Goal: Information Seeking & Learning: Learn about a topic

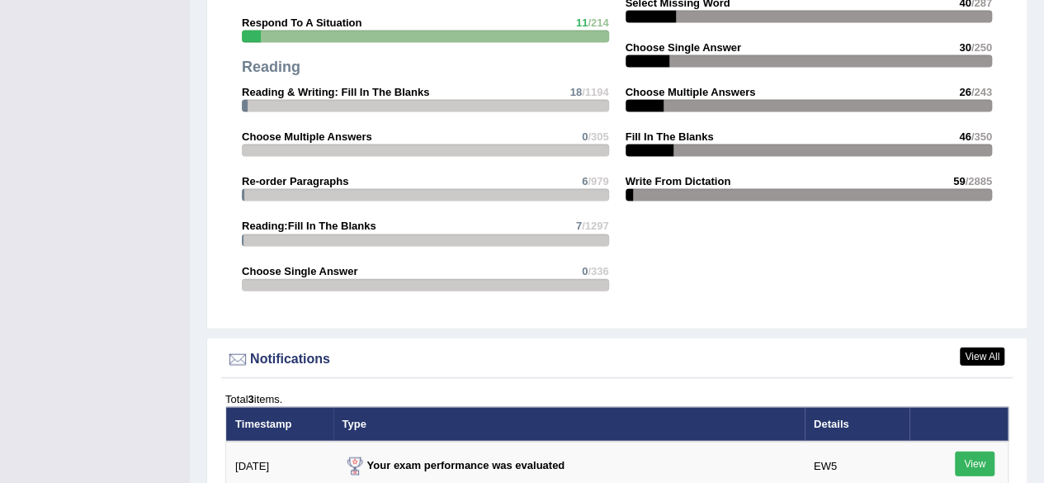
scroll to position [2113, 0]
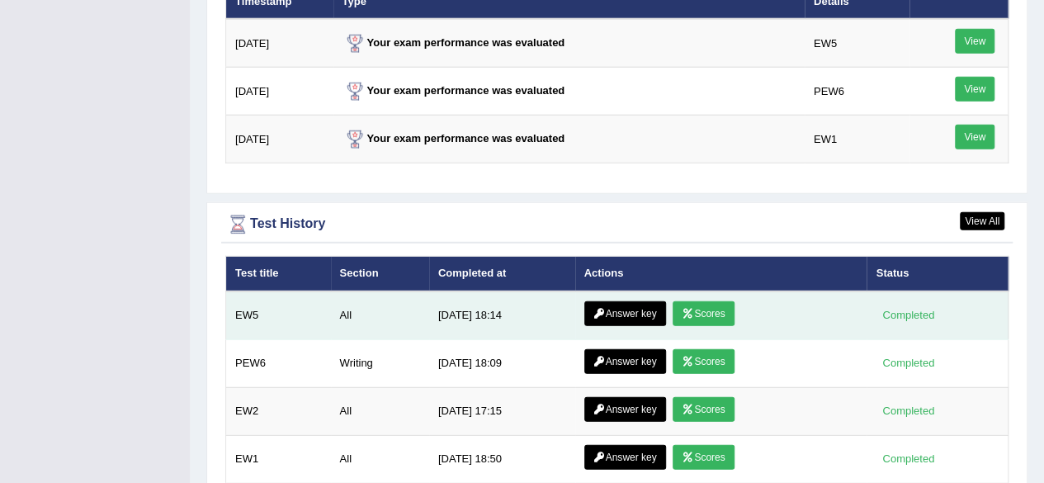
click at [693, 301] on link "Scores" at bounding box center [703, 313] width 61 height 25
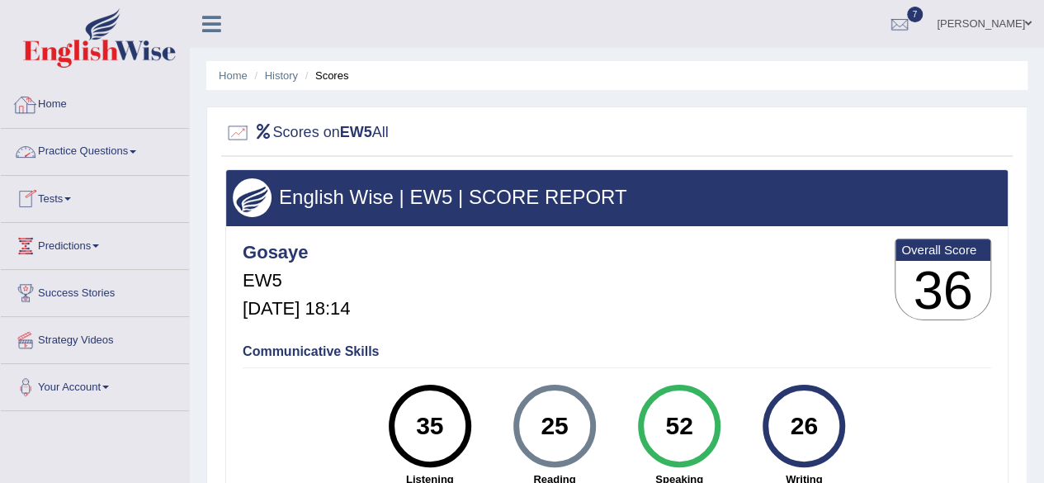
click at [58, 107] on link "Home" at bounding box center [95, 102] width 188 height 41
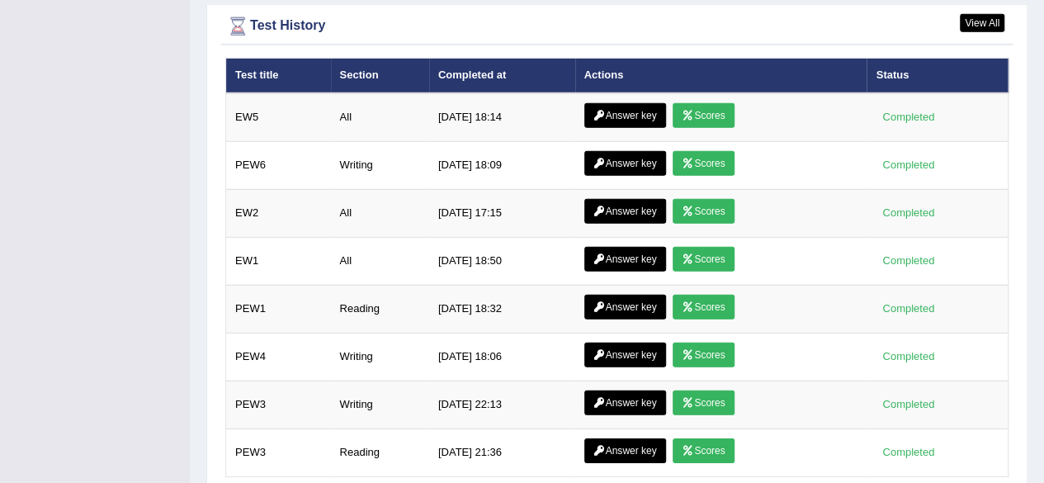
scroll to position [2345, 0]
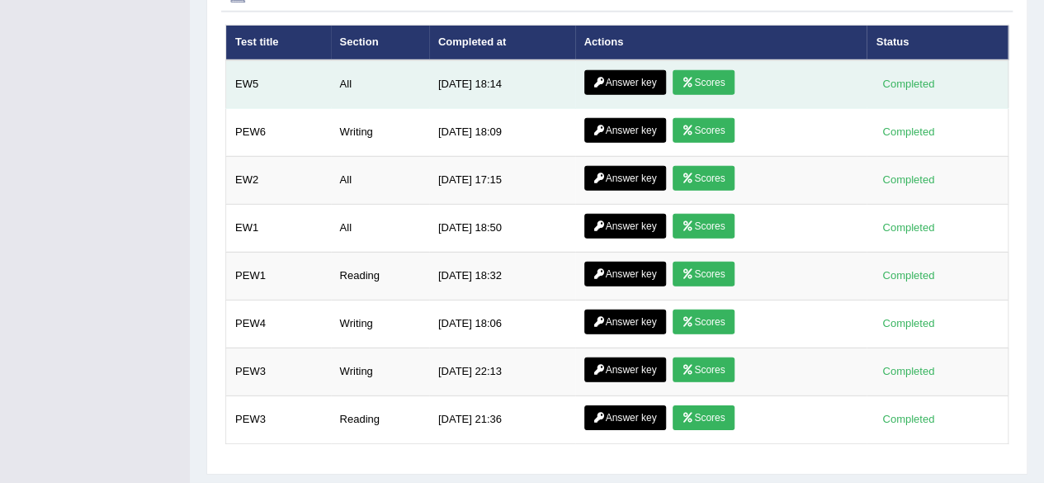
click at [629, 70] on link "Answer key" at bounding box center [625, 82] width 82 height 25
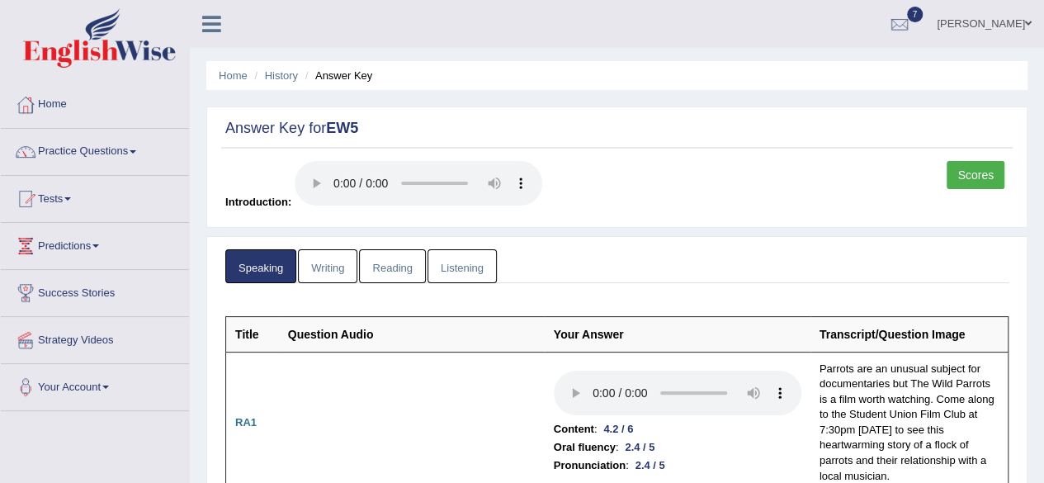
click at [334, 263] on link "Writing" at bounding box center [327, 266] width 59 height 34
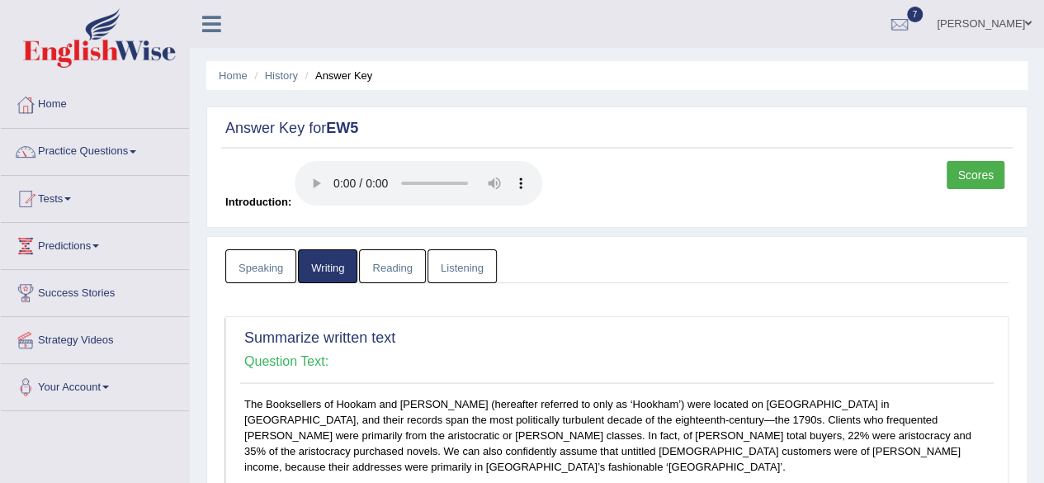
scroll to position [423, 0]
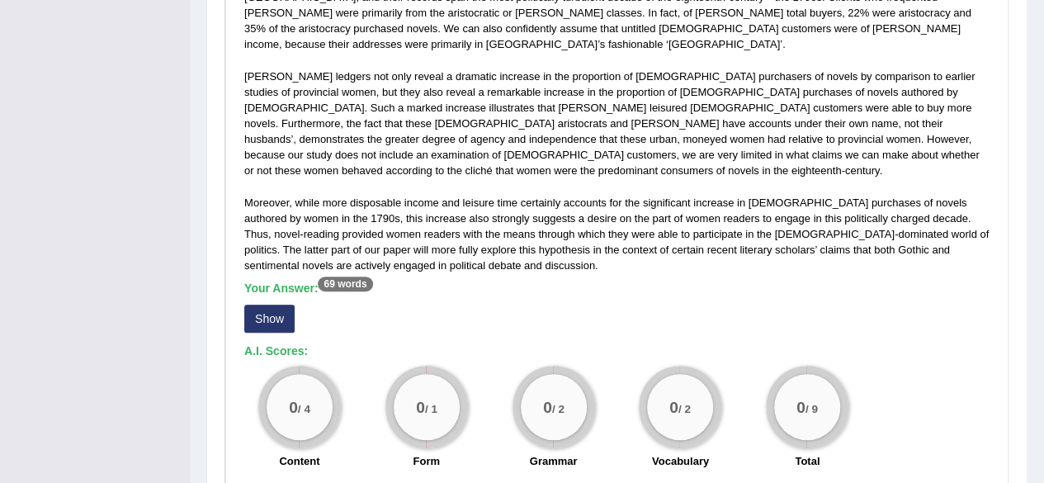
click at [1043, 348] on div "Home History Answer Key Answer Key for EW5 Scores Introduction: Speaking Writin…" at bounding box center [617, 303] width 854 height 1453
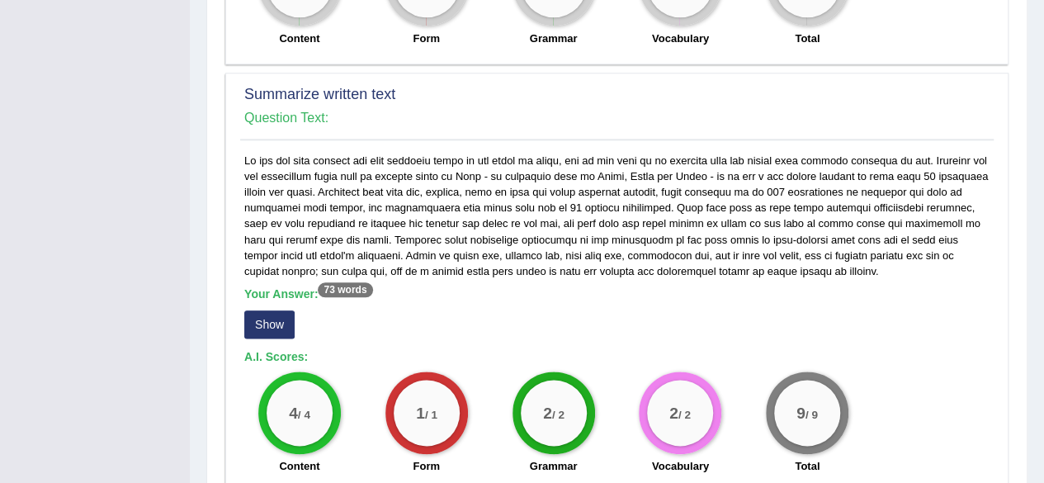
scroll to position [975, 0]
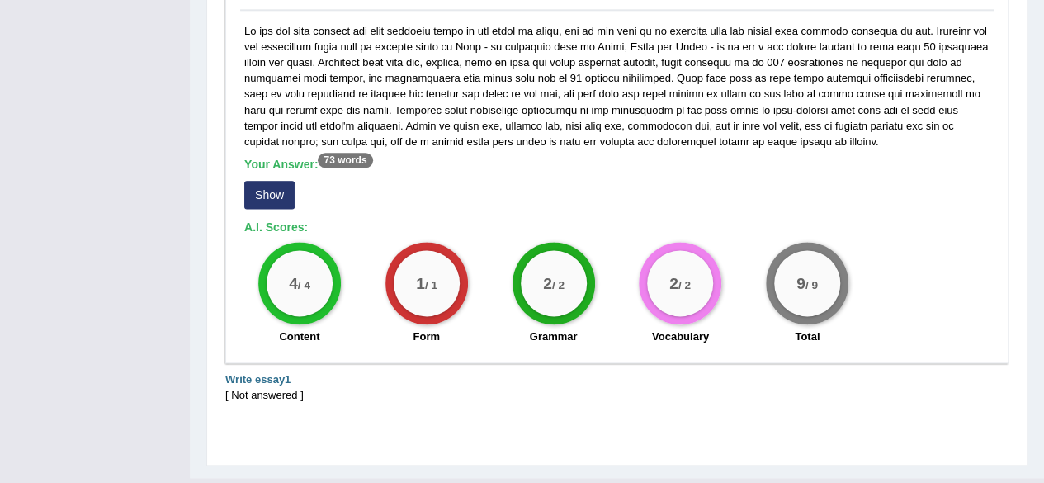
click at [274, 181] on button "Show" at bounding box center [269, 195] width 50 height 28
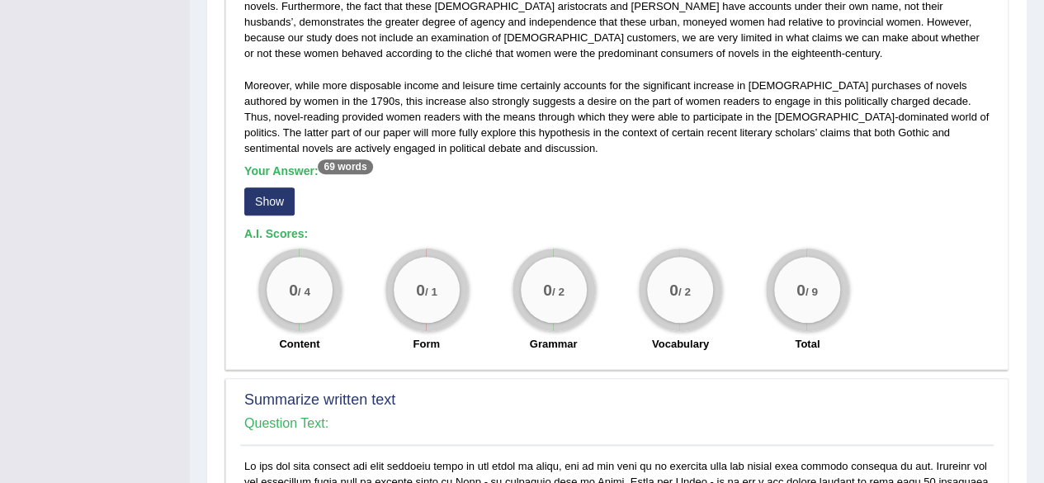
scroll to position [506, 0]
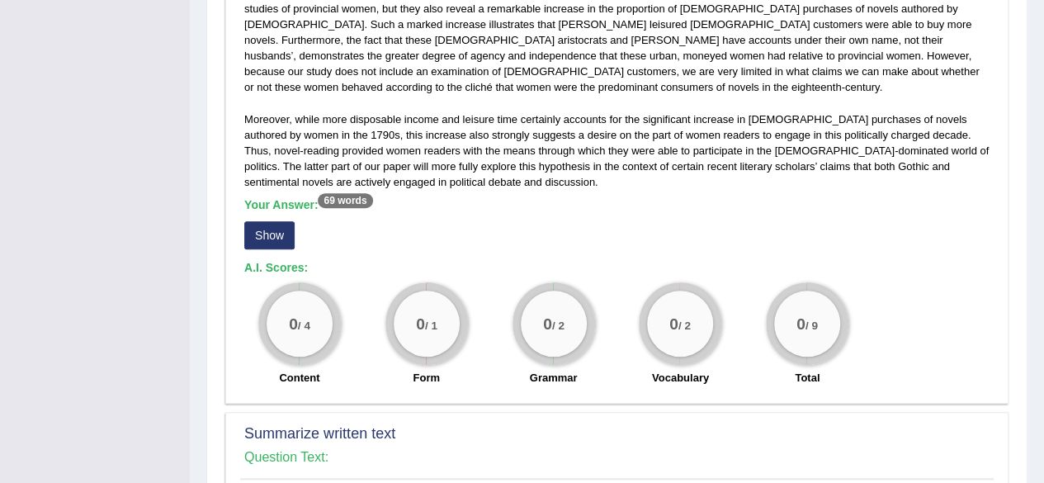
click at [269, 221] on button "Show" at bounding box center [269, 235] width 50 height 28
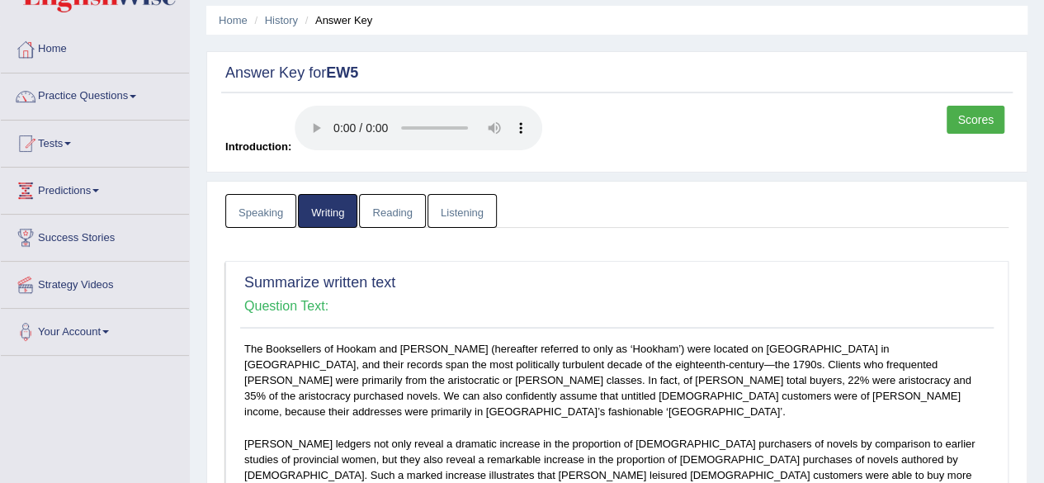
scroll to position [0, 0]
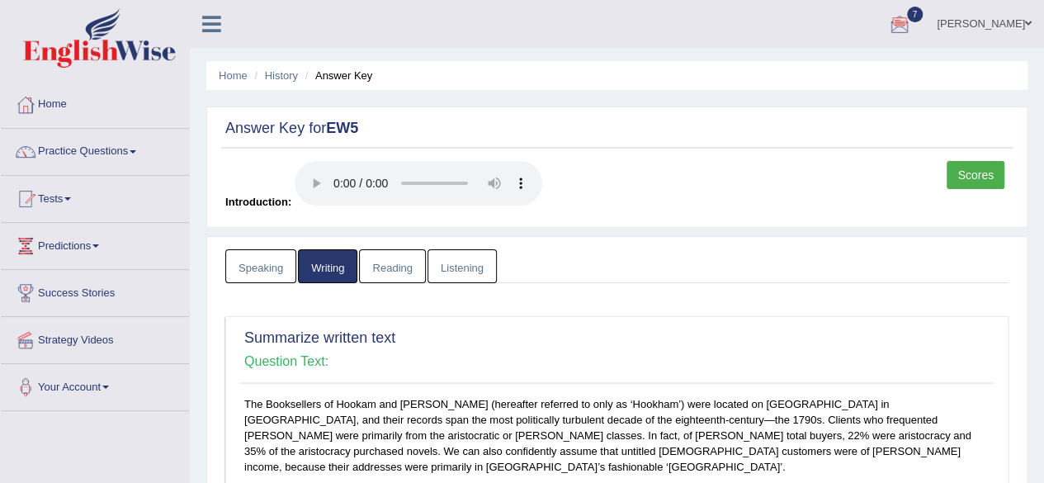
click at [376, 269] on link "Reading" at bounding box center [392, 266] width 66 height 34
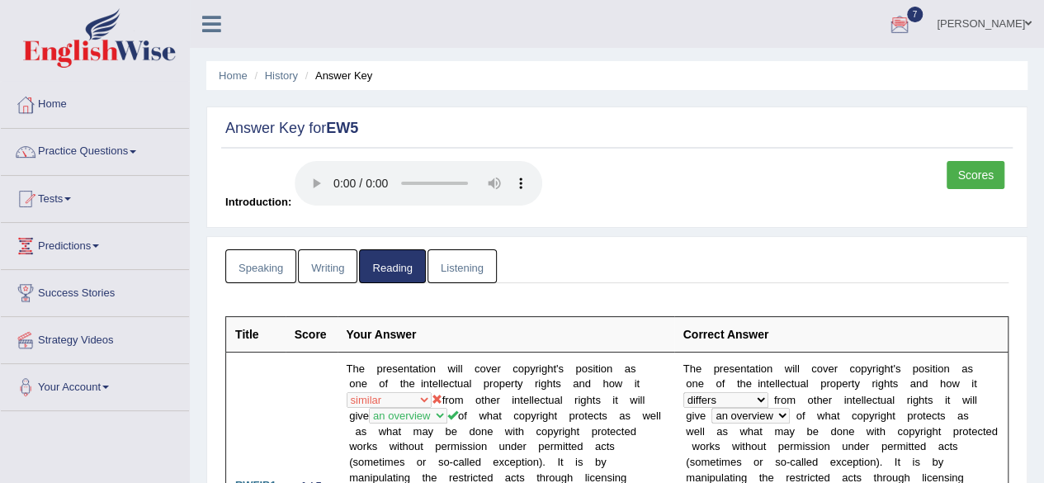
click at [482, 267] on link "Listening" at bounding box center [462, 266] width 69 height 34
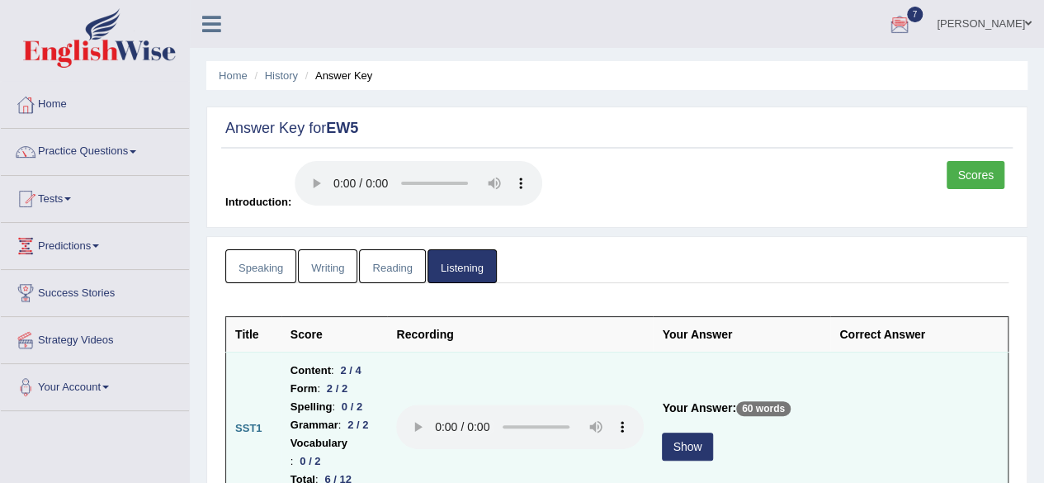
click at [712, 437] on button "Show" at bounding box center [687, 447] width 50 height 28
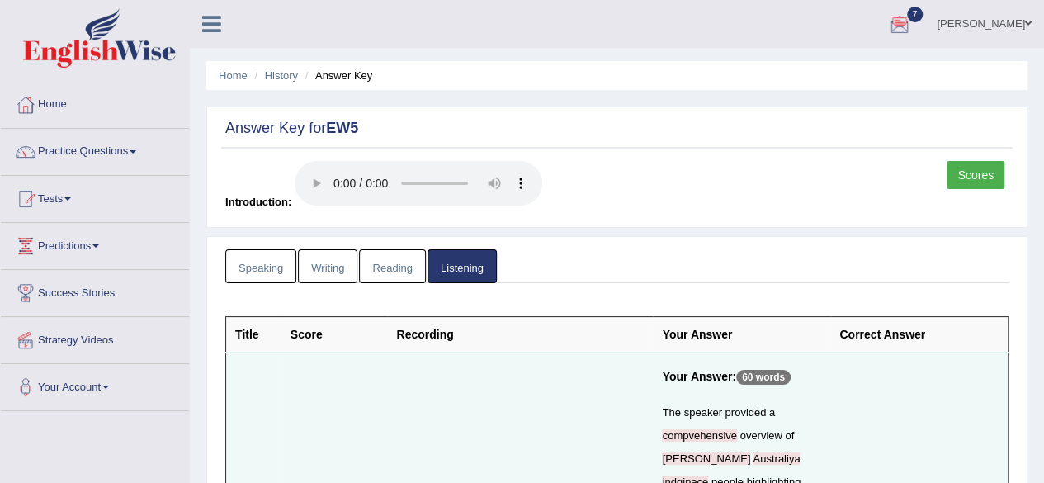
click at [974, 182] on link "Scores" at bounding box center [976, 175] width 58 height 28
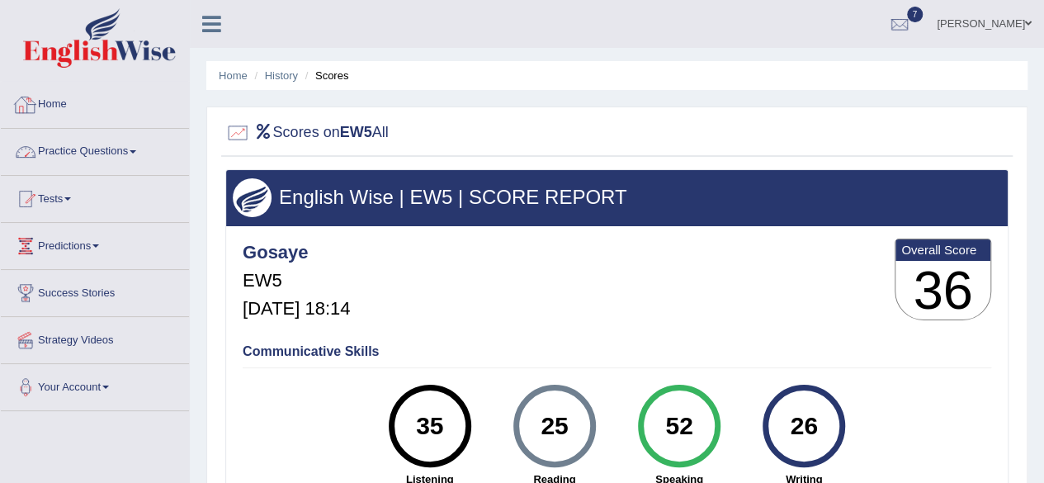
click at [64, 111] on link "Home" at bounding box center [95, 102] width 188 height 41
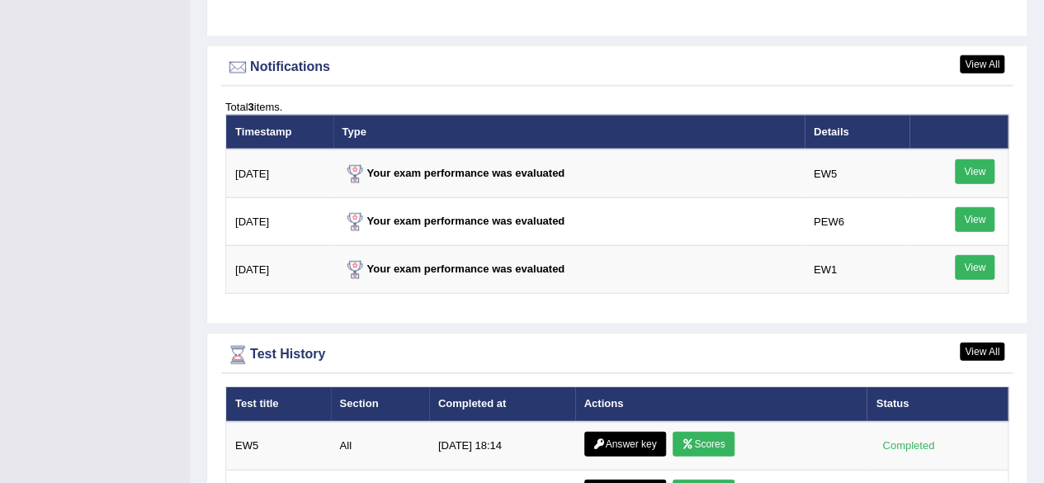
scroll to position [2049, 0]
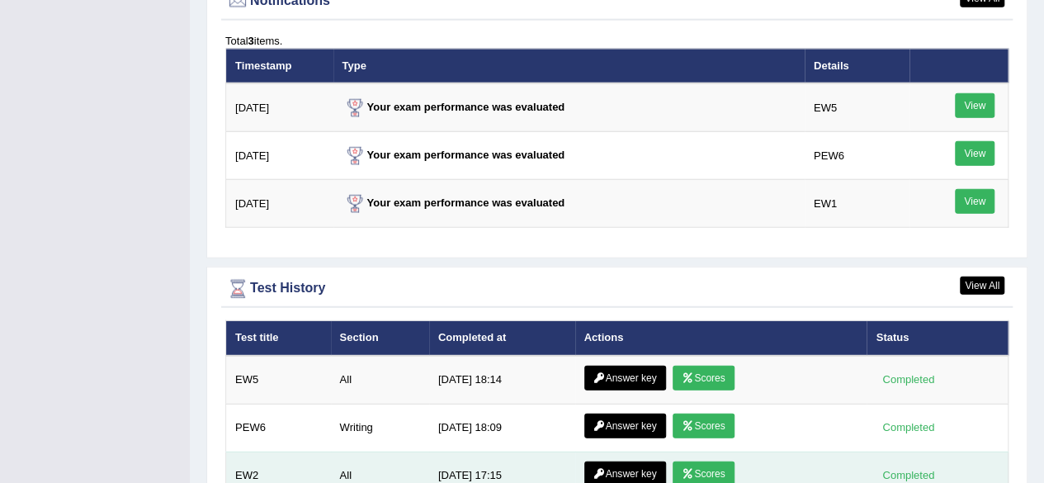
click at [615, 461] on link "Answer key" at bounding box center [625, 473] width 82 height 25
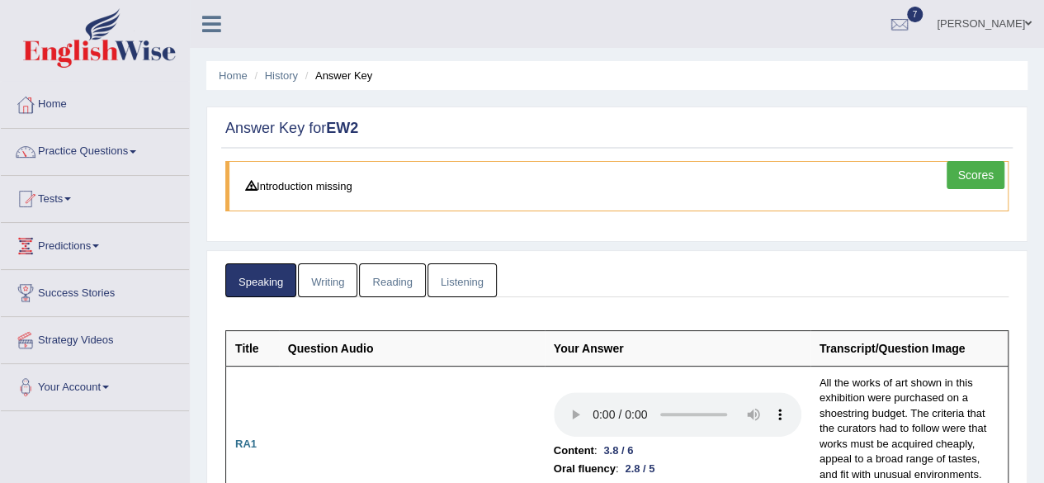
click at [996, 172] on link "Scores" at bounding box center [976, 175] width 58 height 28
click at [319, 288] on link "Writing" at bounding box center [327, 280] width 59 height 34
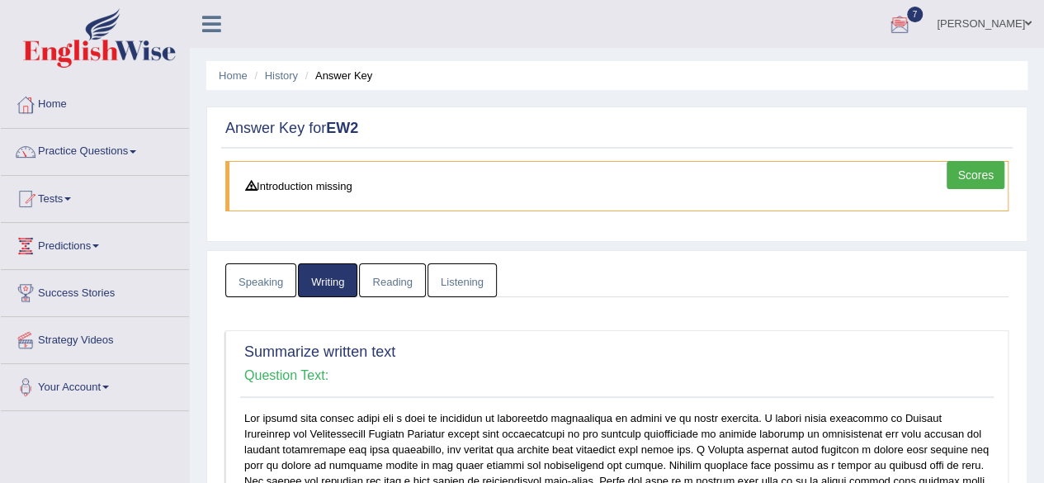
click at [382, 285] on link "Reading" at bounding box center [392, 280] width 66 height 34
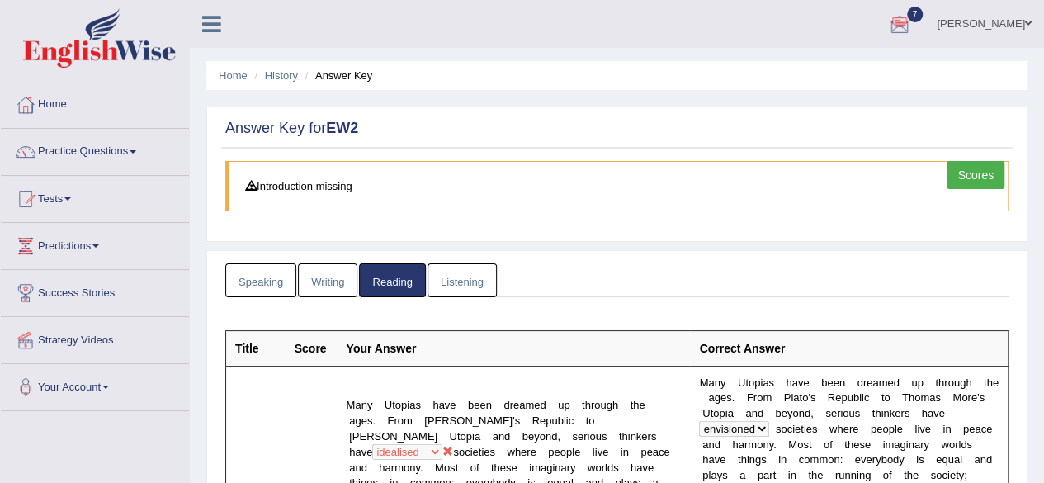
click at [48, 117] on link "Home" at bounding box center [95, 102] width 188 height 41
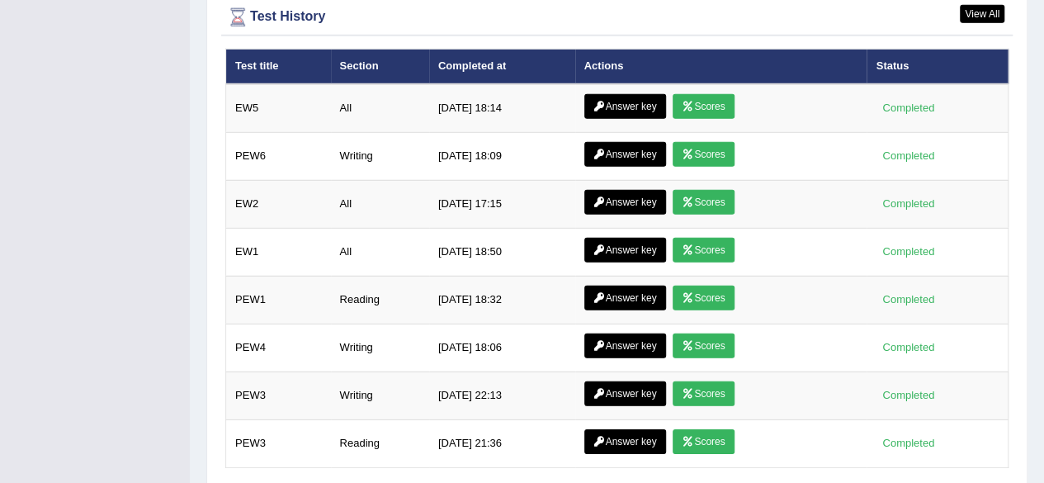
scroll to position [2353, 0]
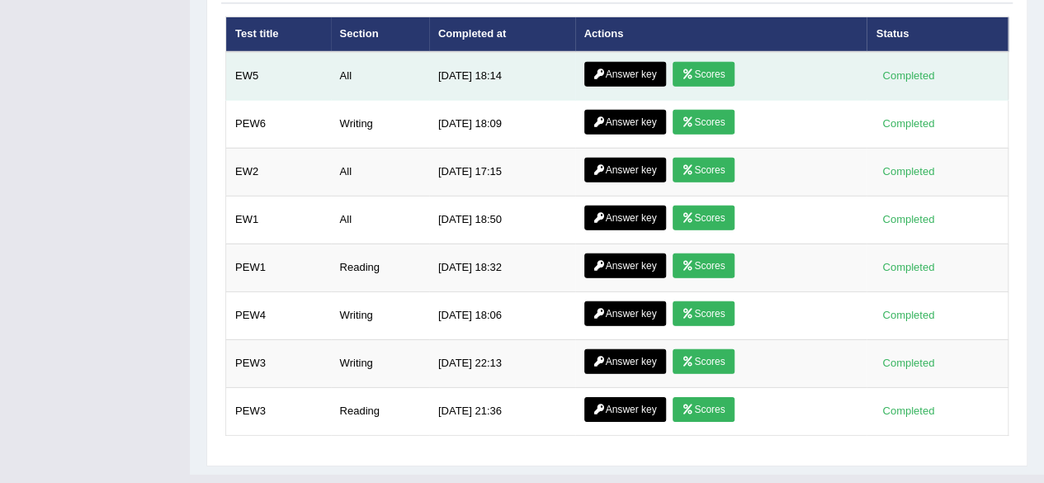
click at [720, 62] on link "Scores" at bounding box center [703, 74] width 61 height 25
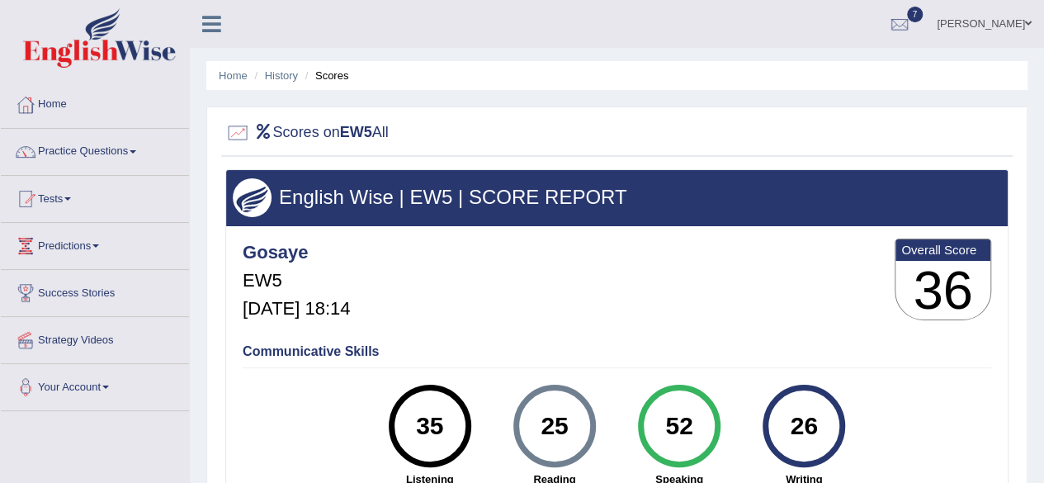
click at [71, 103] on link "Home" at bounding box center [95, 102] width 188 height 41
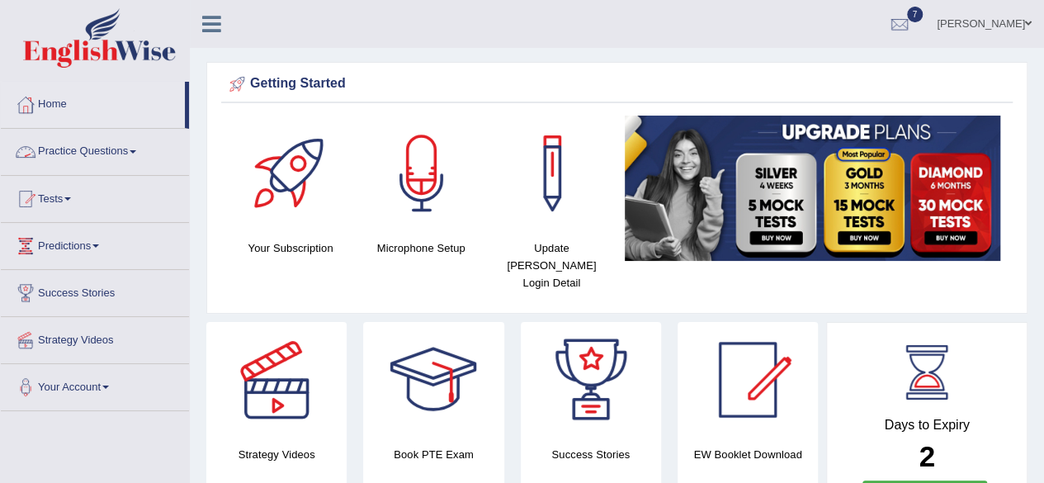
click at [82, 157] on link "Practice Questions" at bounding box center [95, 149] width 188 height 41
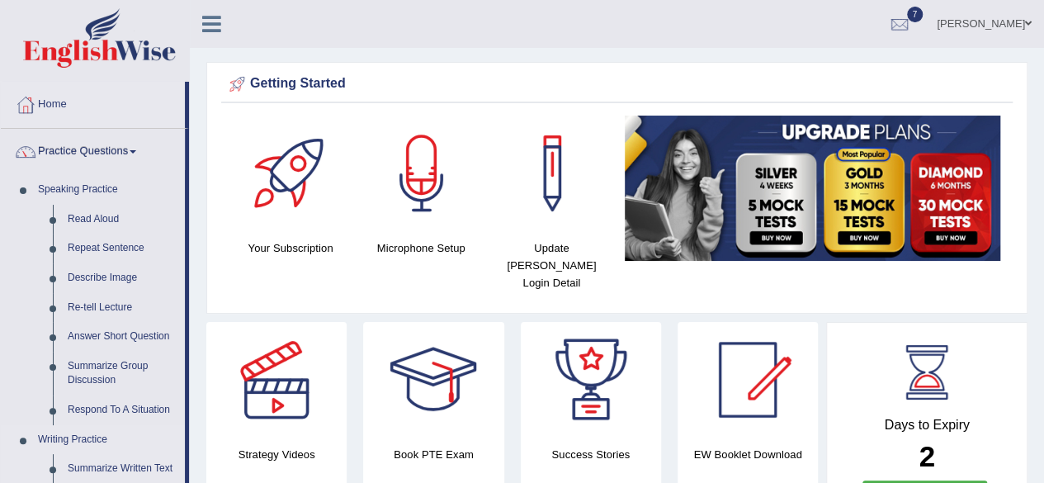
click at [177, 430] on link "Writing Practice" at bounding box center [108, 440] width 154 height 30
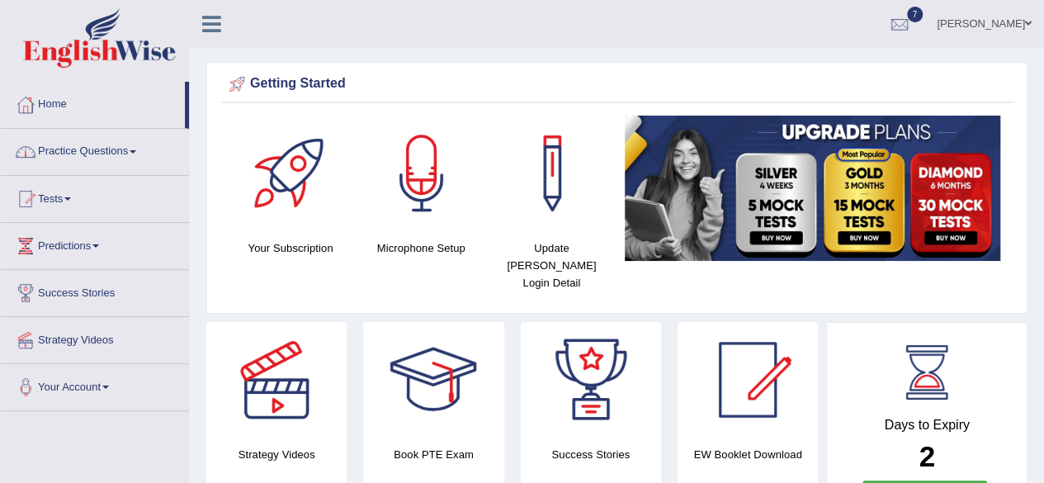
click at [112, 151] on link "Practice Questions" at bounding box center [95, 149] width 188 height 41
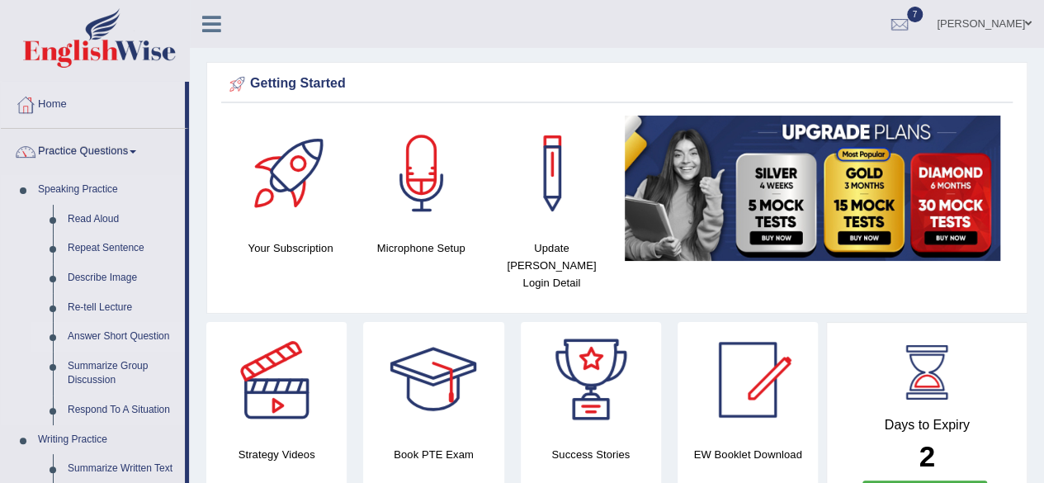
click at [40, 327] on li "Answer Short Question" at bounding box center [108, 337] width 154 height 30
drag, startPoint x: 40, startPoint y: 327, endPoint x: 185, endPoint y: 326, distance: 145.3
click at [185, 326] on li "Answer Short Question" at bounding box center [108, 337] width 154 height 30
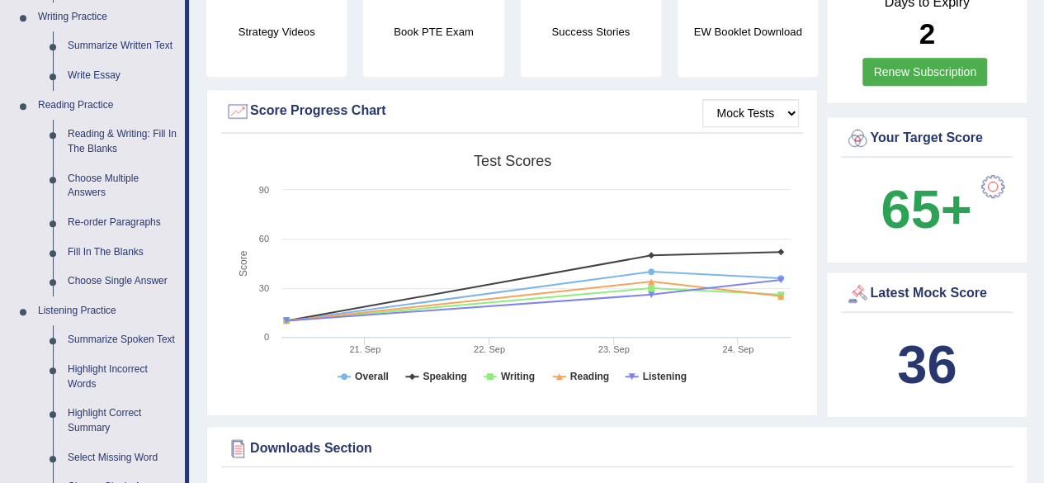
scroll to position [845, 0]
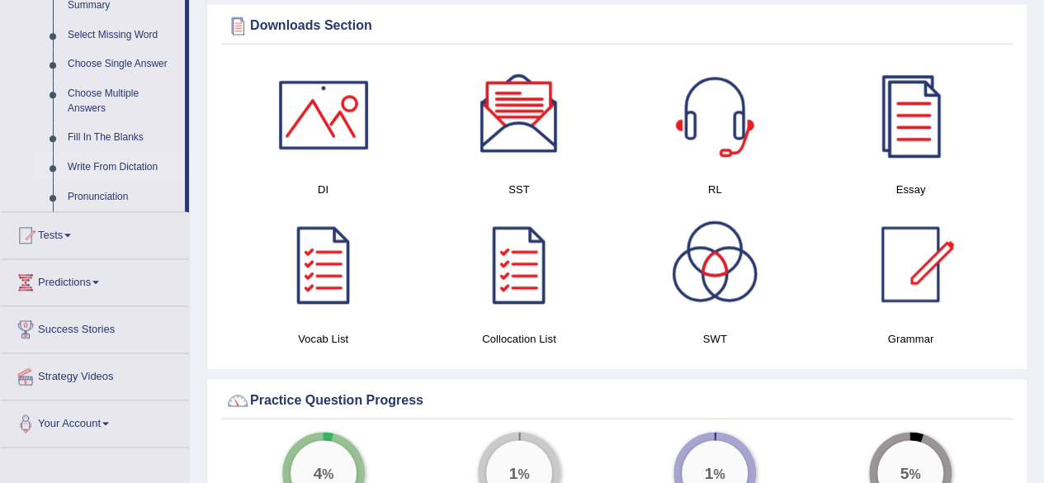
click at [135, 164] on link "Write From Dictation" at bounding box center [122, 168] width 125 height 30
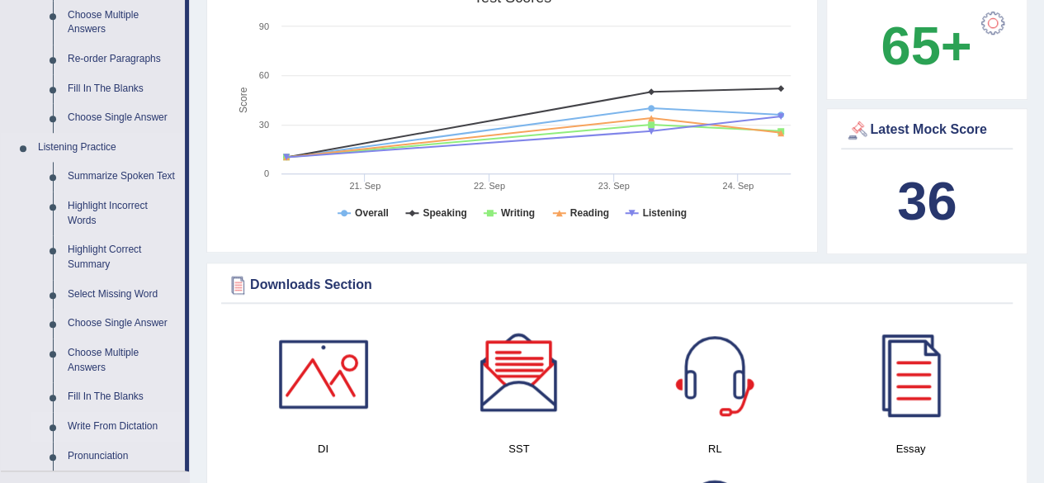
scroll to position [1085, 0]
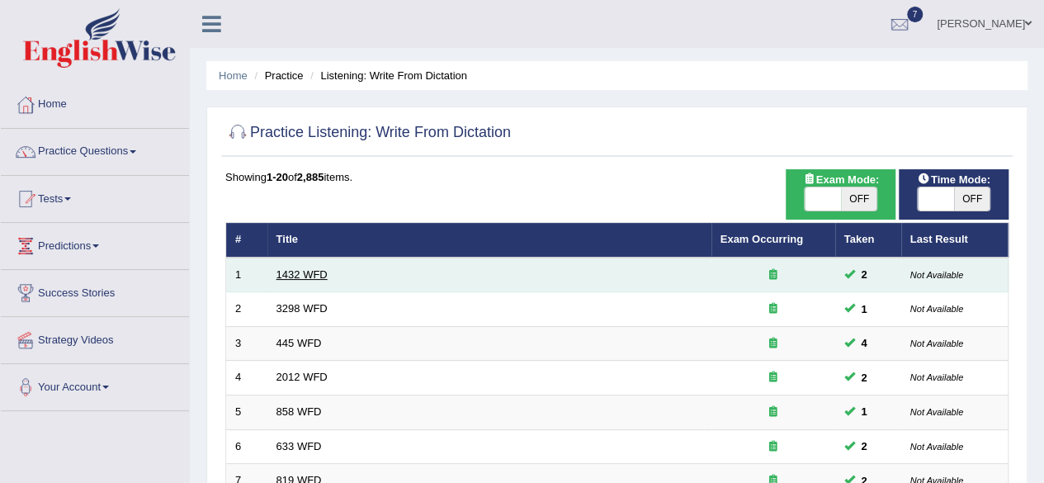
click at [317, 279] on link "1432 WFD" at bounding box center [302, 274] width 51 height 12
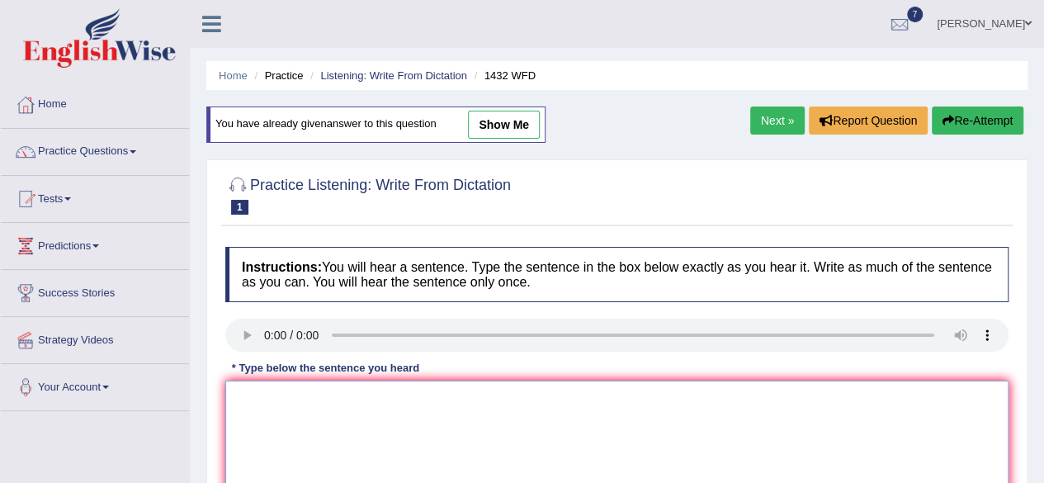
click at [364, 419] on textarea at bounding box center [616, 461] width 783 height 160
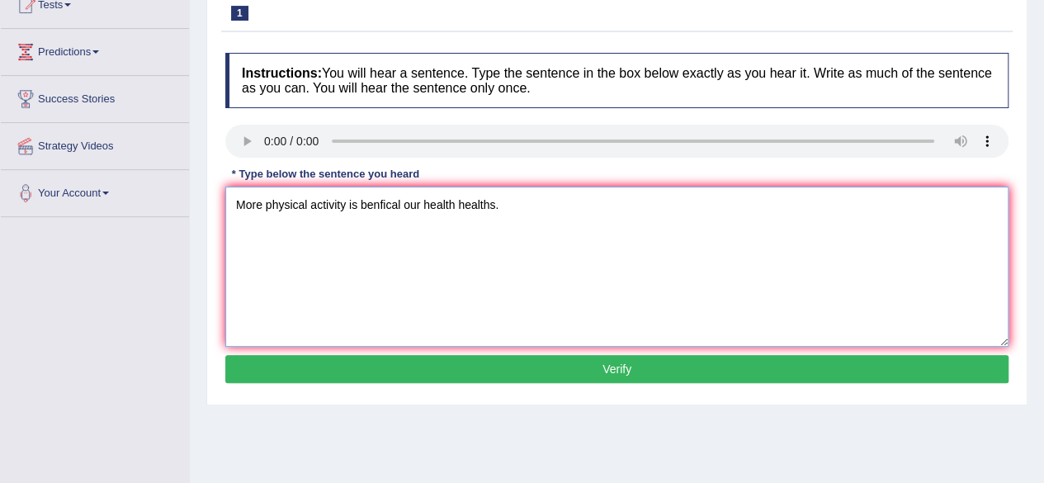
scroll to position [198, 0]
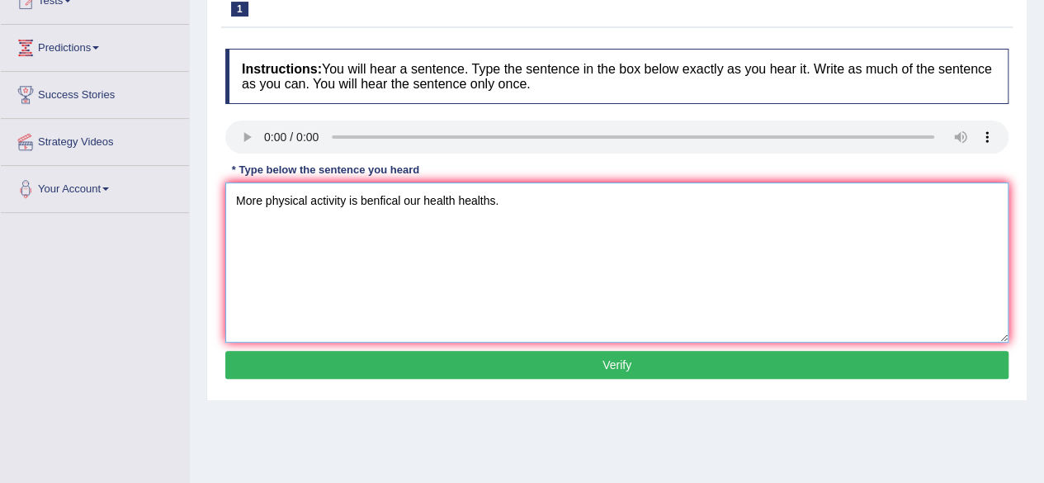
type textarea "More physical activity is benfical our health healths."
click at [887, 357] on button "Verify" at bounding box center [616, 365] width 783 height 28
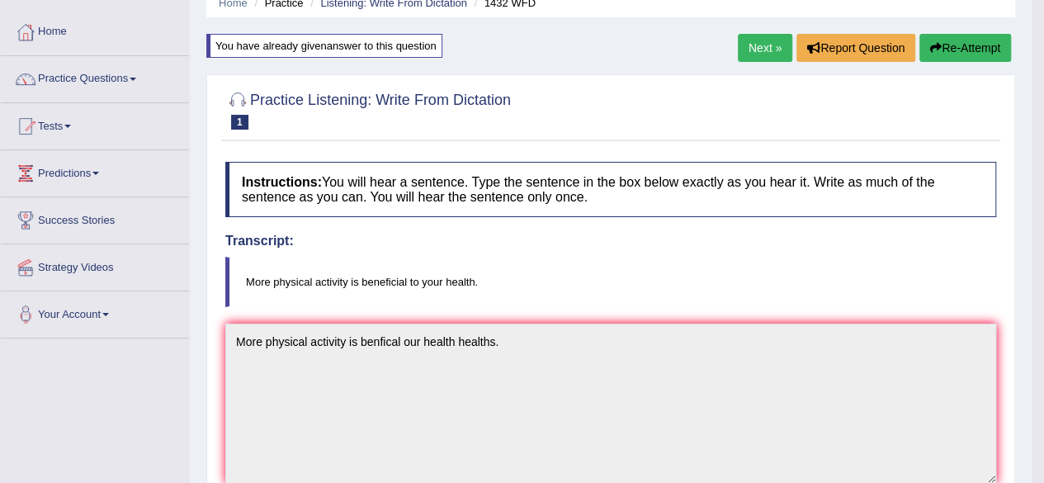
scroll to position [66, 0]
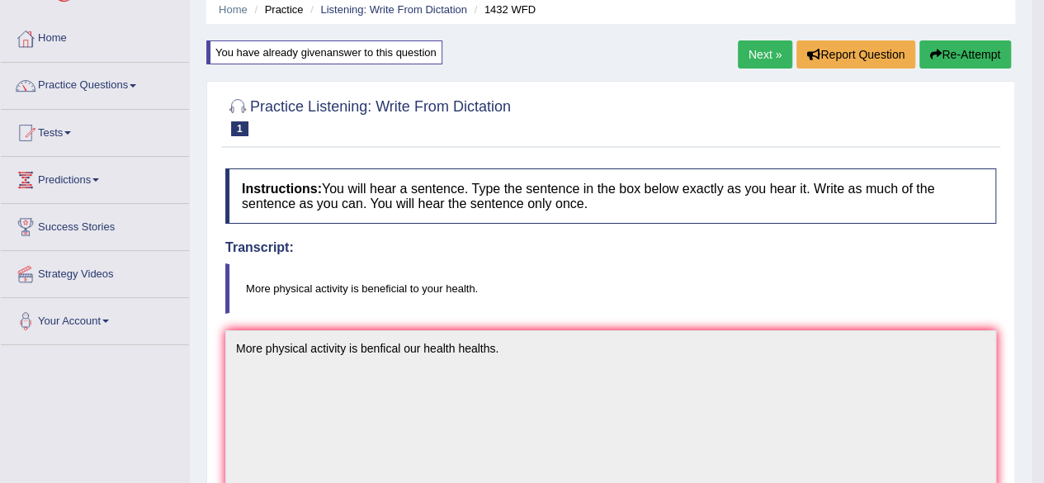
click at [760, 49] on link "Next »" at bounding box center [765, 54] width 54 height 28
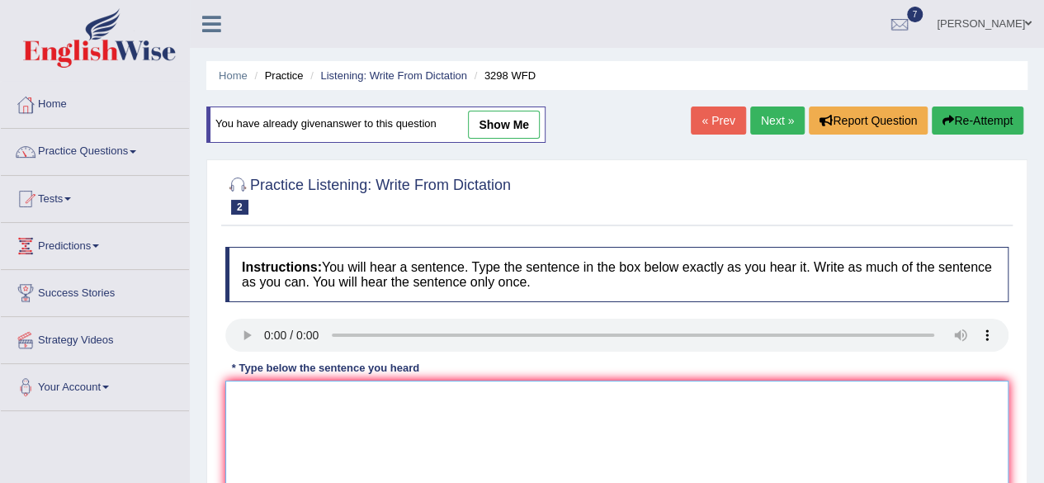
click at [315, 443] on textarea at bounding box center [616, 461] width 783 height 160
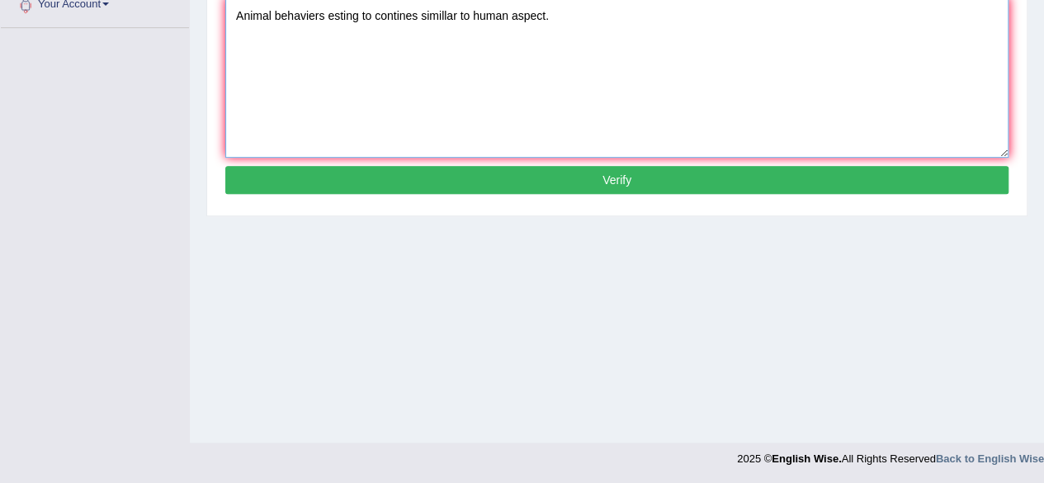
type textarea "Animal behaviers esting to contines simillar to human aspect."
click at [767, 180] on button "Verify" at bounding box center [616, 180] width 783 height 28
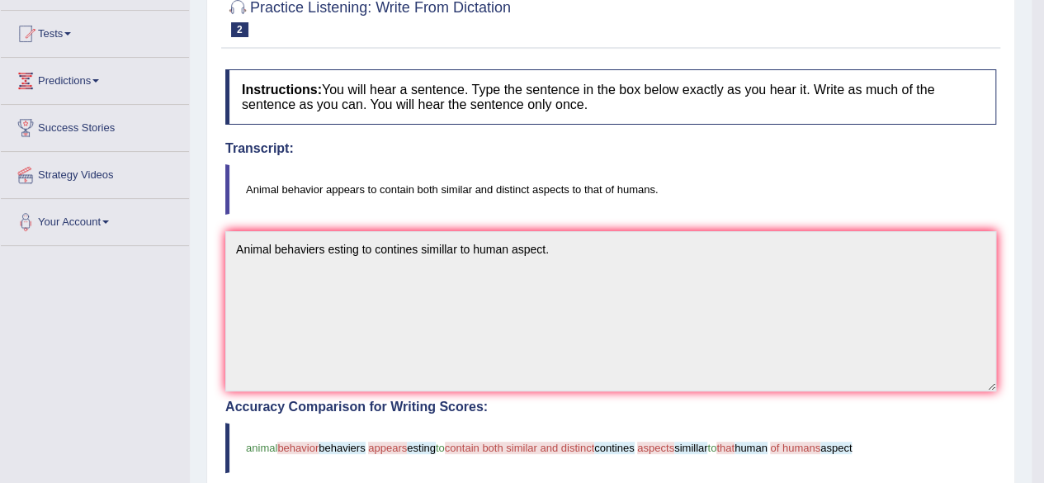
scroll to position [0, 0]
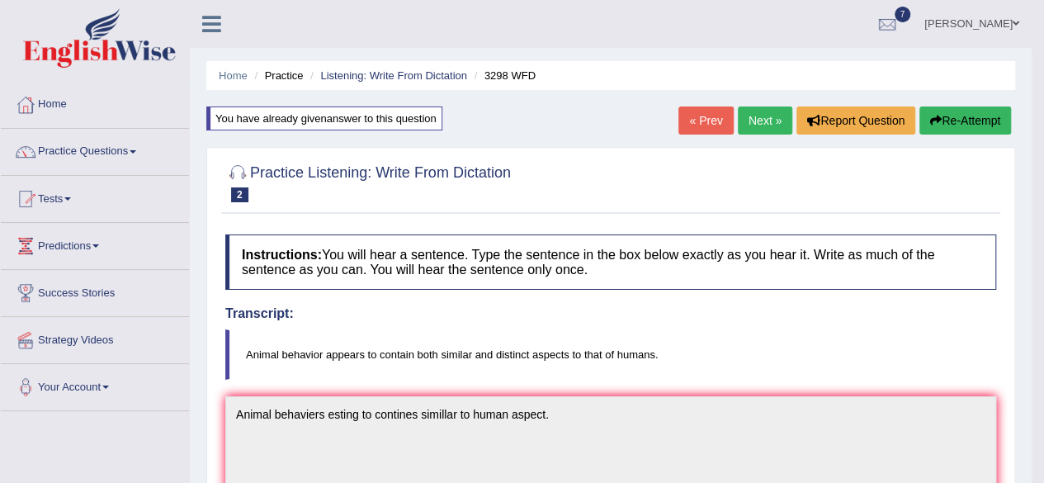
click at [765, 121] on link "Next »" at bounding box center [765, 120] width 54 height 28
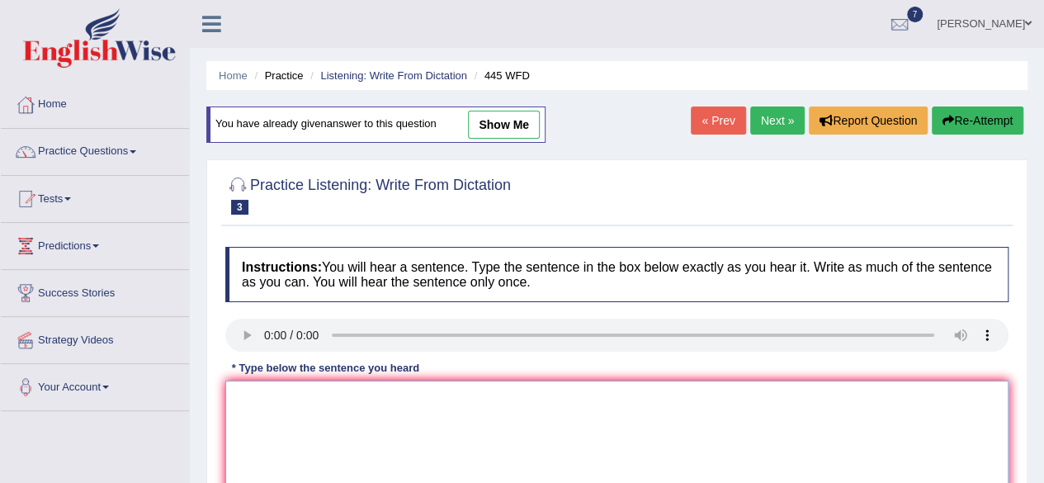
click at [323, 390] on textarea at bounding box center [616, 461] width 783 height 160
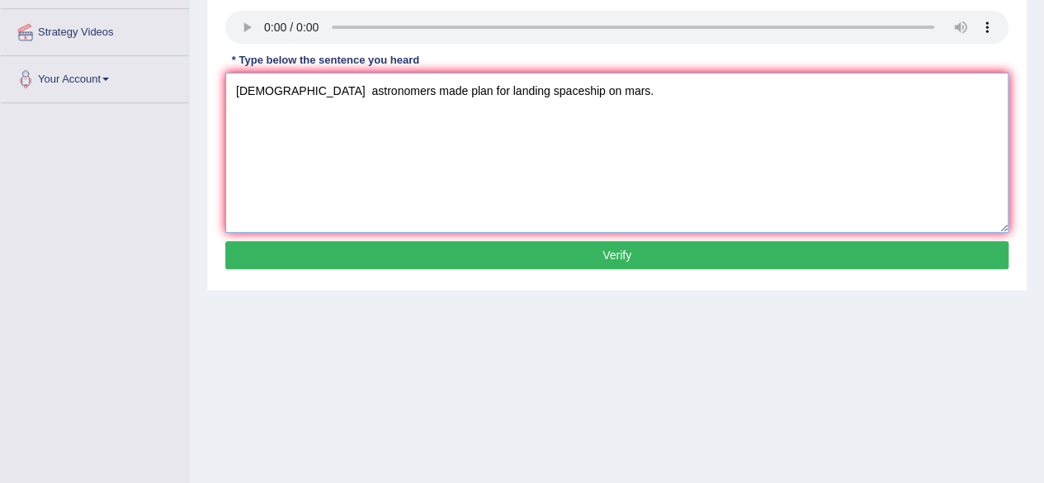
scroll to position [383, 0]
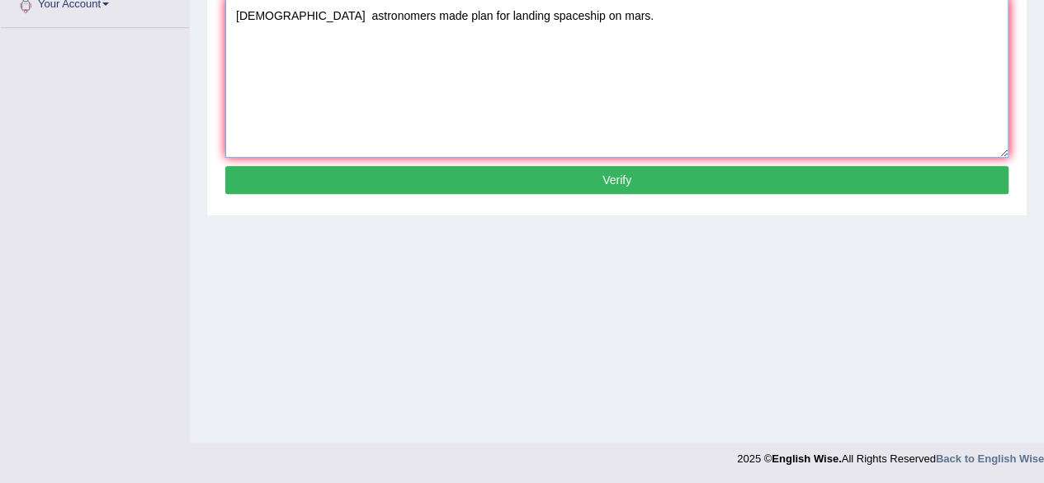
type textarea "[DEMOGRAPHIC_DATA] astronomers made plan for landing spaceship on mars."
click at [731, 176] on button "Verify" at bounding box center [616, 180] width 783 height 28
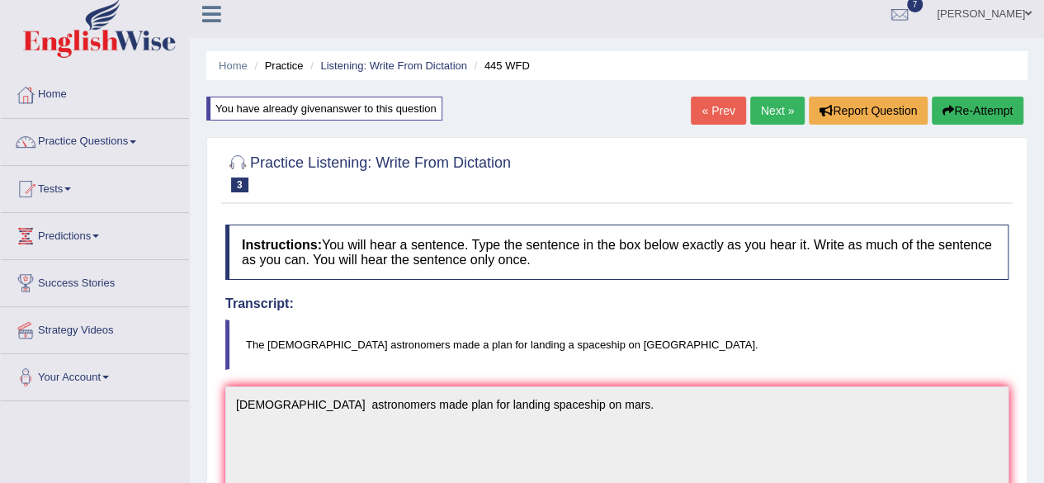
scroll to position [0, 0]
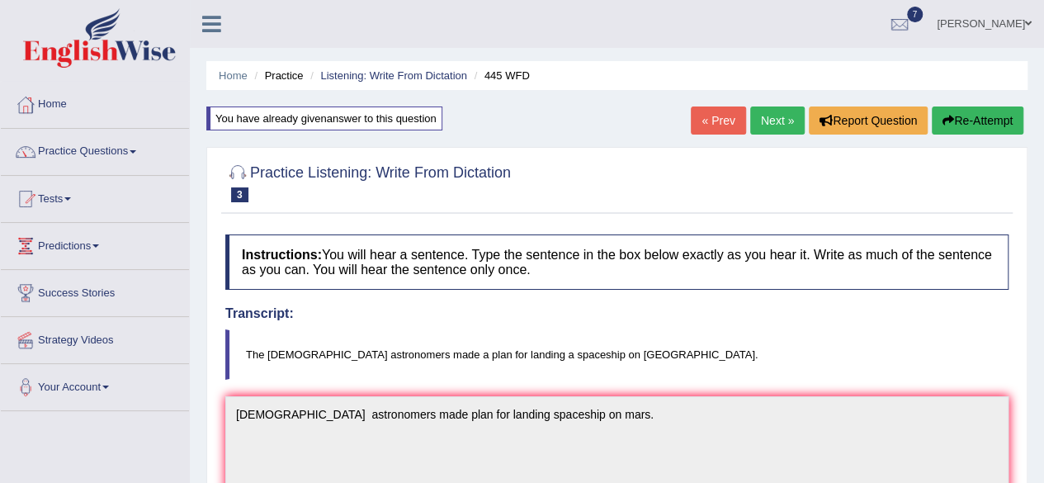
click at [791, 119] on link "Next »" at bounding box center [777, 120] width 54 height 28
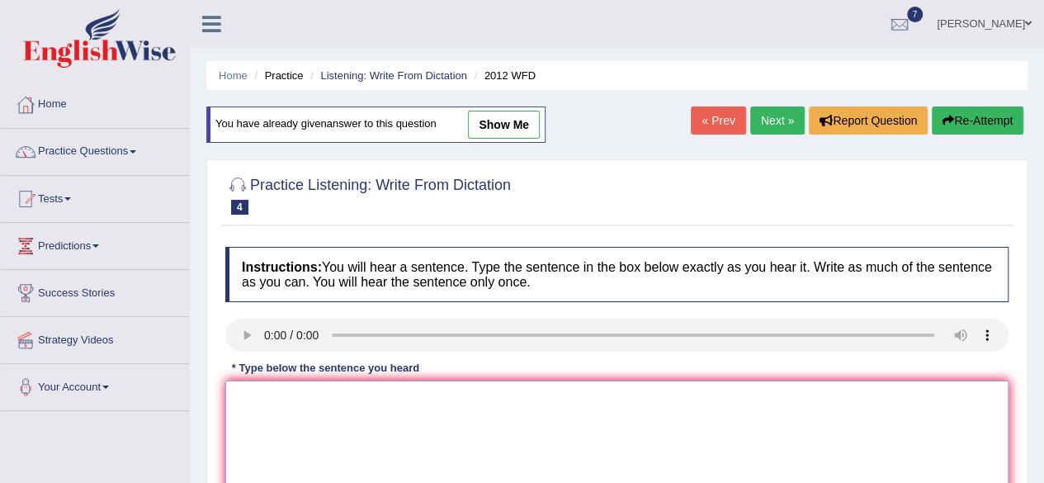
click at [309, 419] on textarea at bounding box center [616, 461] width 783 height 160
type textarea "t"
click at [346, 400] on textarea "There is a great topic in this debate." at bounding box center [616, 461] width 783 height 160
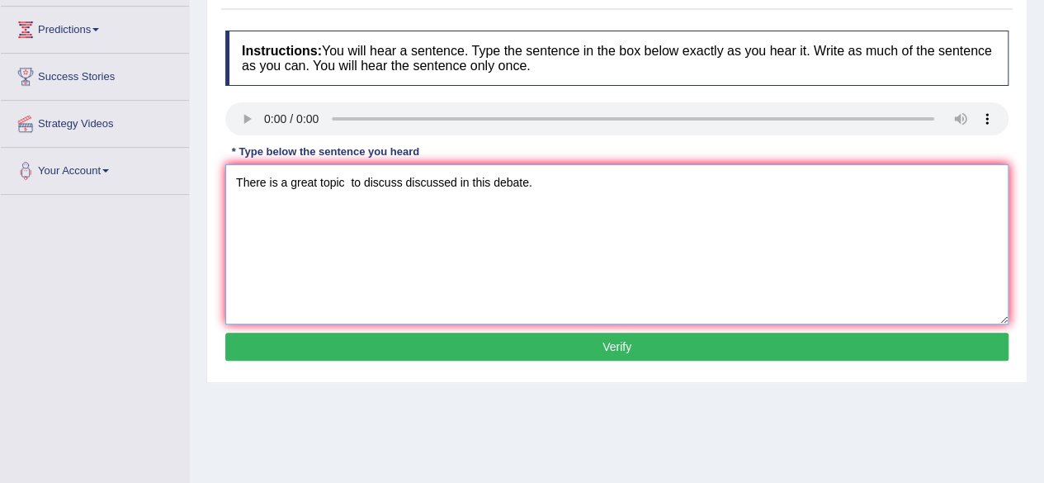
scroll to position [231, 0]
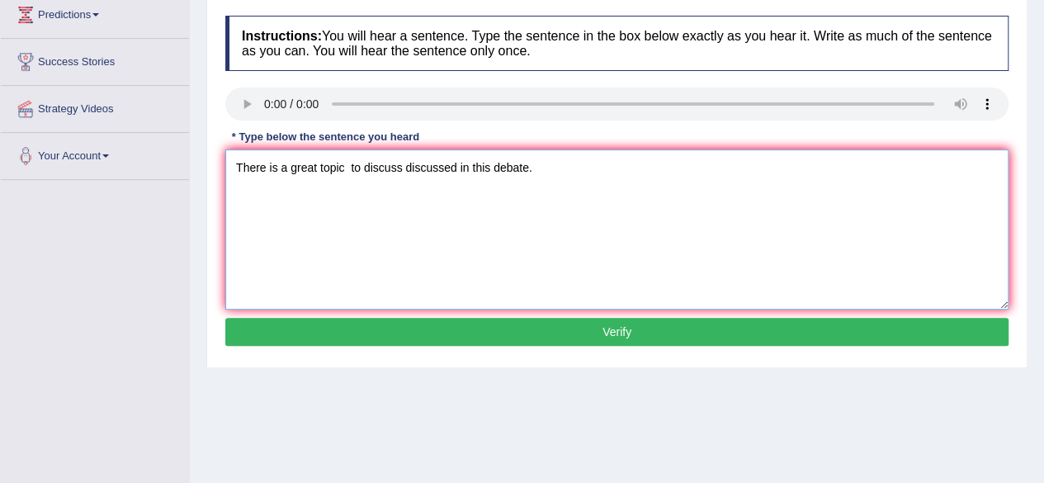
type textarea "There is a great topic to discuss discussed in this debate."
click at [814, 341] on button "Verify" at bounding box center [616, 332] width 783 height 28
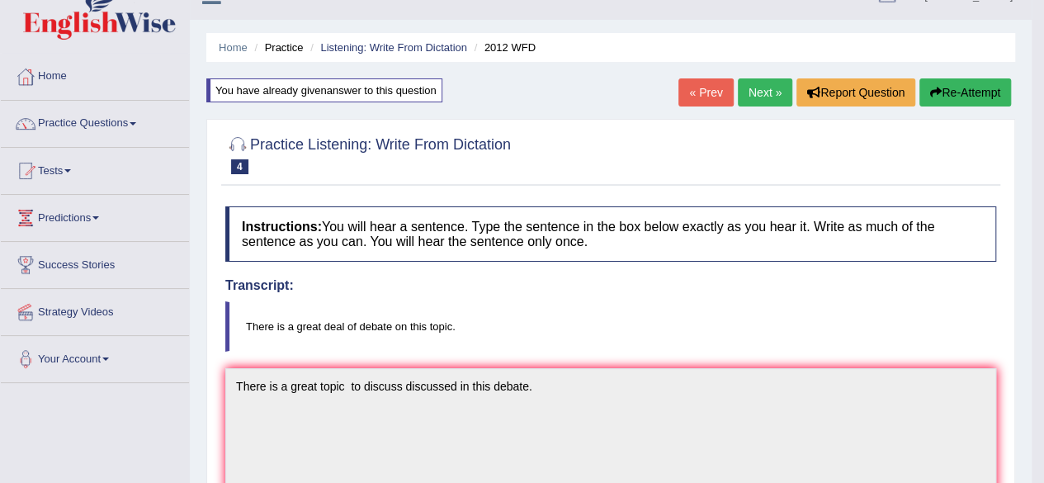
scroll to position [0, 0]
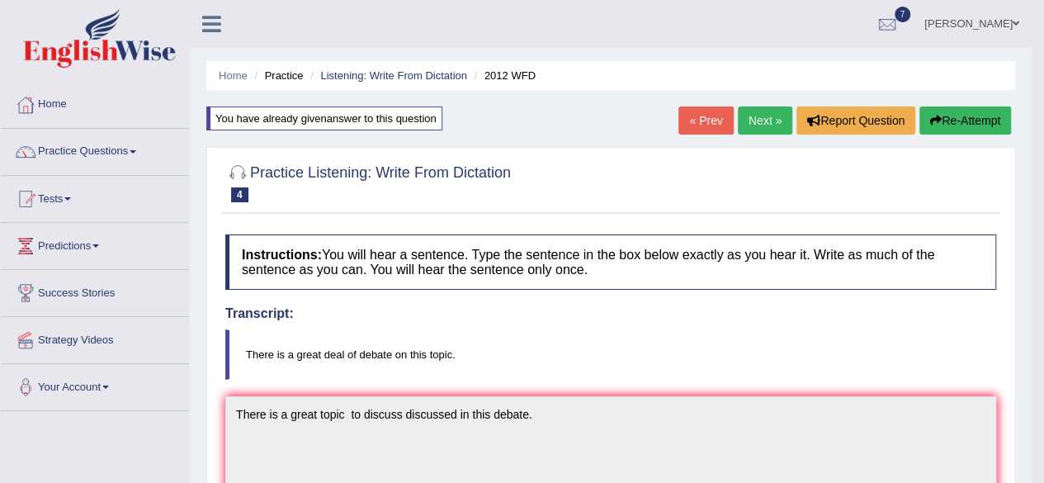
click at [761, 115] on link "Next »" at bounding box center [765, 120] width 54 height 28
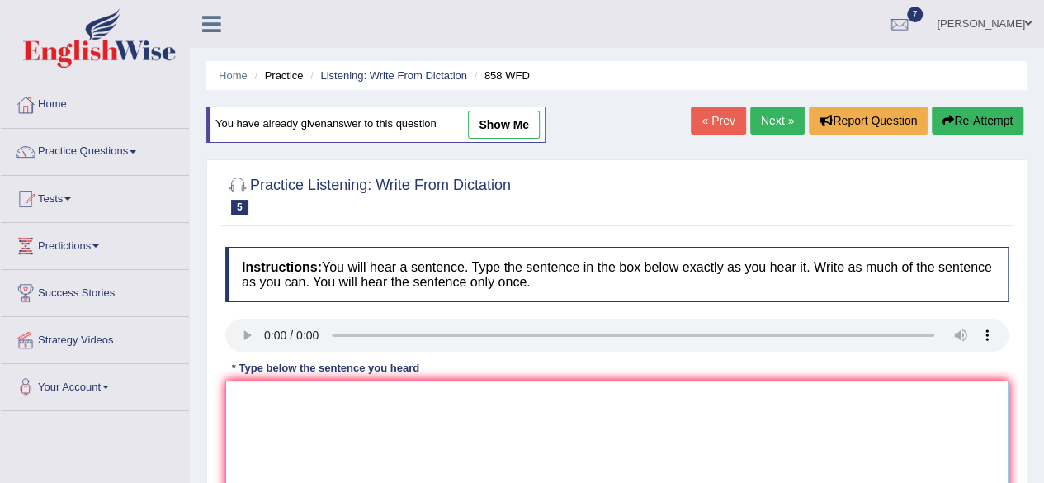
click at [284, 439] on textarea at bounding box center [616, 461] width 783 height 160
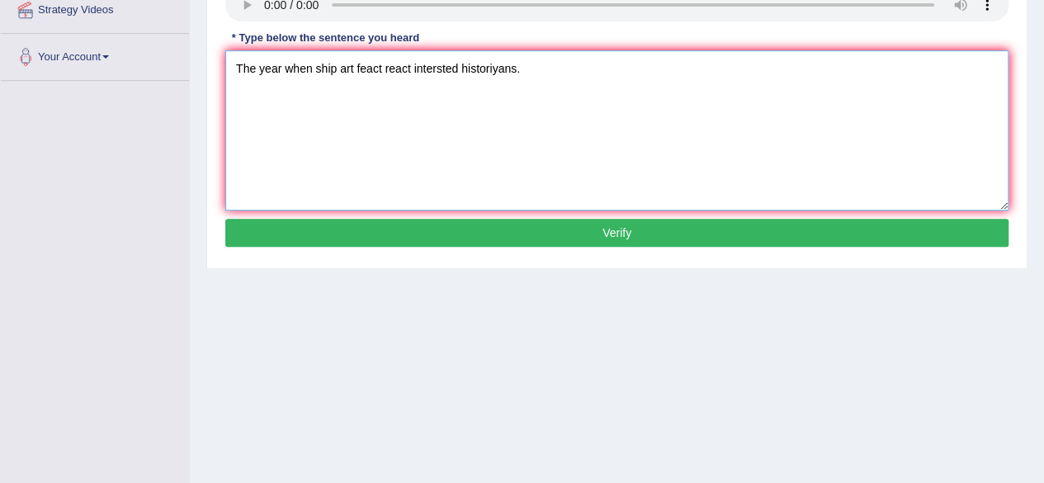
scroll to position [383, 0]
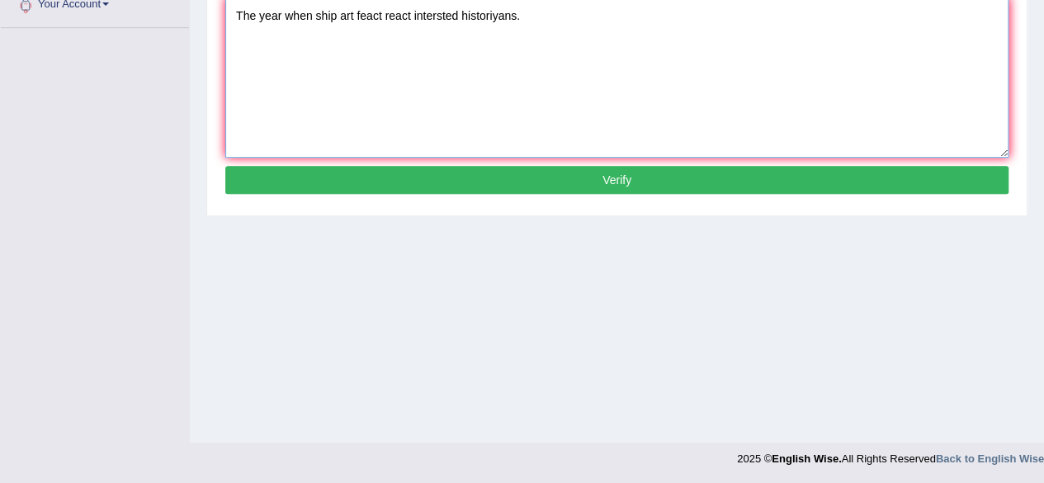
type textarea "The year when ship art feact react intersted historiyans."
click at [768, 172] on button "Verify" at bounding box center [616, 180] width 783 height 28
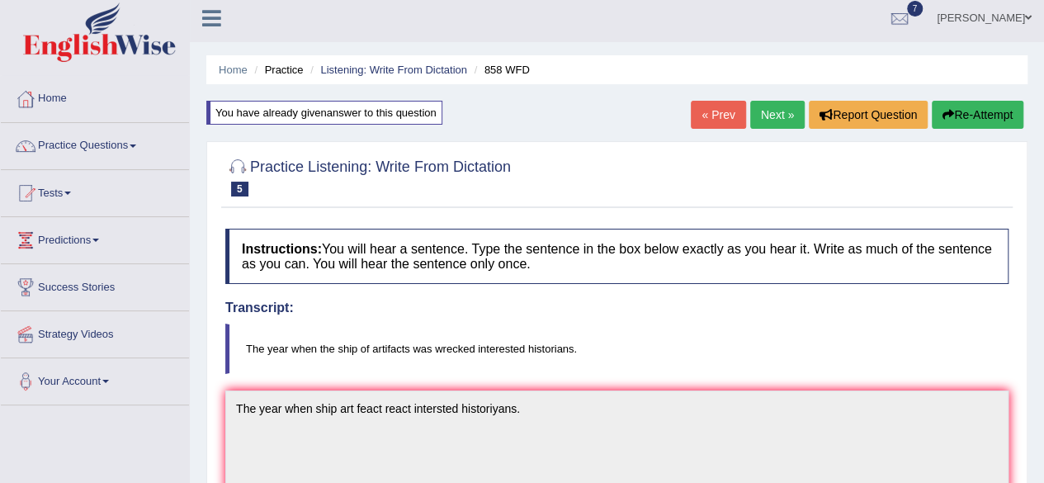
scroll to position [0, 0]
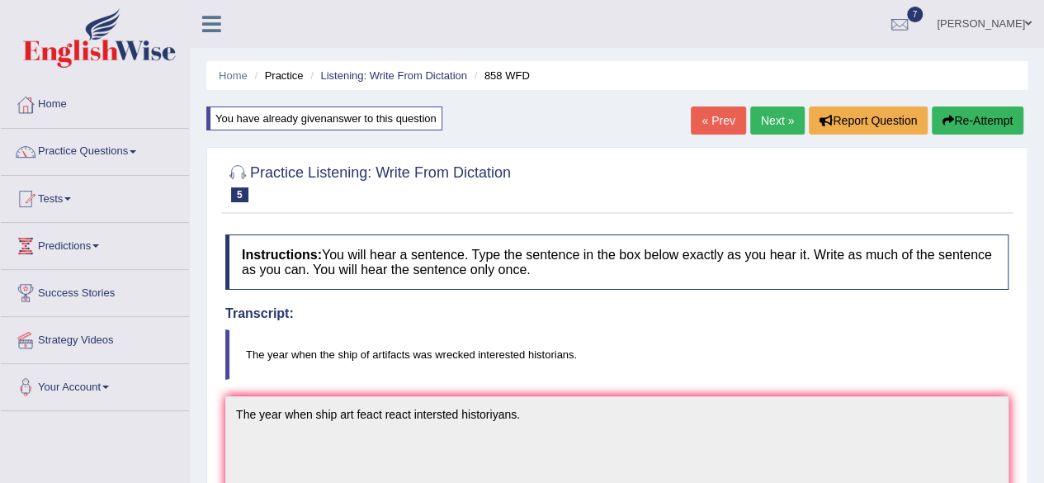
click at [776, 116] on link "Next »" at bounding box center [777, 120] width 54 height 28
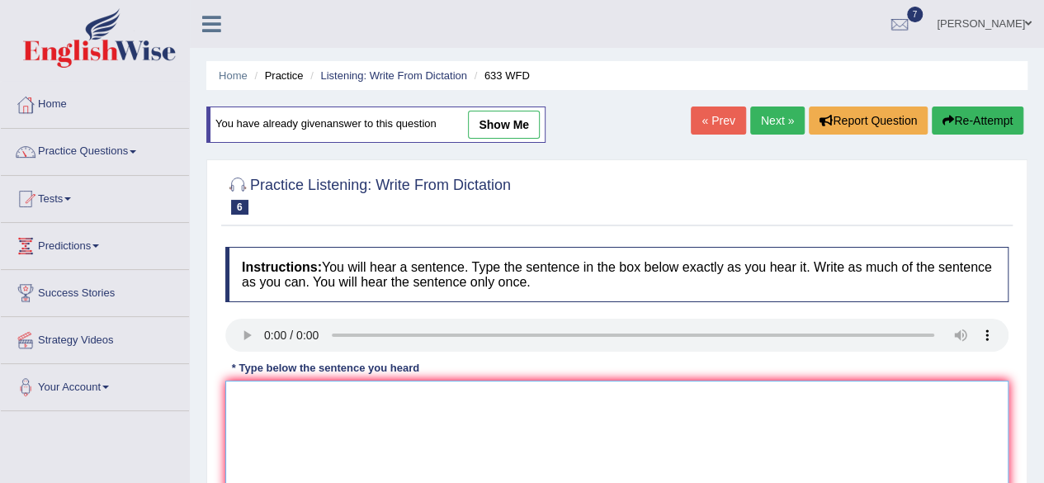
click at [266, 450] on textarea at bounding box center [616, 461] width 783 height 160
type textarea "r"
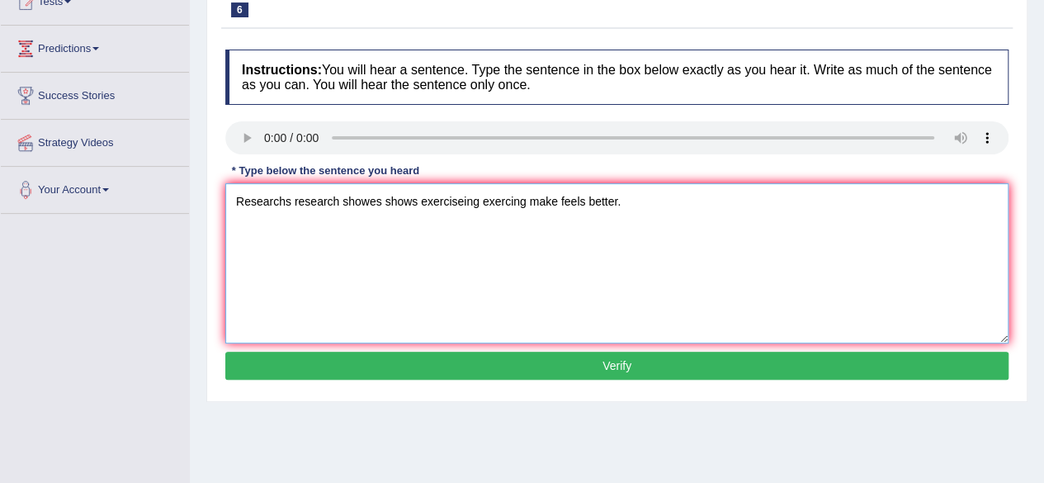
scroll to position [198, 0]
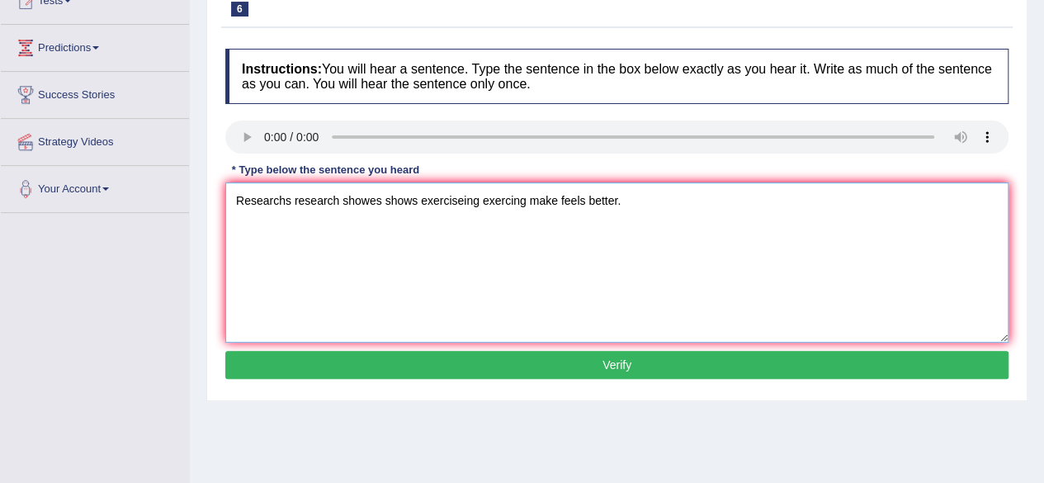
type textarea "Researchs research showes shows exerciseing exercing make feels better."
click at [710, 364] on button "Verify" at bounding box center [616, 365] width 783 height 28
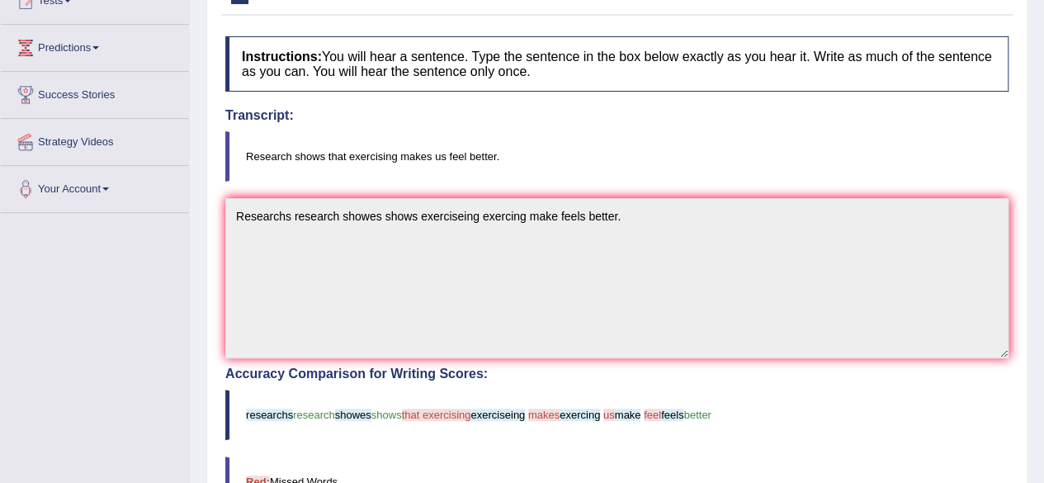
click at [1043, 471] on div "Home Practice Listening: Write From Dictation 633 WFD You have already given an…" at bounding box center [617, 320] width 854 height 1036
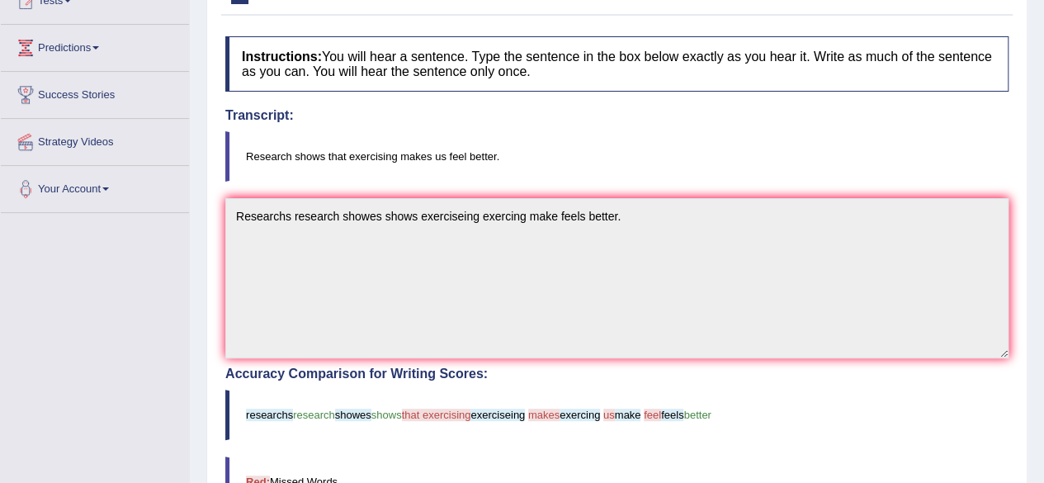
drag, startPoint x: 1043, startPoint y: 471, endPoint x: 1050, endPoint y: 480, distance: 11.2
click at [1043, 285] on html "Toggle navigation Home Practice Questions Speaking Practice Read Aloud Repeat S…" at bounding box center [522, 43] width 1044 height 483
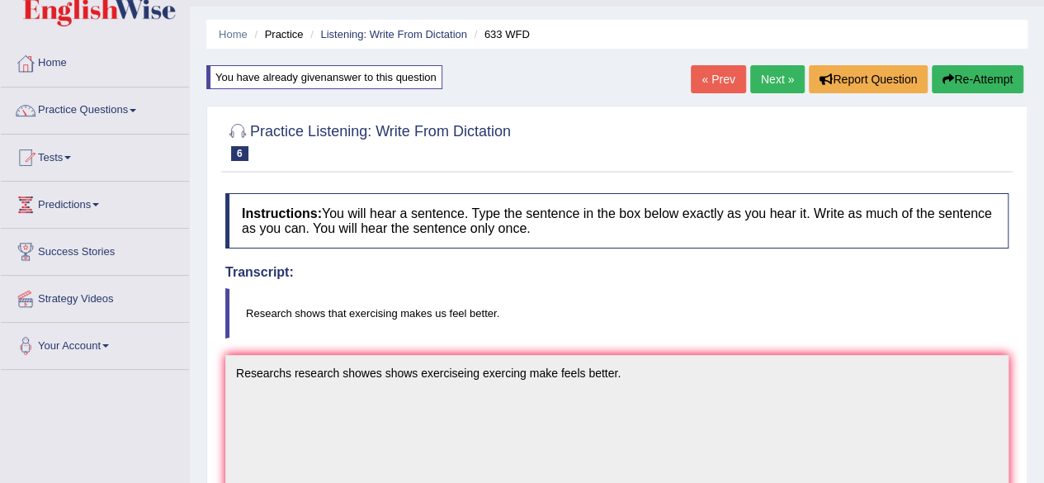
scroll to position [33, 0]
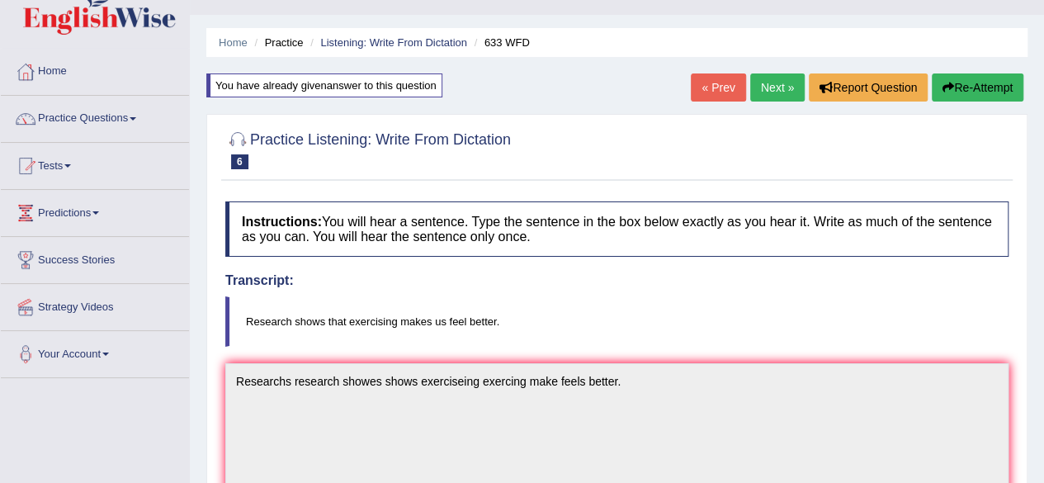
click at [778, 92] on link "Next »" at bounding box center [777, 87] width 54 height 28
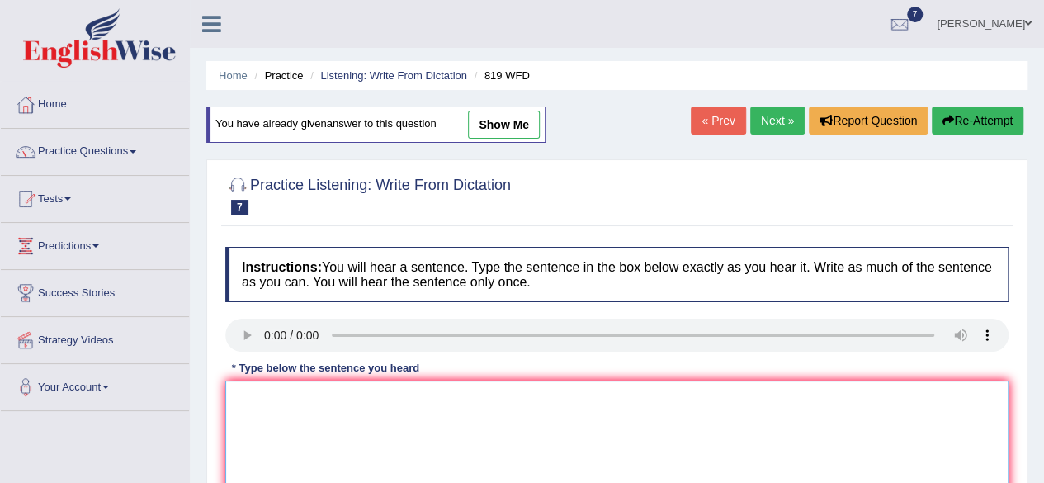
click at [274, 427] on textarea at bounding box center [616, 461] width 783 height 160
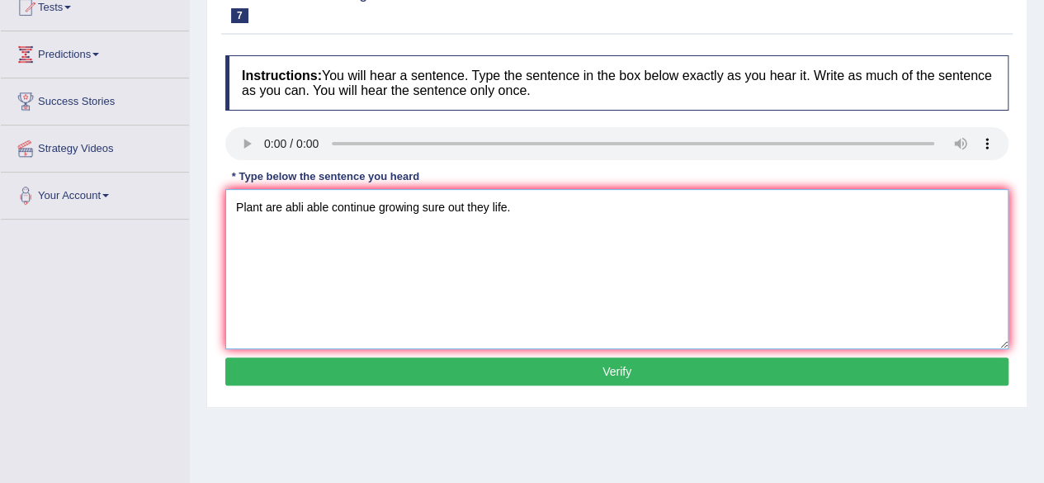
scroll to position [198, 0]
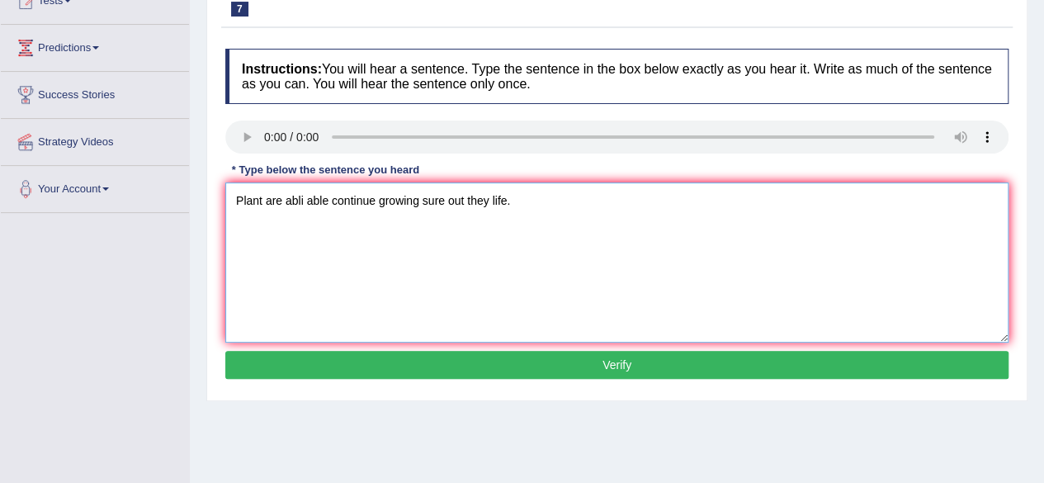
type textarea "Plant are abli able continue growing sure out they life."
click at [839, 370] on button "Verify" at bounding box center [616, 365] width 783 height 28
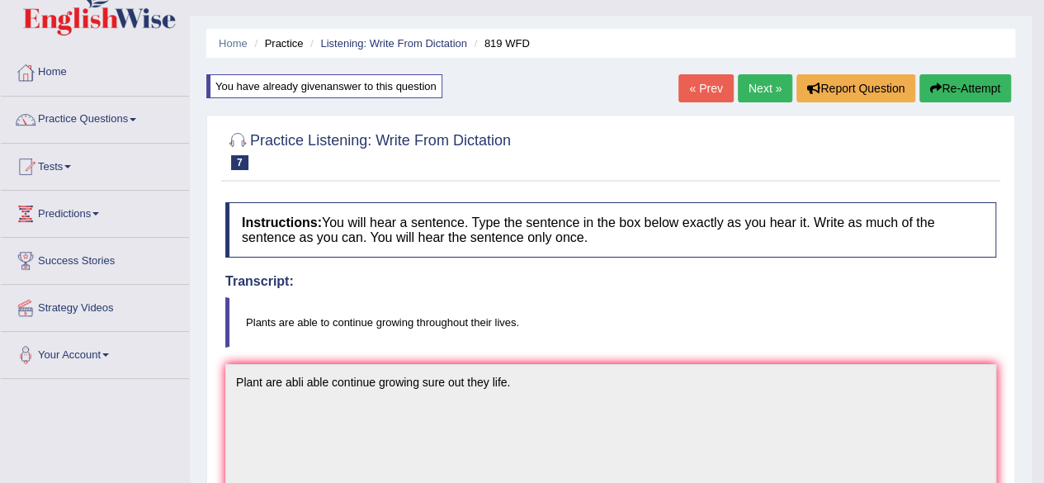
scroll to position [0, 0]
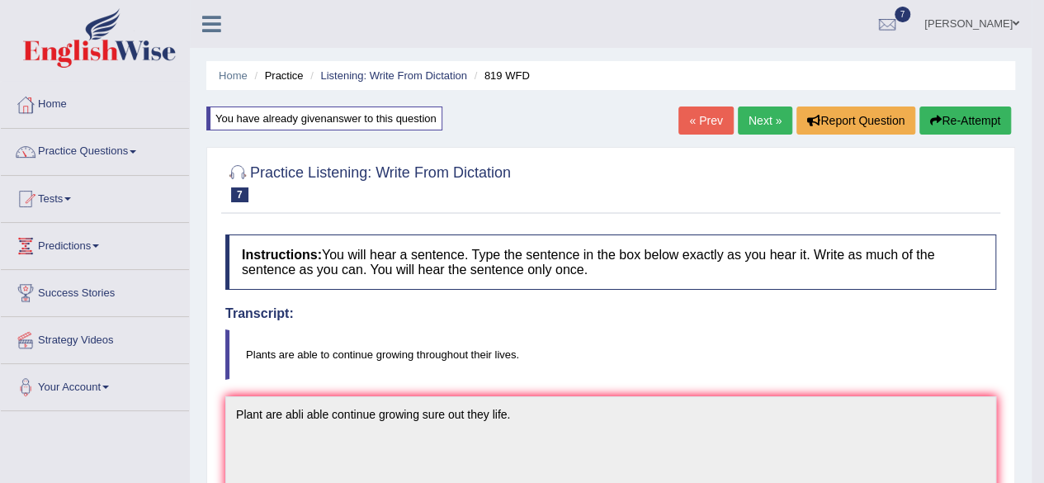
click at [769, 119] on link "Next »" at bounding box center [765, 120] width 54 height 28
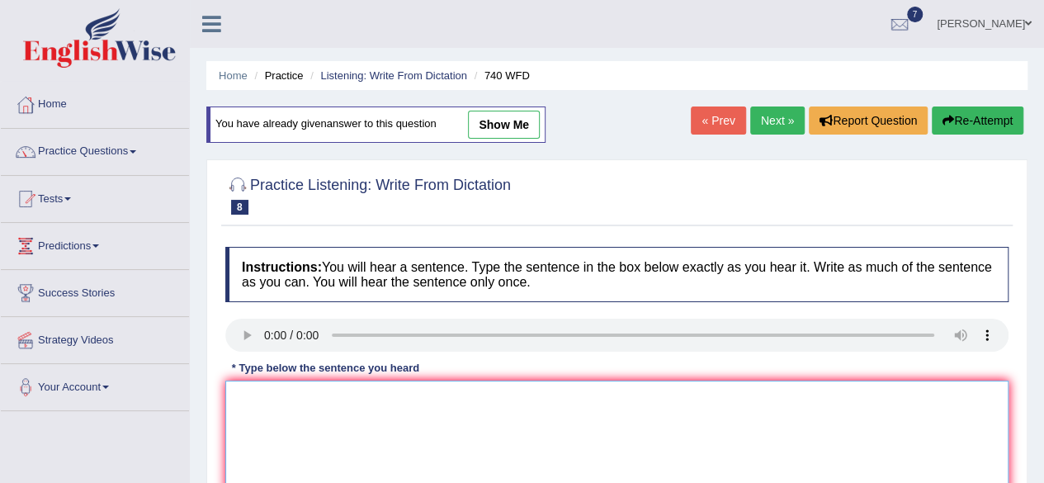
click at [254, 422] on textarea at bounding box center [616, 461] width 783 height 160
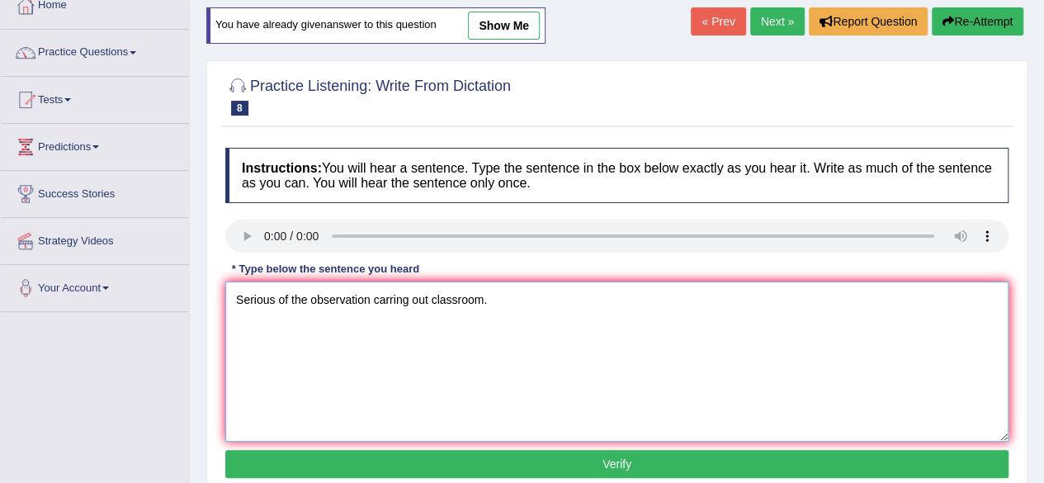
scroll to position [132, 0]
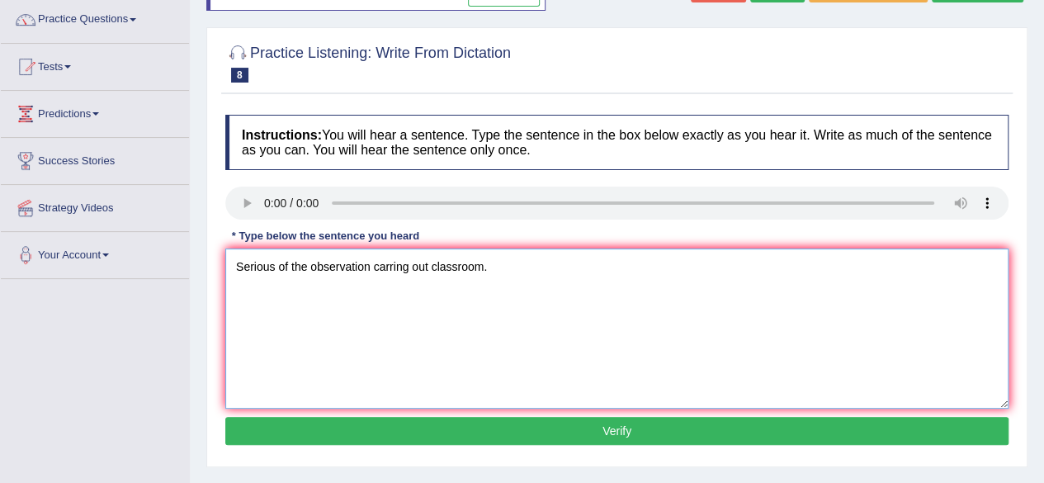
type textarea "Serious of the observation carring out classroom."
click at [791, 432] on button "Verify" at bounding box center [616, 431] width 783 height 28
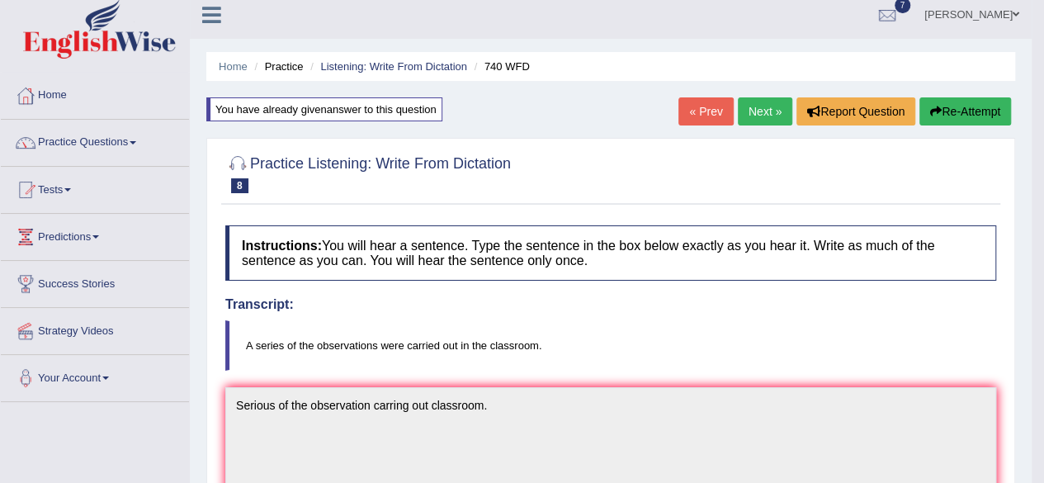
scroll to position [0, 0]
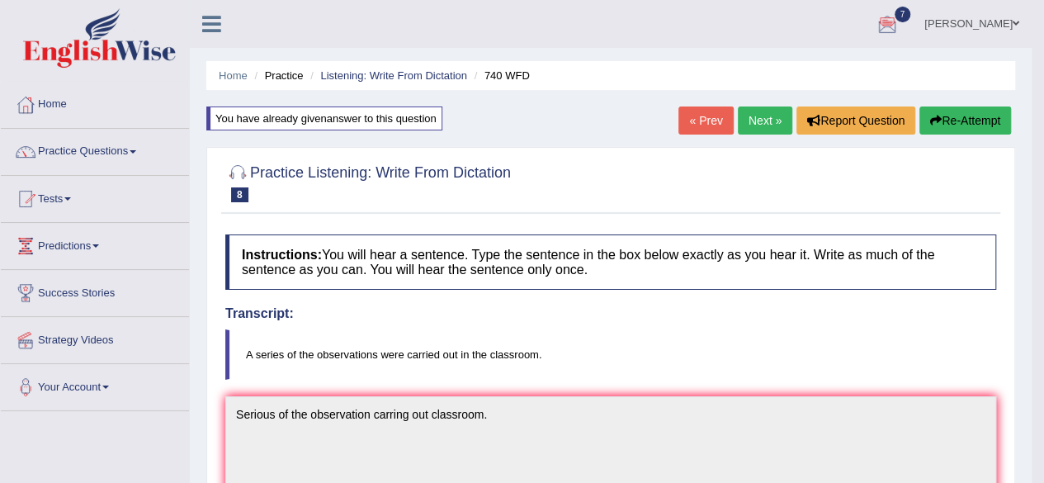
click at [766, 121] on link "Next »" at bounding box center [765, 120] width 54 height 28
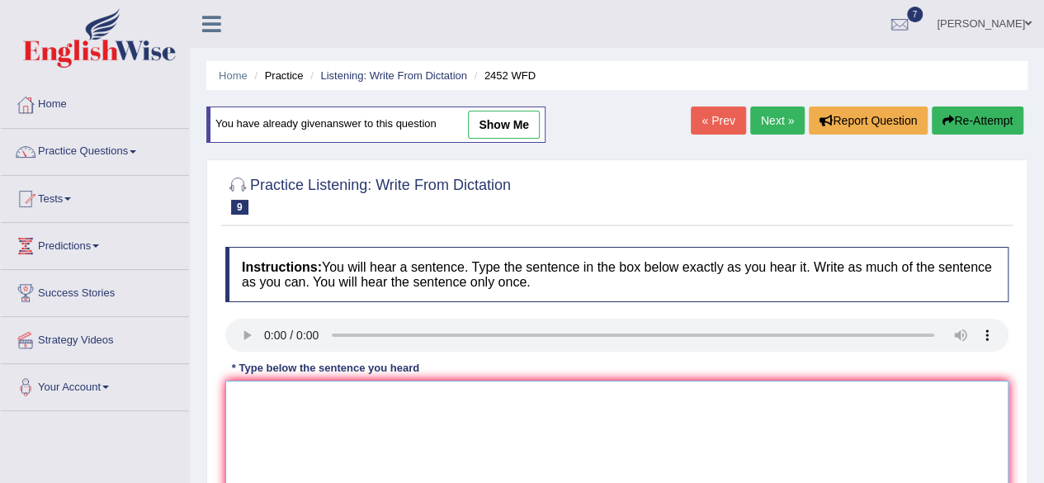
click at [280, 402] on textarea at bounding box center [616, 461] width 783 height 160
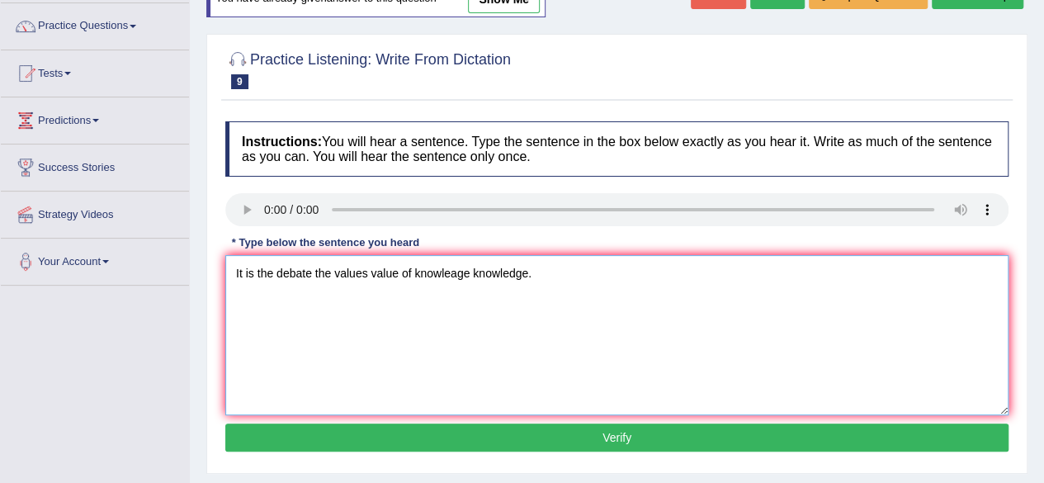
scroll to position [132, 0]
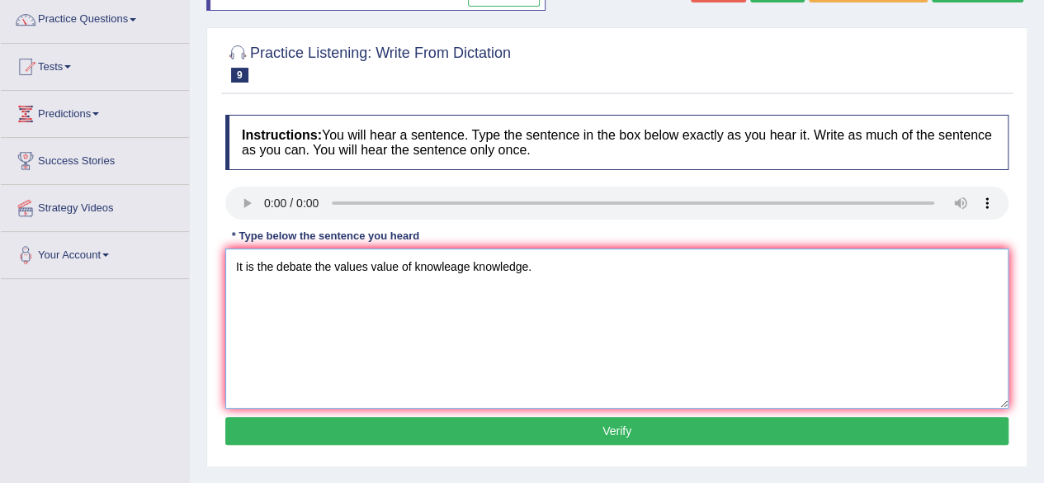
type textarea "It is the debate the values value of knowleage knowledge."
click at [912, 425] on button "Verify" at bounding box center [616, 431] width 783 height 28
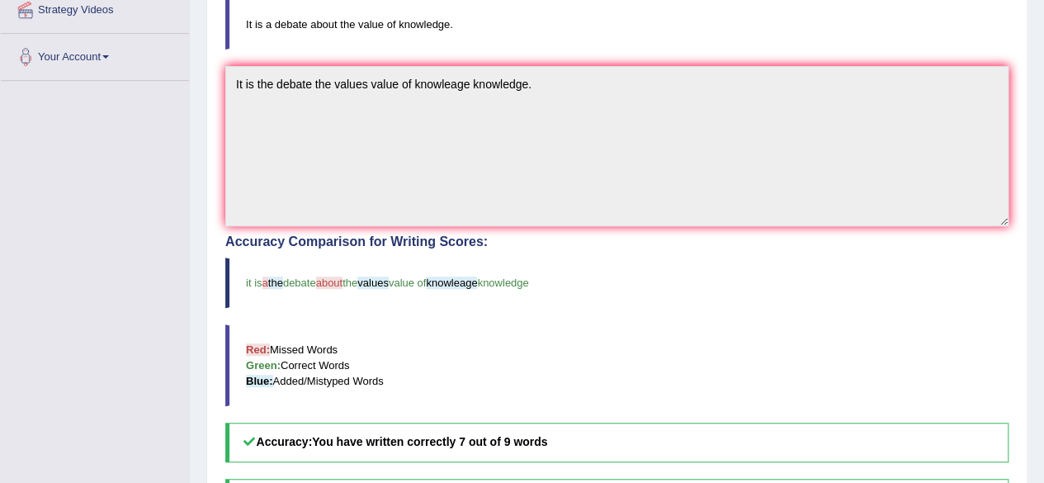
scroll to position [0, 0]
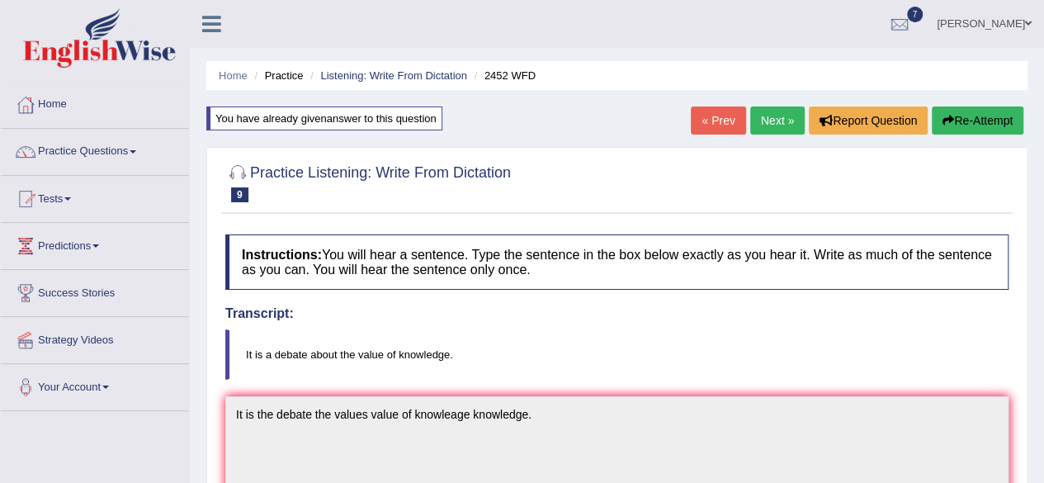
click at [764, 121] on link "Next »" at bounding box center [777, 120] width 54 height 28
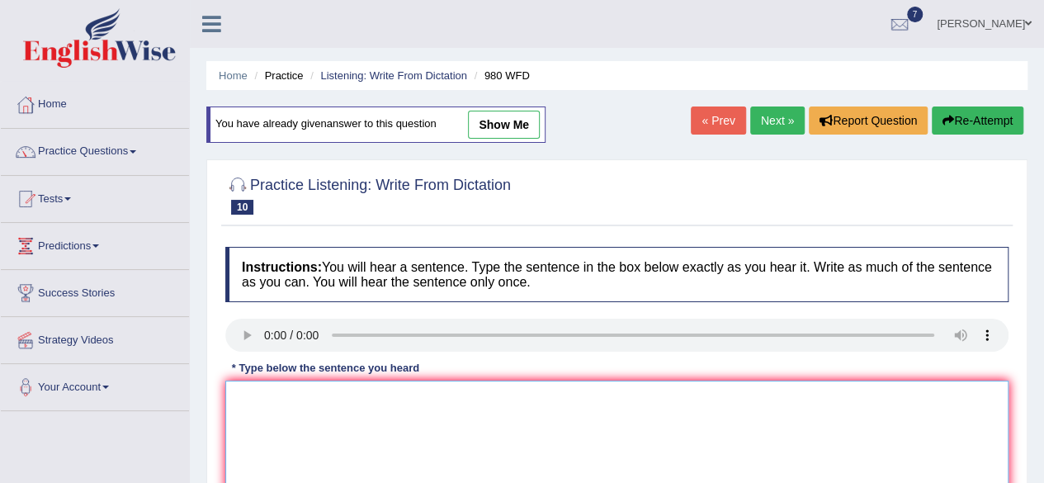
click at [272, 410] on textarea at bounding box center [616, 461] width 783 height 160
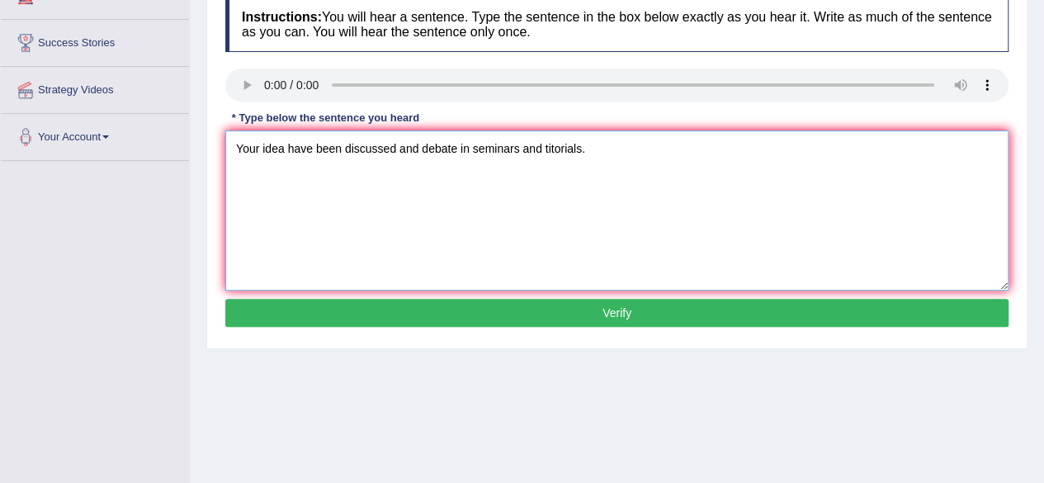
scroll to position [253, 0]
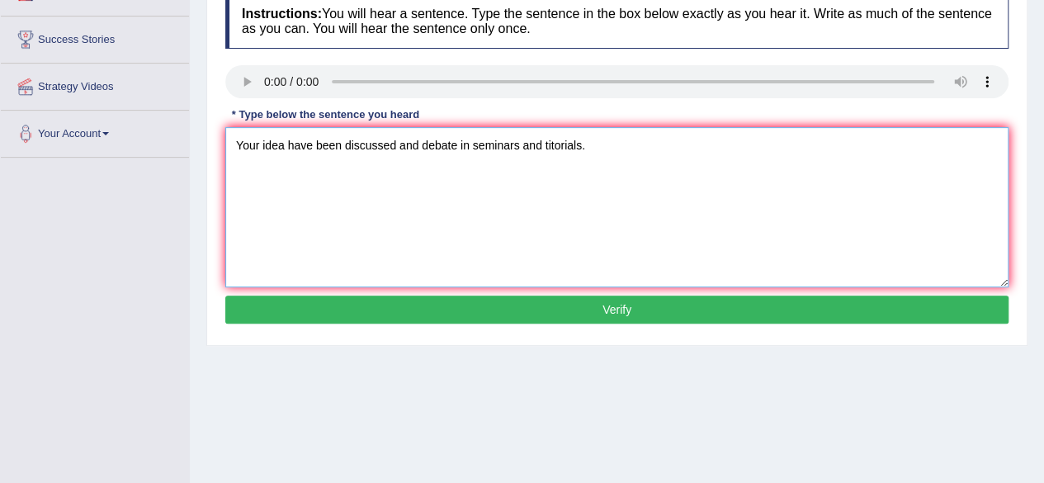
type textarea "Your idea have been discussed and debate in seminars and titorials."
click at [845, 306] on button "Verify" at bounding box center [616, 310] width 783 height 28
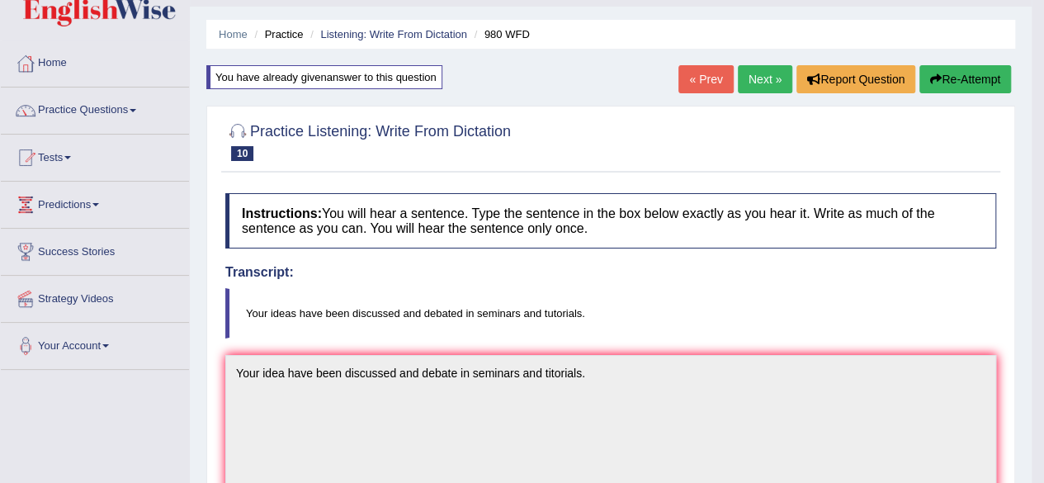
scroll to position [22, 0]
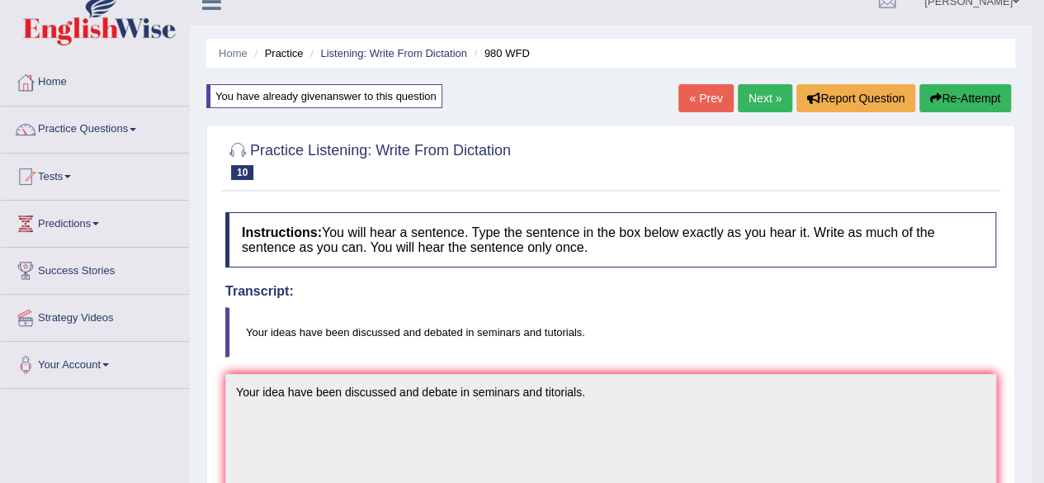
click at [774, 100] on link "Next »" at bounding box center [765, 98] width 54 height 28
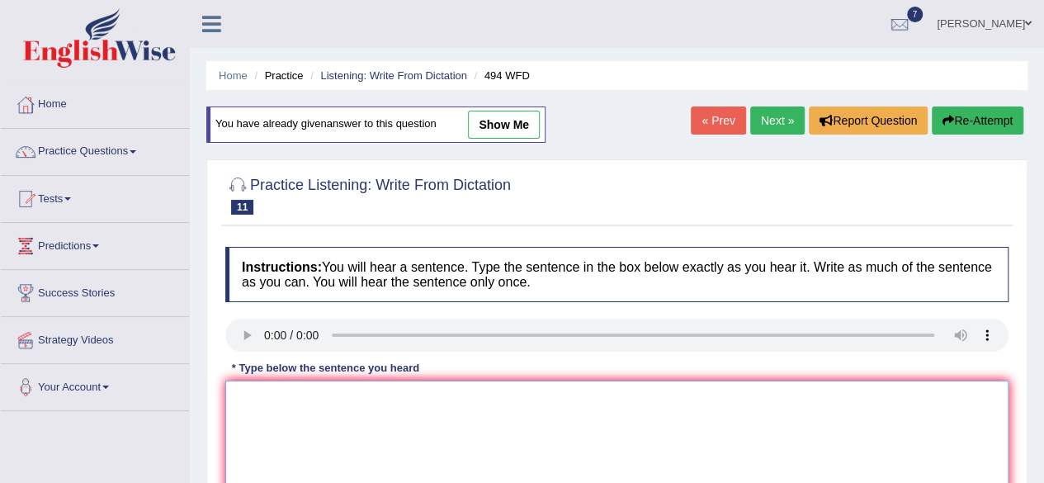
click at [291, 420] on textarea at bounding box center [616, 461] width 783 height 160
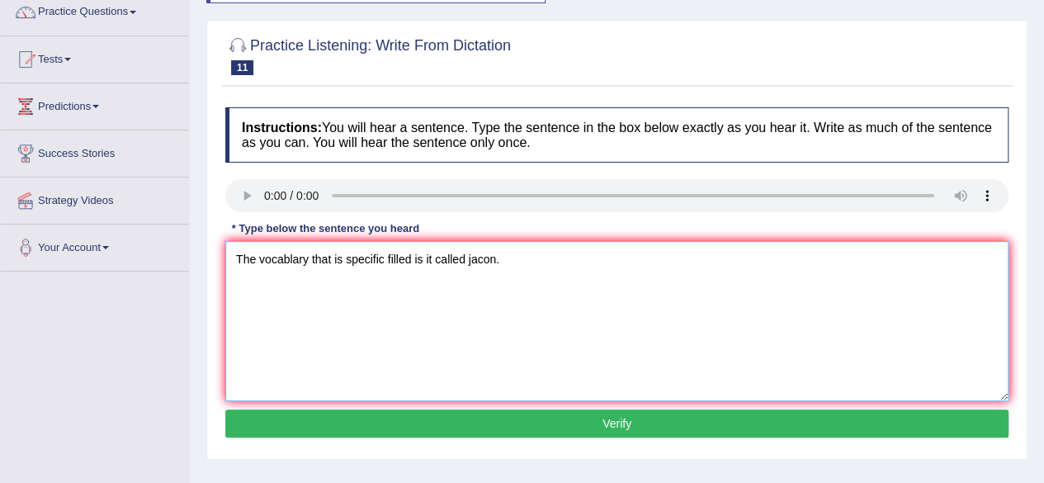
scroll to position [165, 0]
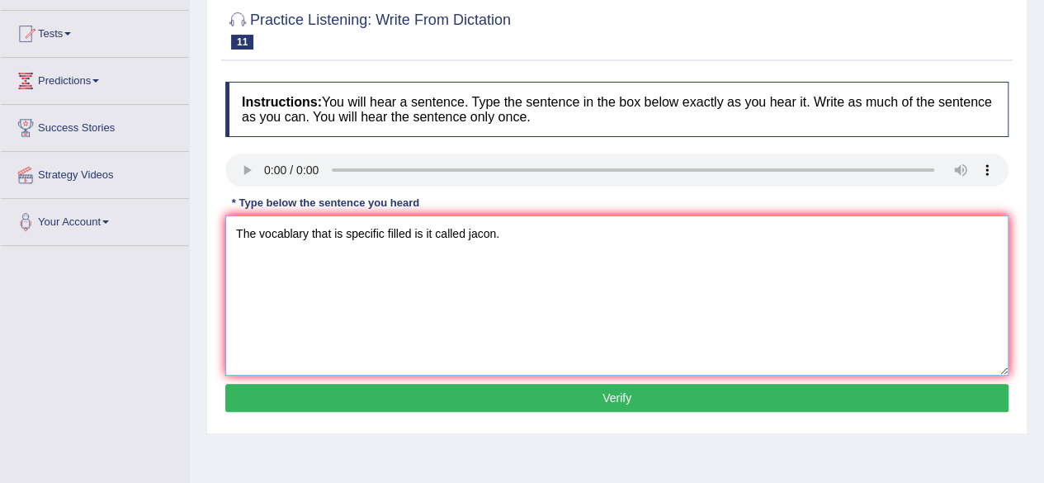
type textarea "The vocablary that is specific filled is it called jacon."
click at [864, 401] on button "Verify" at bounding box center [616, 398] width 783 height 28
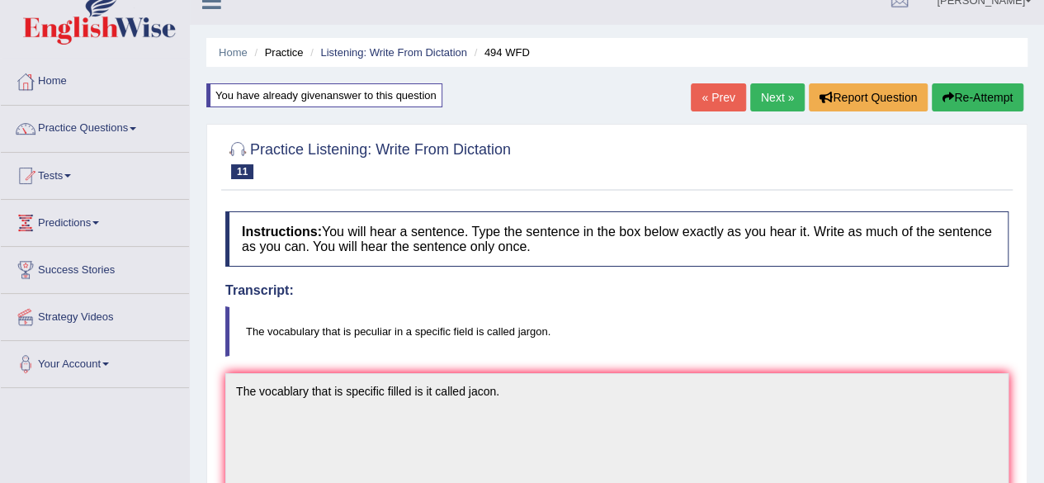
scroll to position [0, 0]
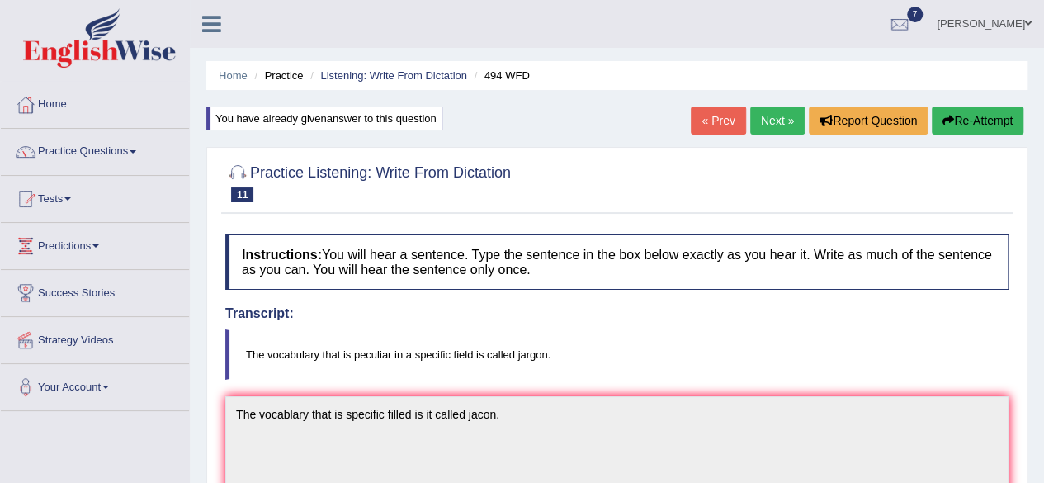
click at [761, 118] on link "Next »" at bounding box center [777, 120] width 54 height 28
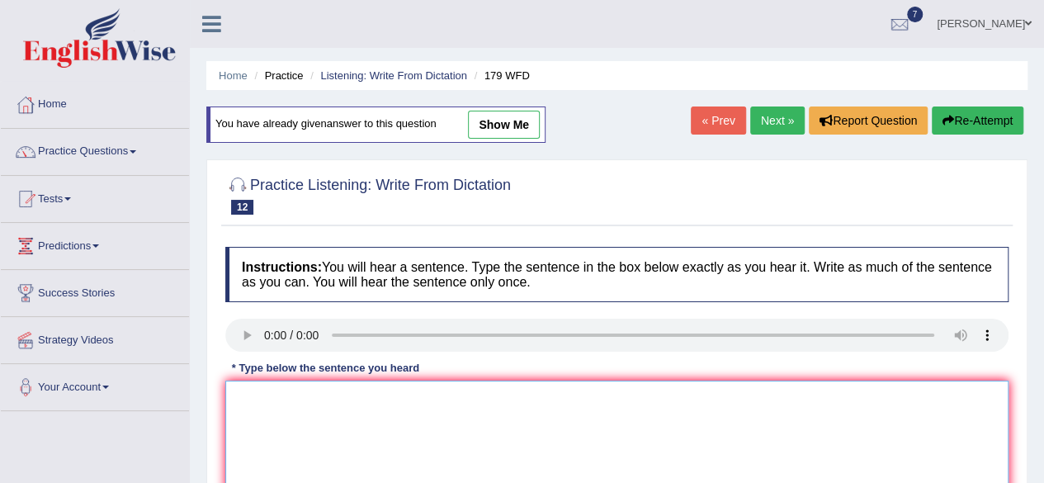
click at [253, 410] on textarea at bounding box center [616, 461] width 783 height 160
click at [506, 396] on textarea "Leacture the oldest the most formal method to use in university." at bounding box center [616, 461] width 783 height 160
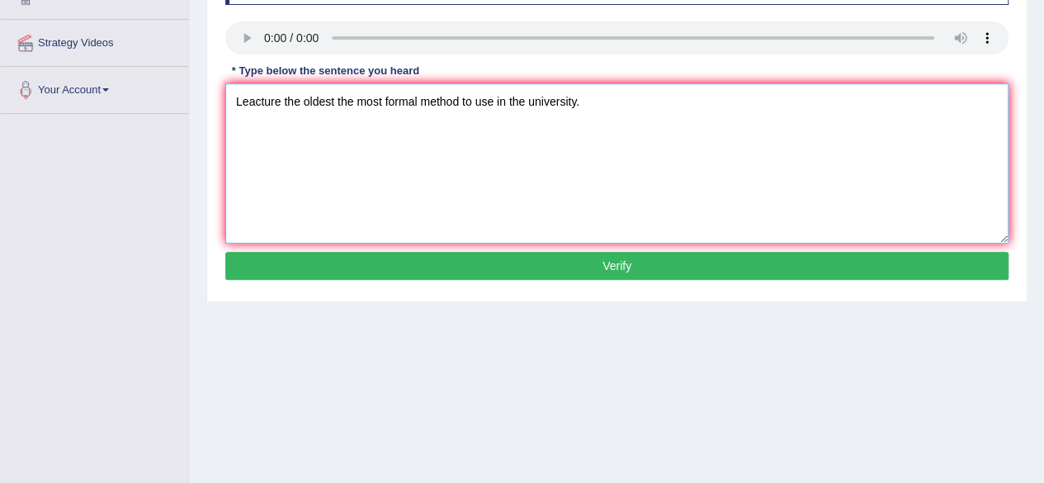
scroll to position [383, 0]
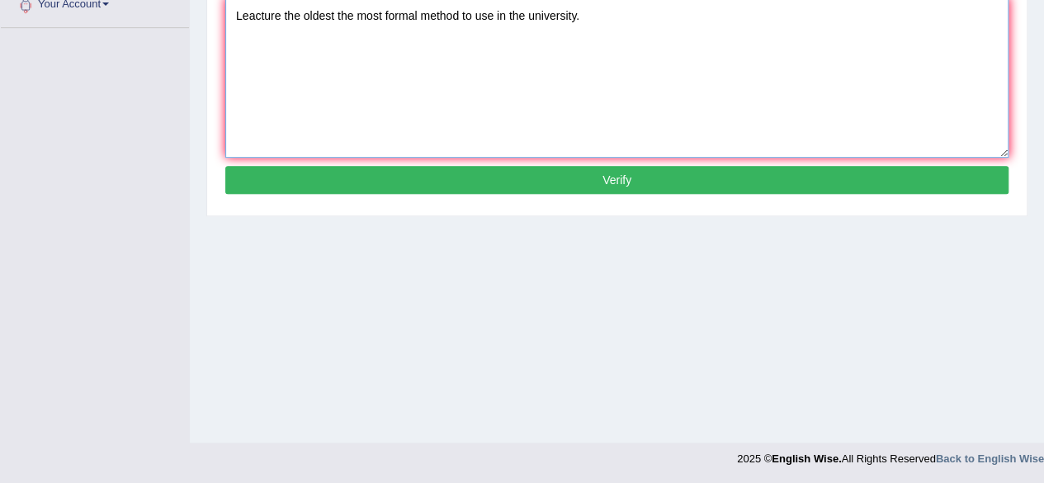
type textarea "Leacture the oldest the most formal method to use in the university."
click at [784, 173] on button "Verify" at bounding box center [616, 180] width 783 height 28
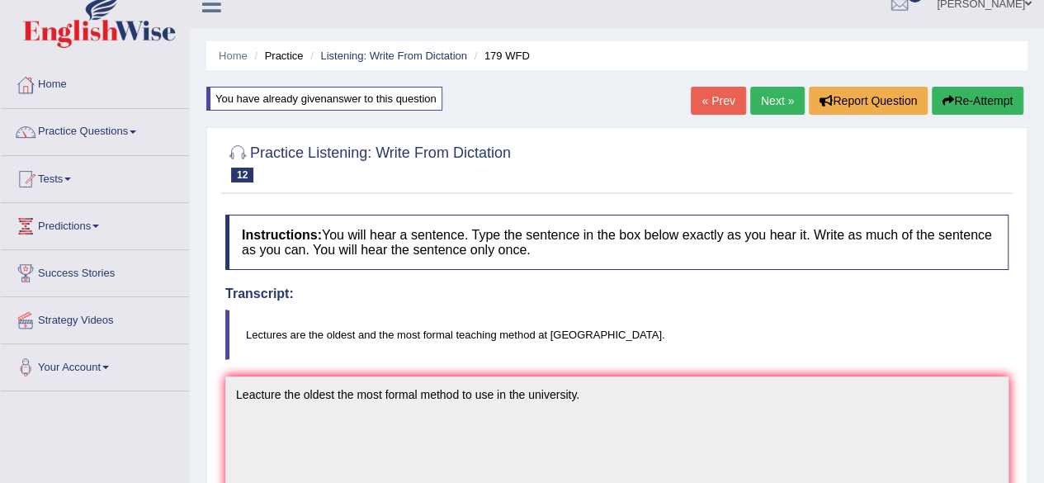
scroll to position [0, 0]
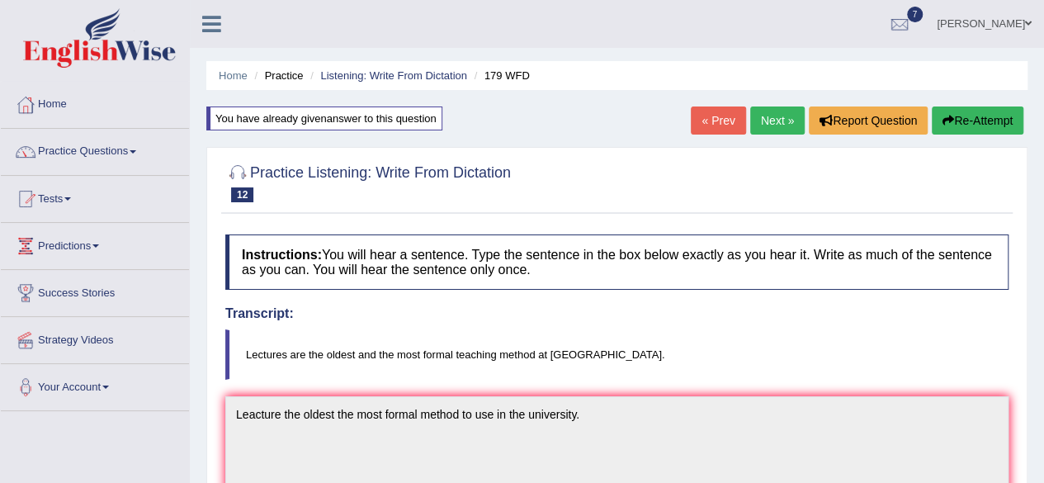
click at [771, 116] on link "Next »" at bounding box center [777, 120] width 54 height 28
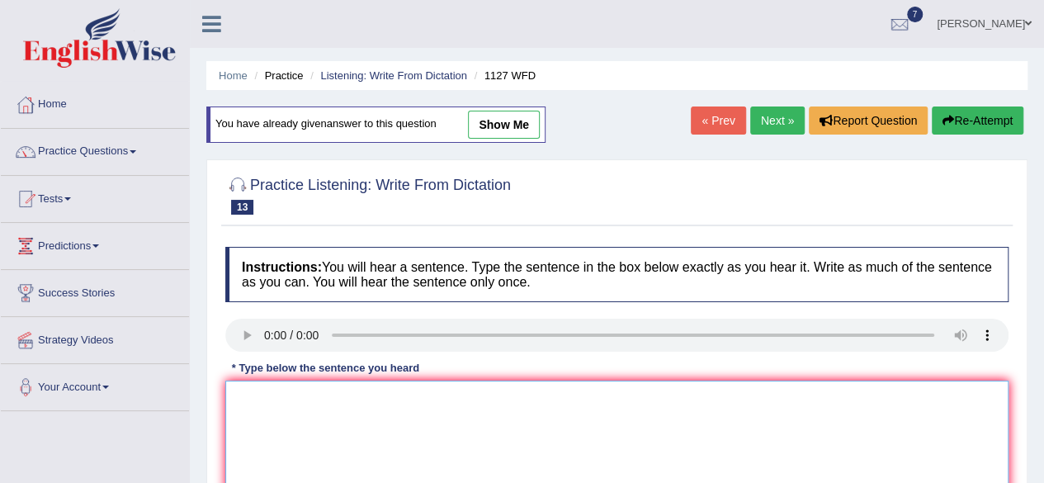
click at [253, 420] on textarea at bounding box center [616, 461] width 783 height 160
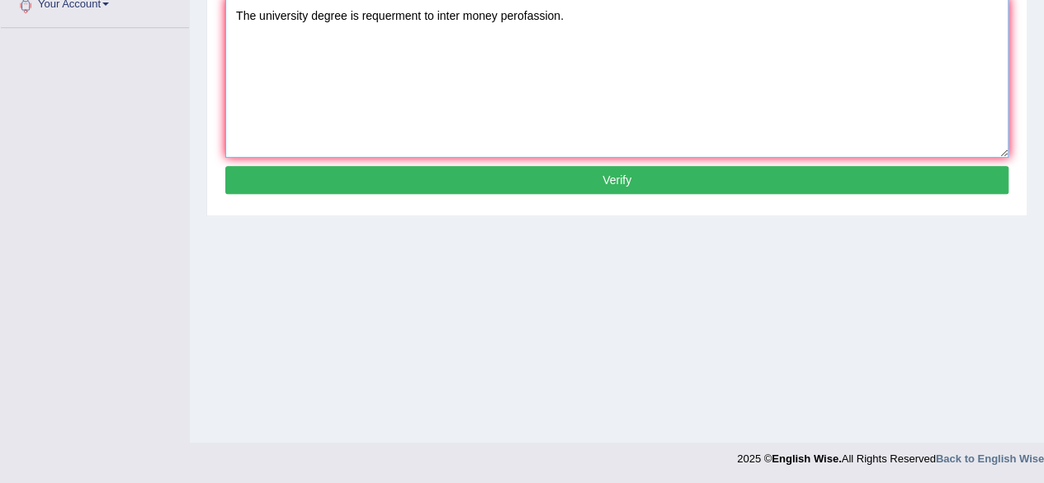
type textarea "The university degree is requerment to inter money perofassion."
click at [718, 177] on button "Verify" at bounding box center [616, 180] width 783 height 28
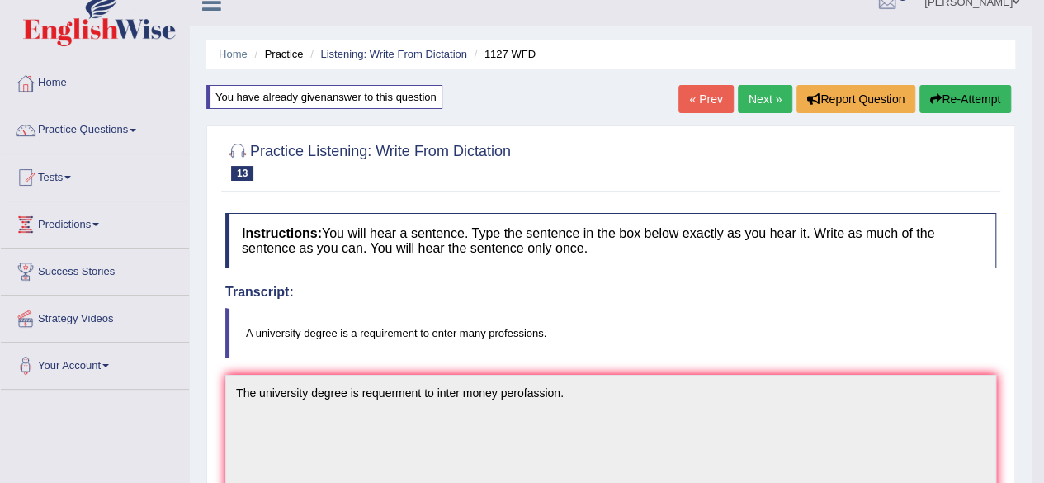
scroll to position [20, 0]
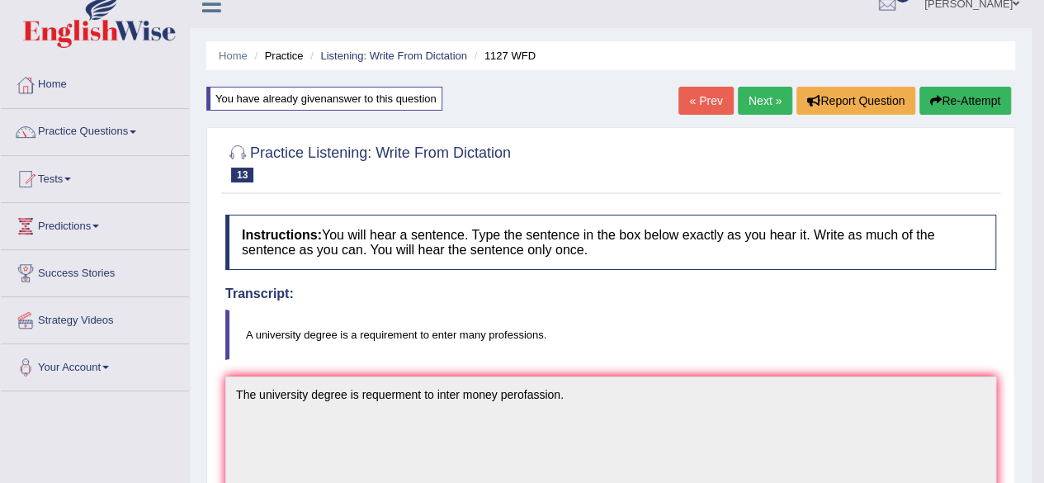
click at [776, 101] on link "Next »" at bounding box center [765, 101] width 54 height 28
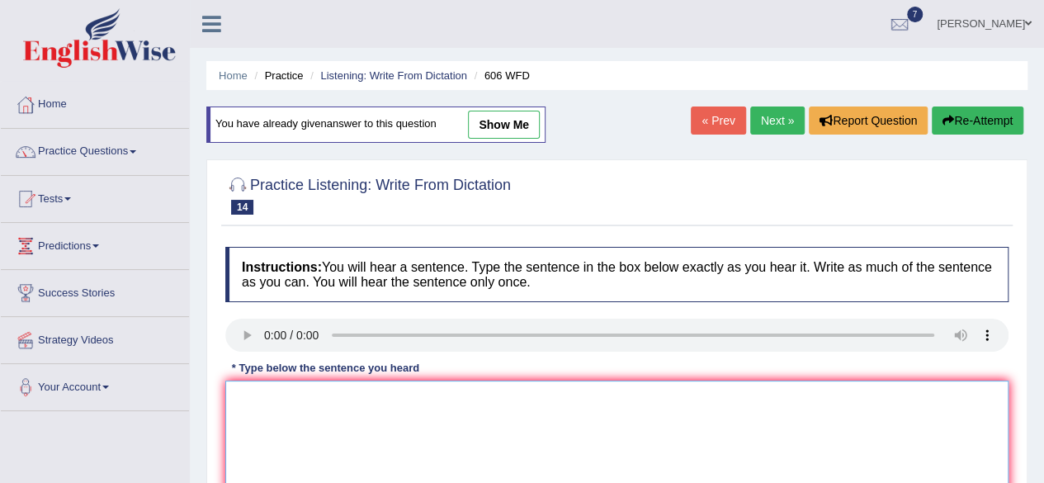
click at [284, 415] on textarea at bounding box center [616, 461] width 783 height 160
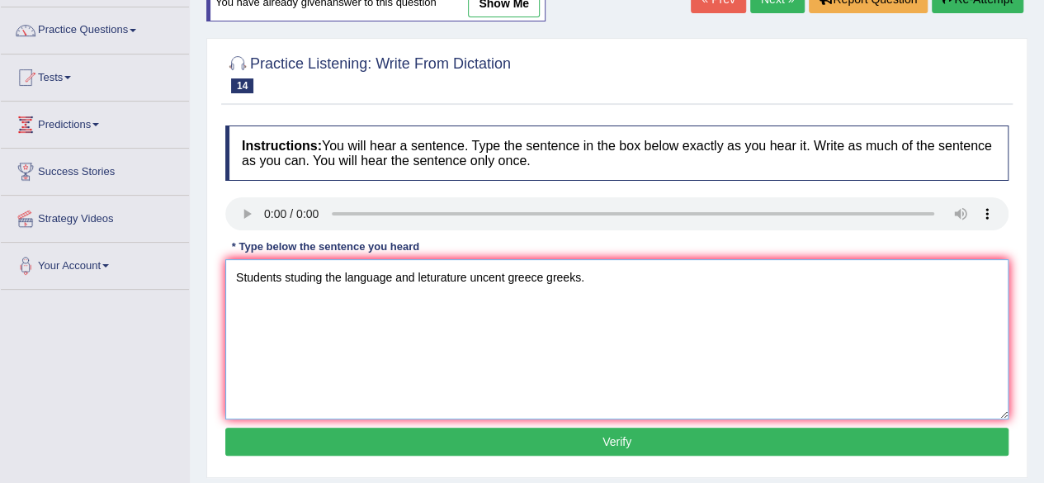
scroll to position [132, 0]
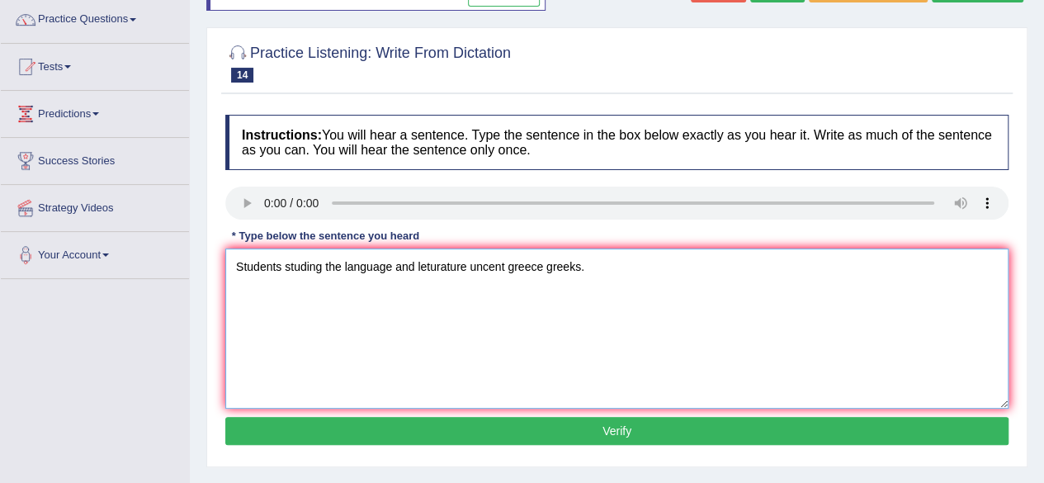
type textarea "Students studing the language and leturature uncent greece greeks."
click at [876, 438] on button "Verify" at bounding box center [616, 431] width 783 height 28
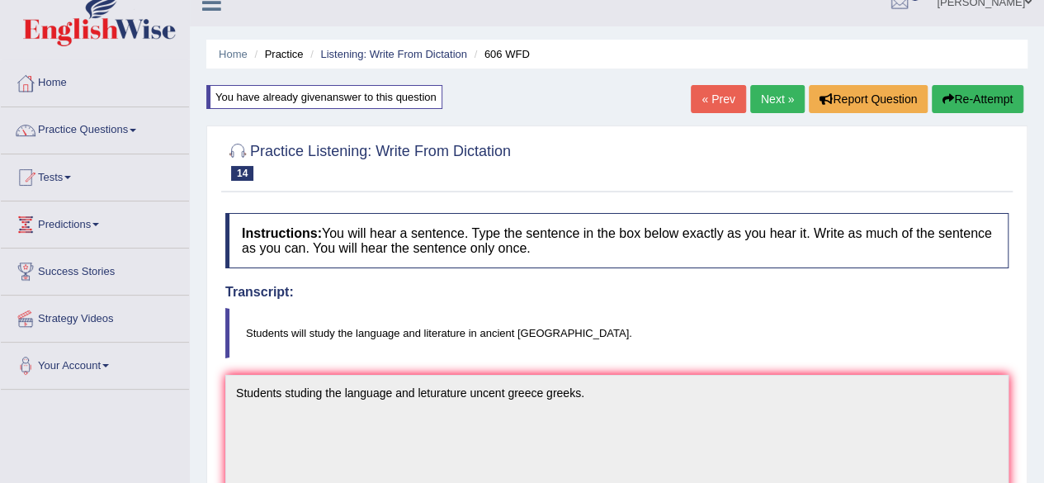
scroll to position [0, 0]
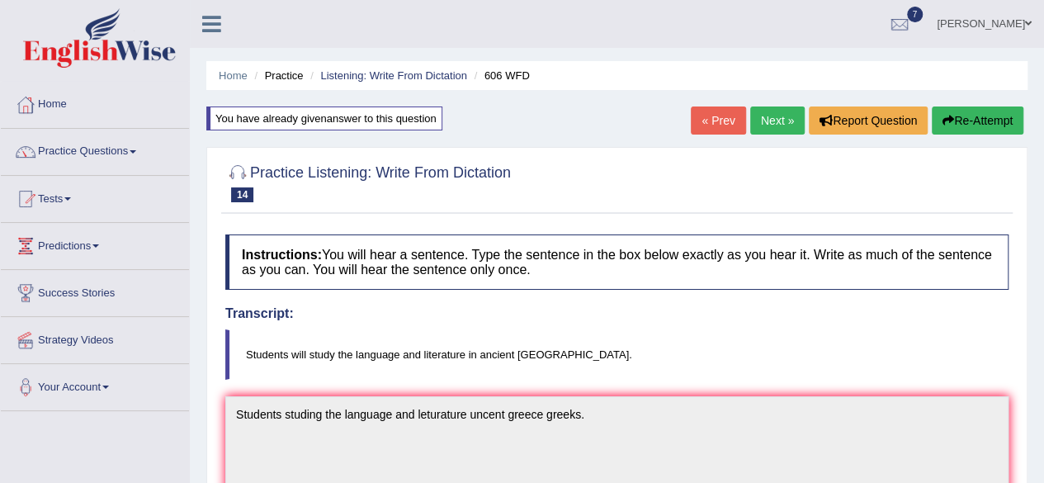
click at [773, 126] on link "Next »" at bounding box center [777, 120] width 54 height 28
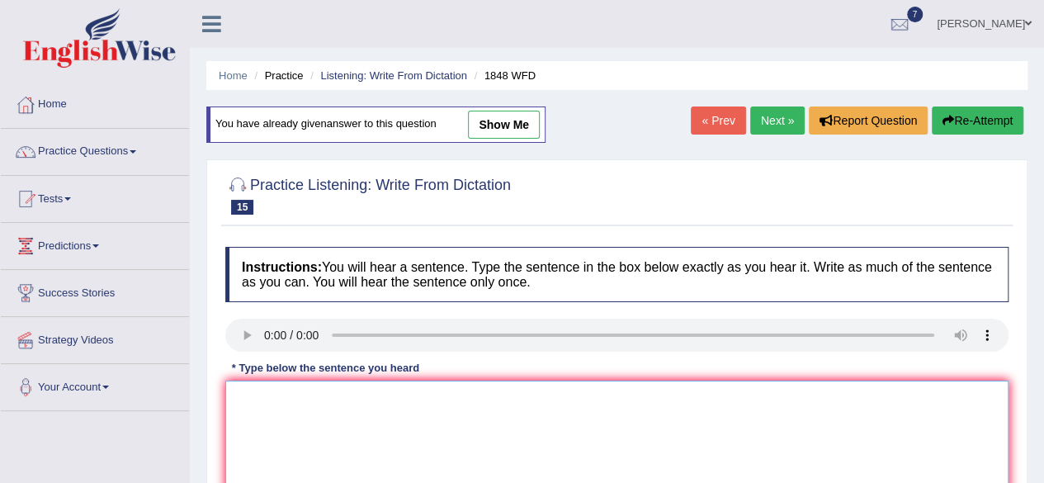
click at [244, 390] on textarea at bounding box center [616, 461] width 783 height 160
type textarea "a"
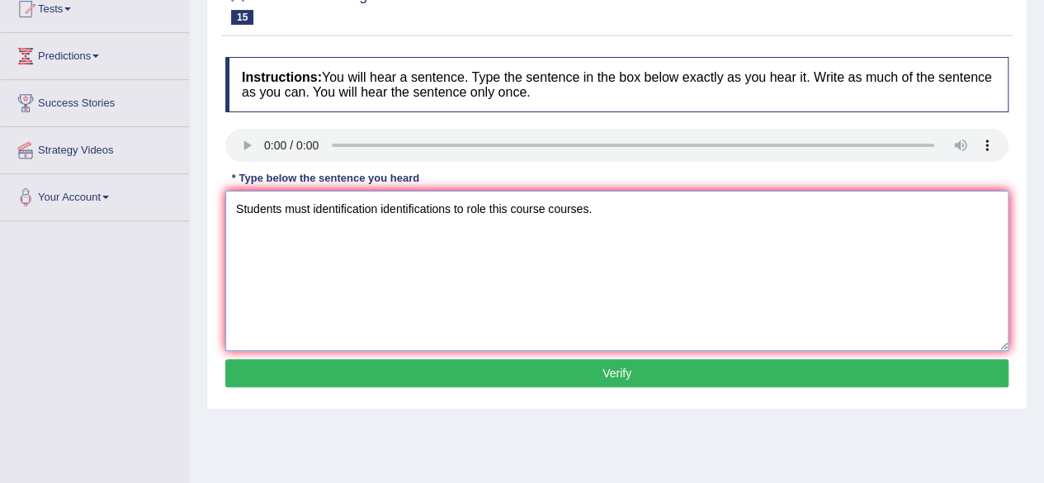
scroll to position [198, 0]
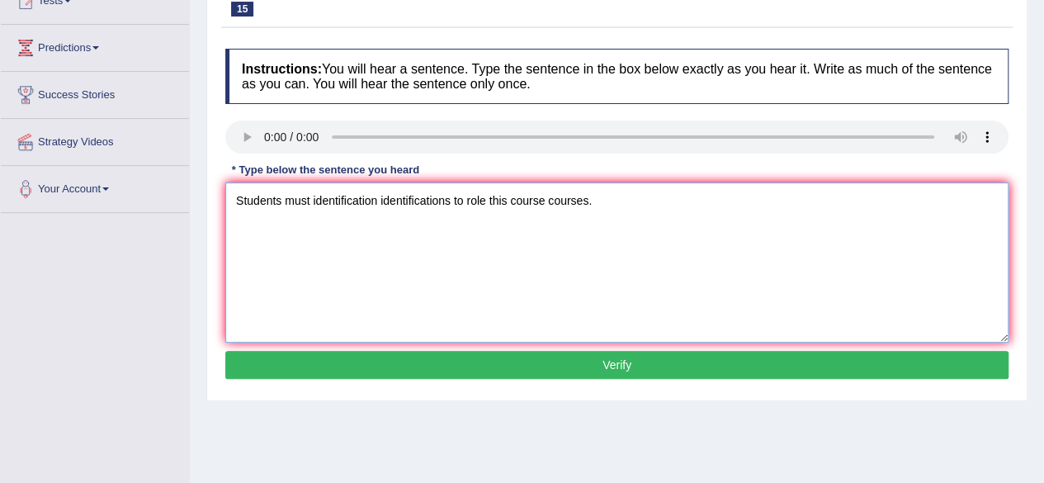
type textarea "Students must identification identifications to role this course courses."
click at [830, 364] on button "Verify" at bounding box center [616, 365] width 783 height 28
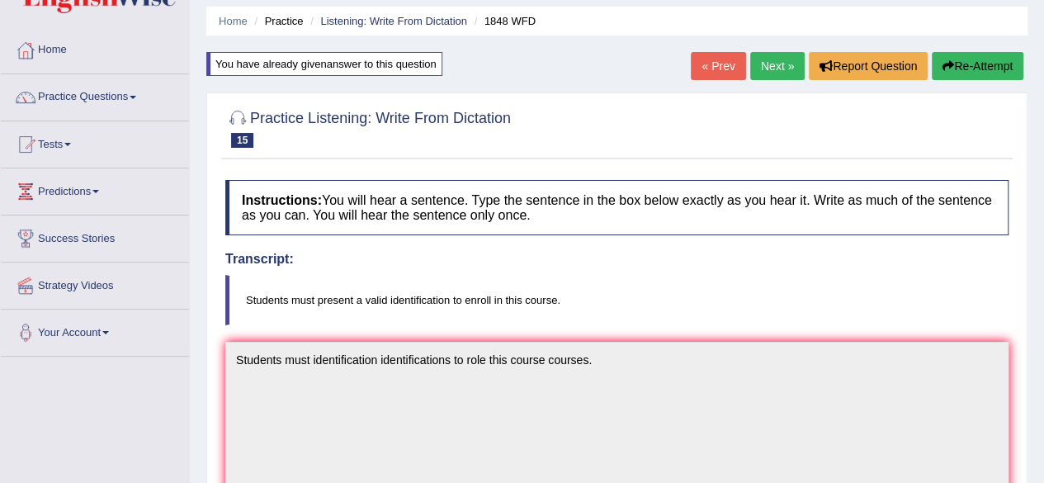
scroll to position [0, 0]
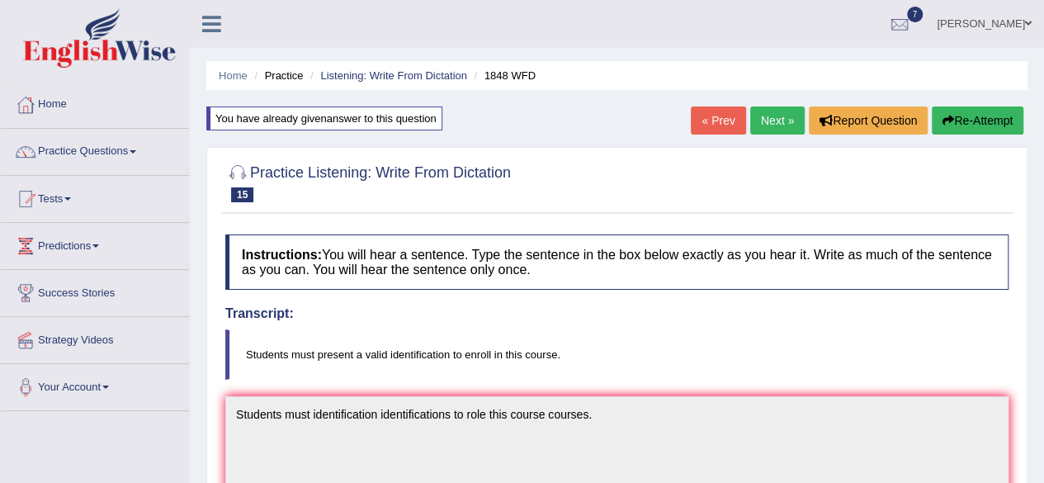
click at [780, 127] on link "Next »" at bounding box center [777, 120] width 54 height 28
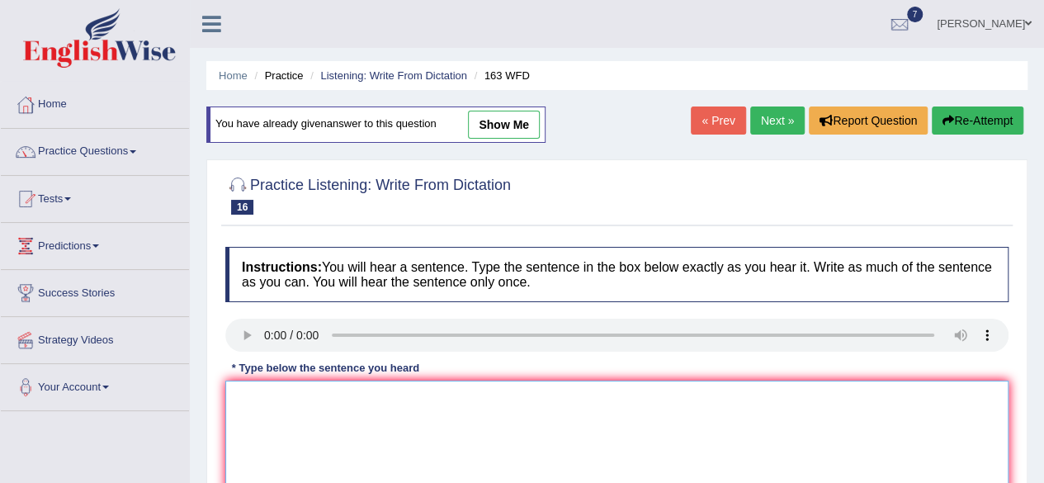
click at [243, 400] on textarea at bounding box center [616, 461] width 783 height 160
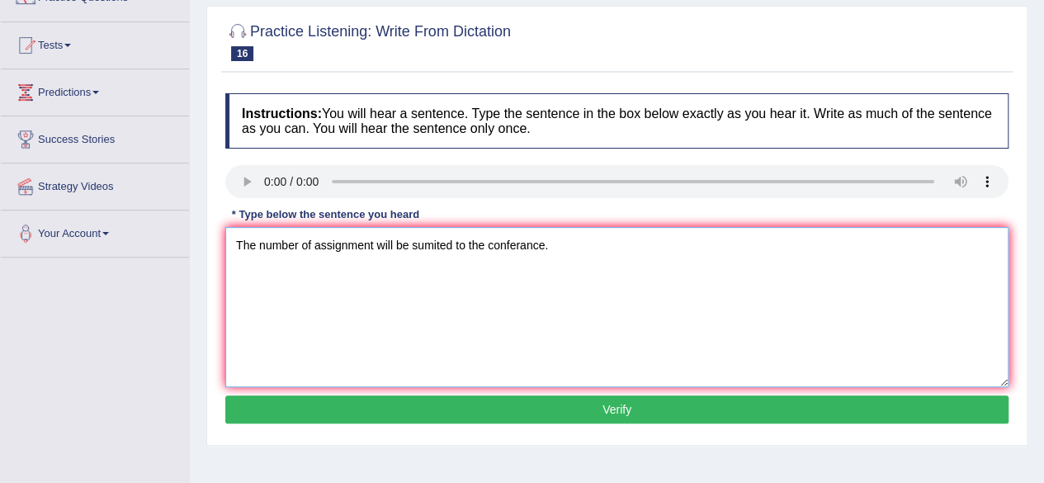
scroll to position [165, 0]
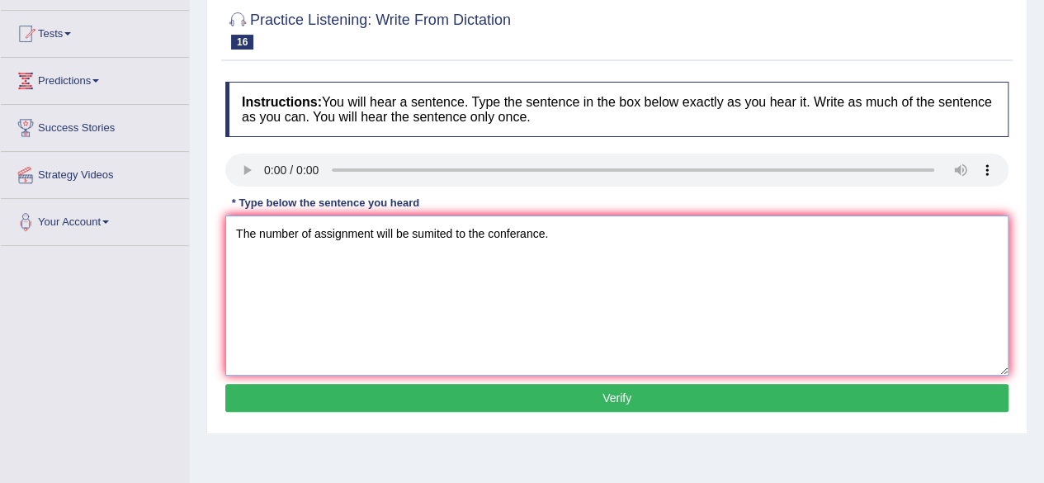
type textarea "The number of assignment will be sumited to the conferance."
click at [856, 401] on button "Verify" at bounding box center [616, 398] width 783 height 28
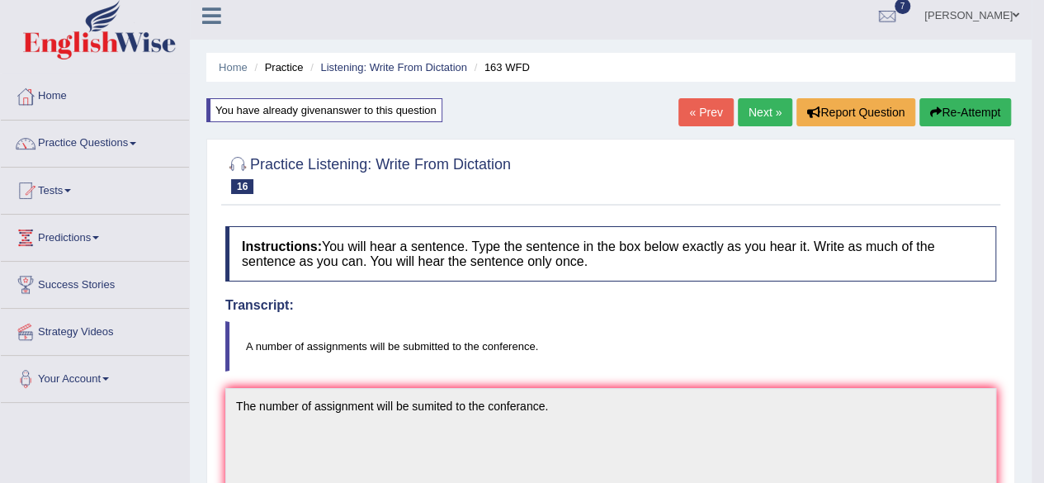
scroll to position [0, 0]
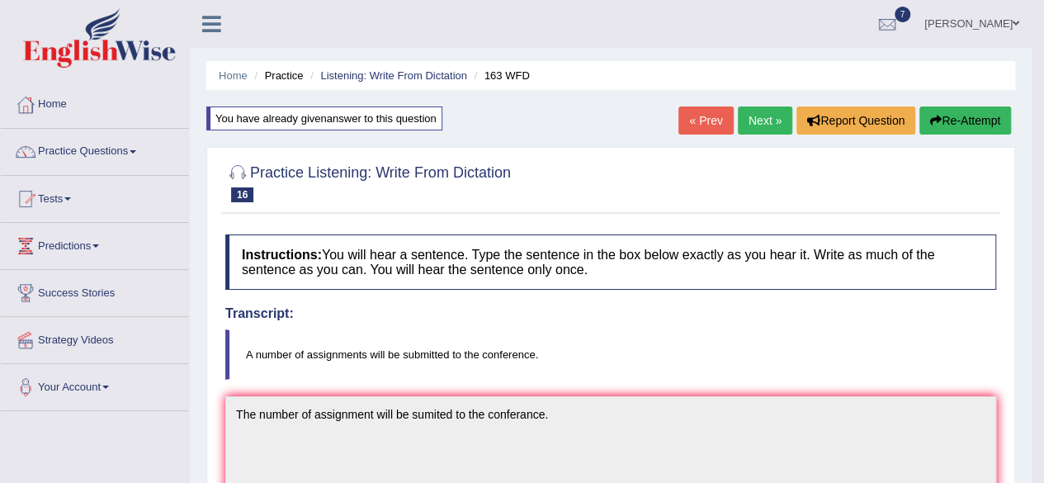
click at [750, 125] on link "Next »" at bounding box center [765, 120] width 54 height 28
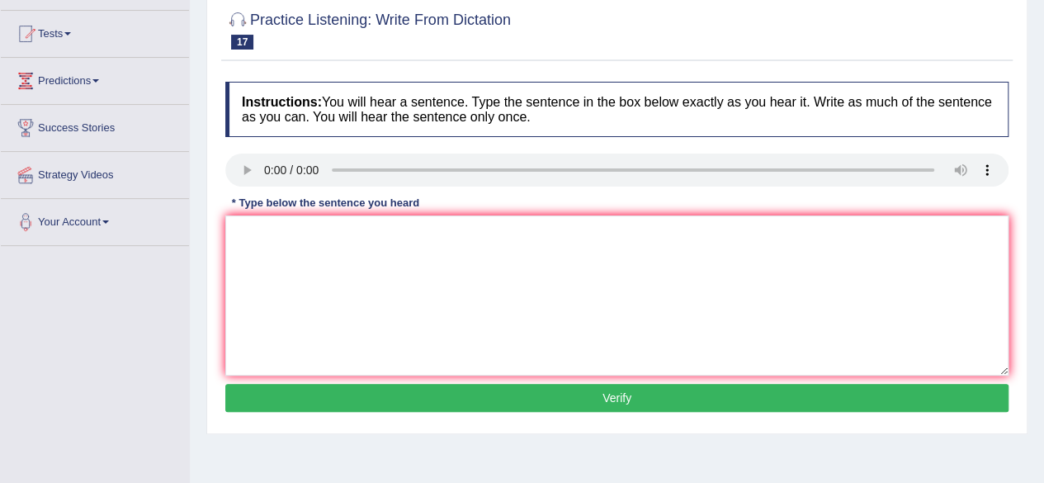
scroll to position [198, 0]
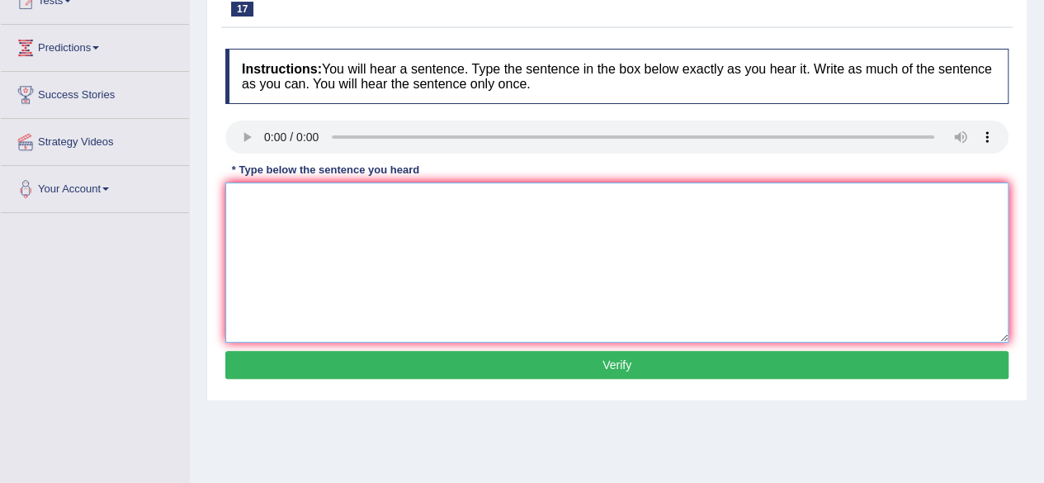
click at [775, 222] on textarea at bounding box center [616, 262] width 783 height 160
click at [272, 206] on textarea at bounding box center [616, 262] width 783 height 160
type textarea "It is quit clear ficial experastion is different across the world."
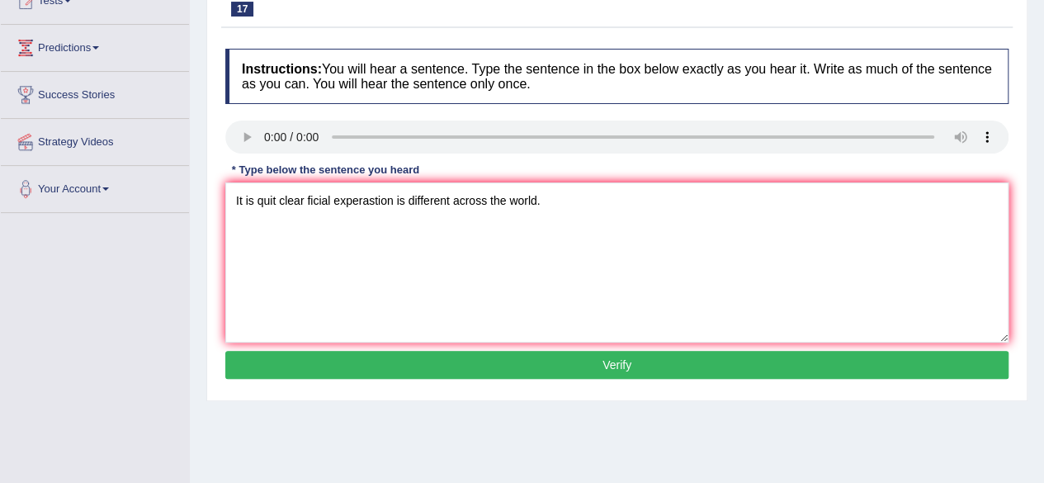
click at [339, 371] on button "Verify" at bounding box center [616, 365] width 783 height 28
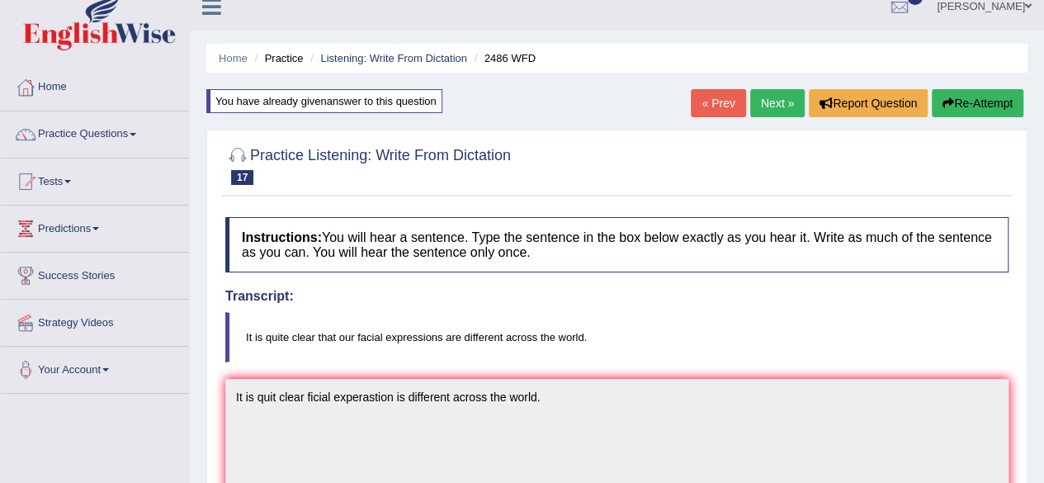
scroll to position [0, 0]
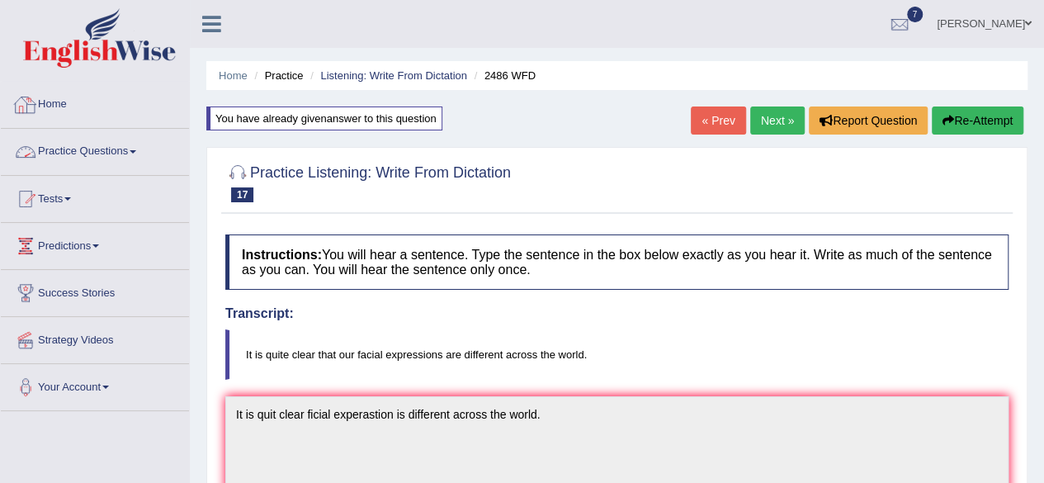
click at [53, 106] on link "Home" at bounding box center [95, 102] width 188 height 41
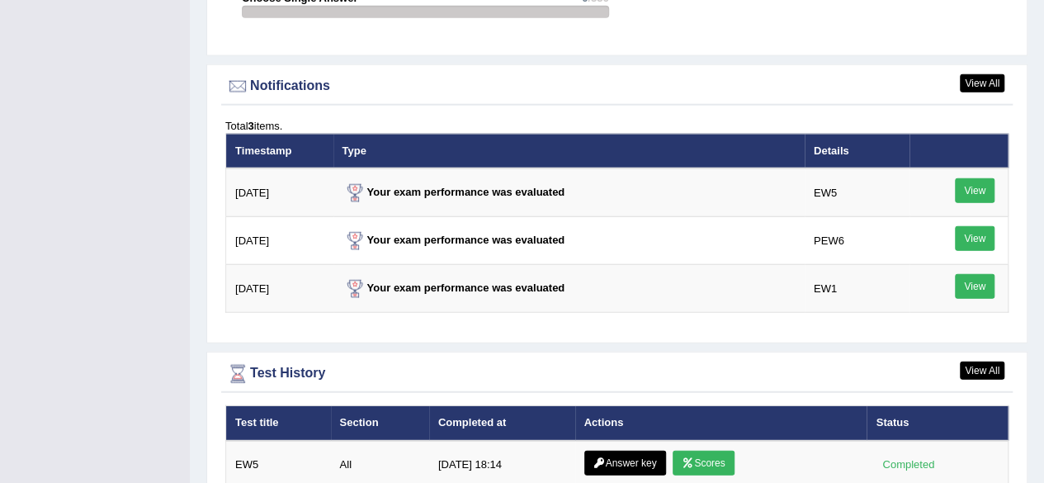
scroll to position [2153, 0]
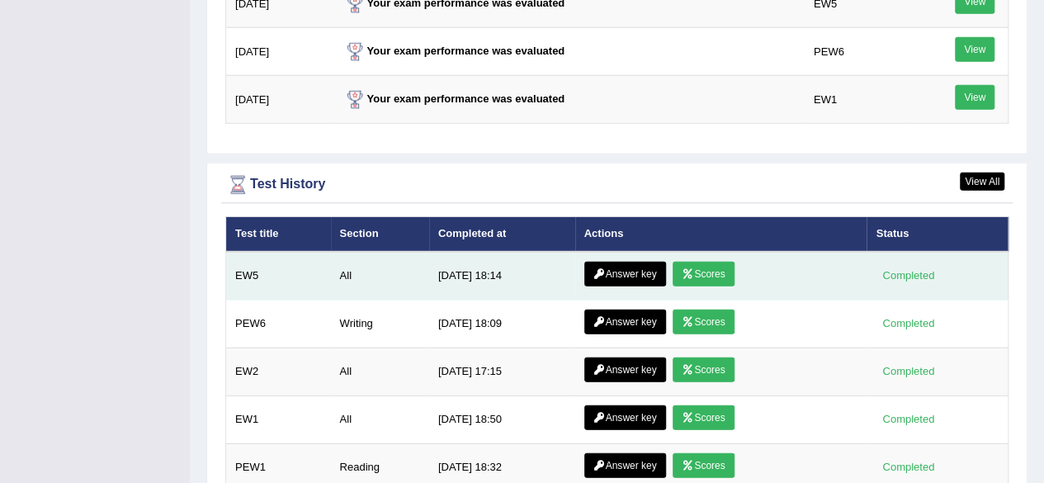
click at [697, 262] on link "Scores" at bounding box center [703, 274] width 61 height 25
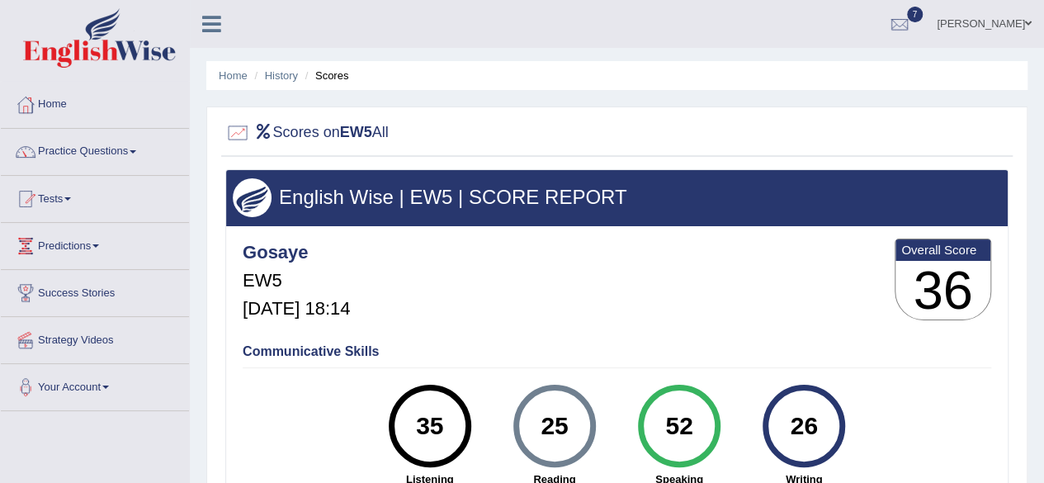
click at [33, 108] on div at bounding box center [25, 104] width 25 height 25
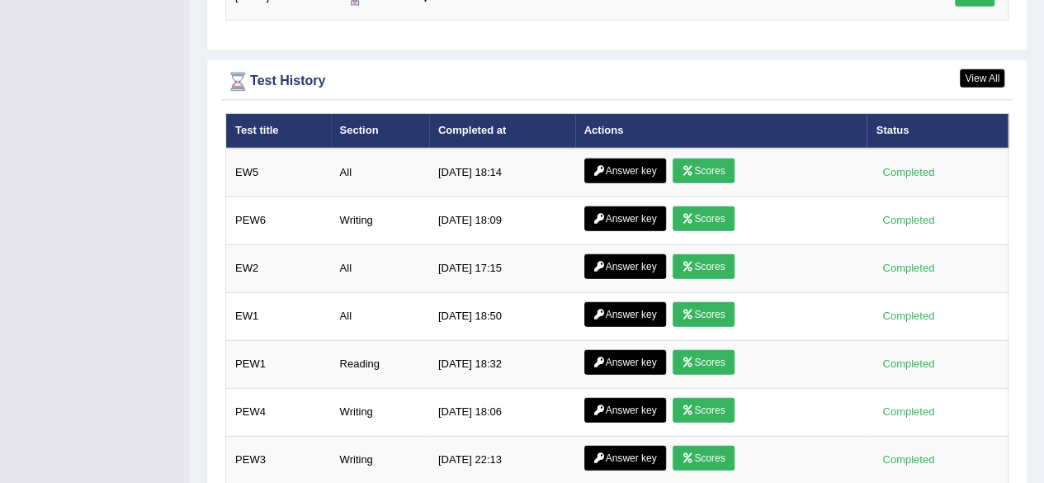
scroll to position [2289, 0]
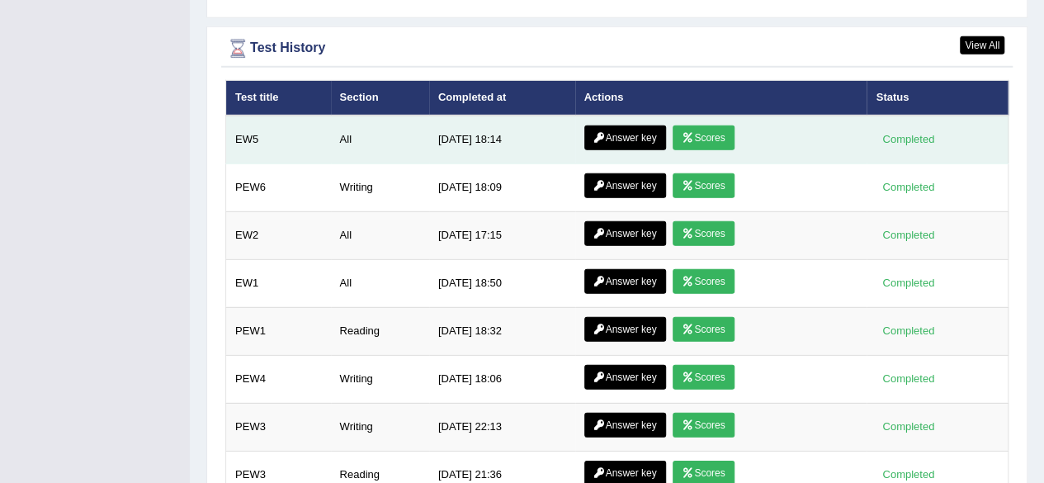
click at [622, 125] on link "Answer key" at bounding box center [625, 137] width 82 height 25
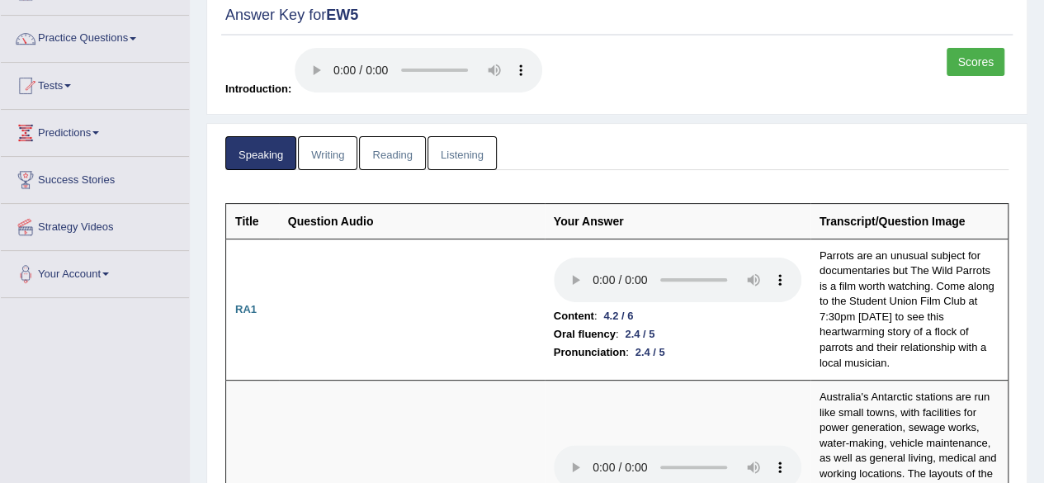
scroll to position [36, 0]
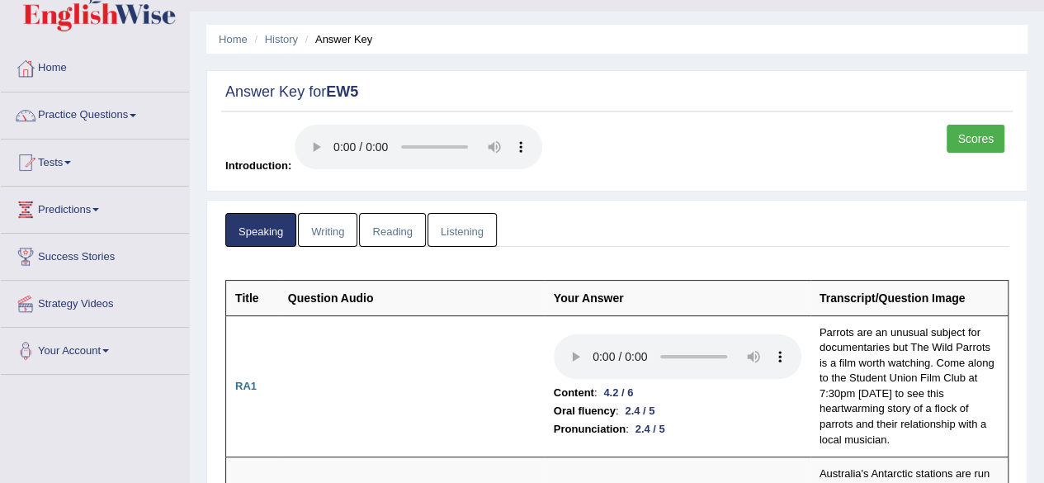
click at [338, 239] on link "Writing" at bounding box center [327, 230] width 59 height 34
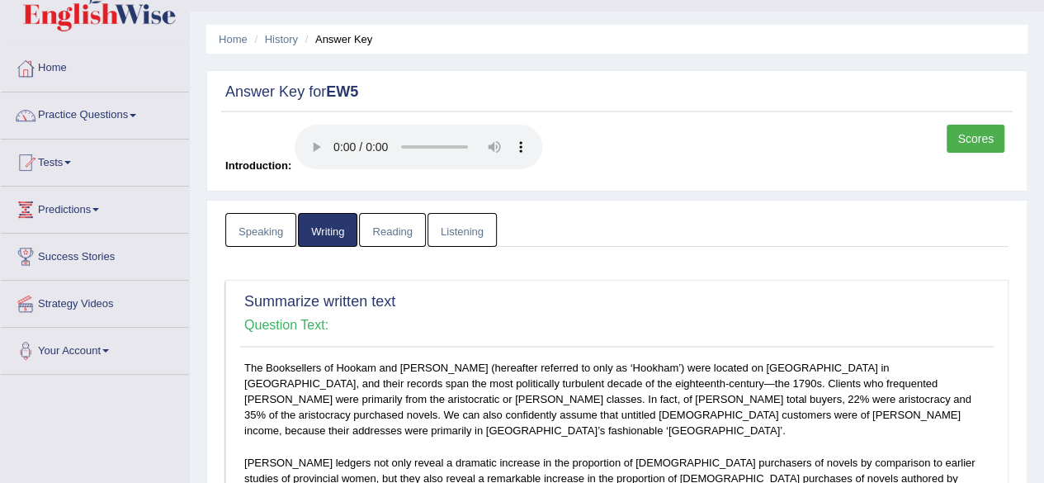
scroll to position [459, 0]
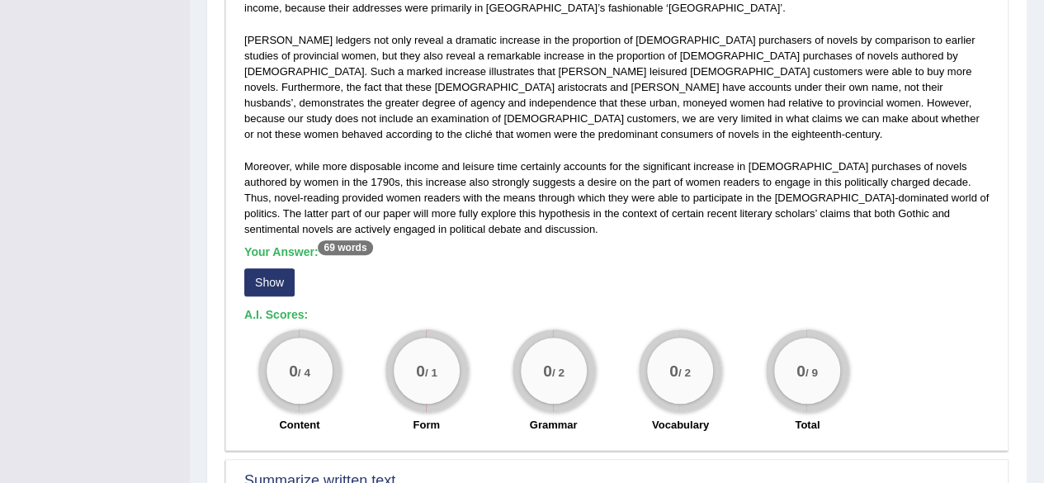
click at [274, 268] on button "Show" at bounding box center [269, 282] width 50 height 28
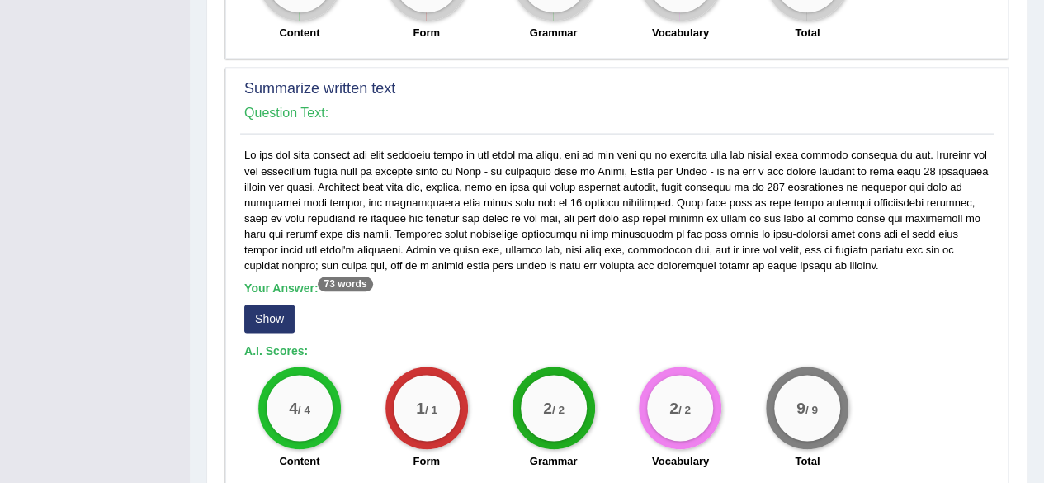
scroll to position [880, 0]
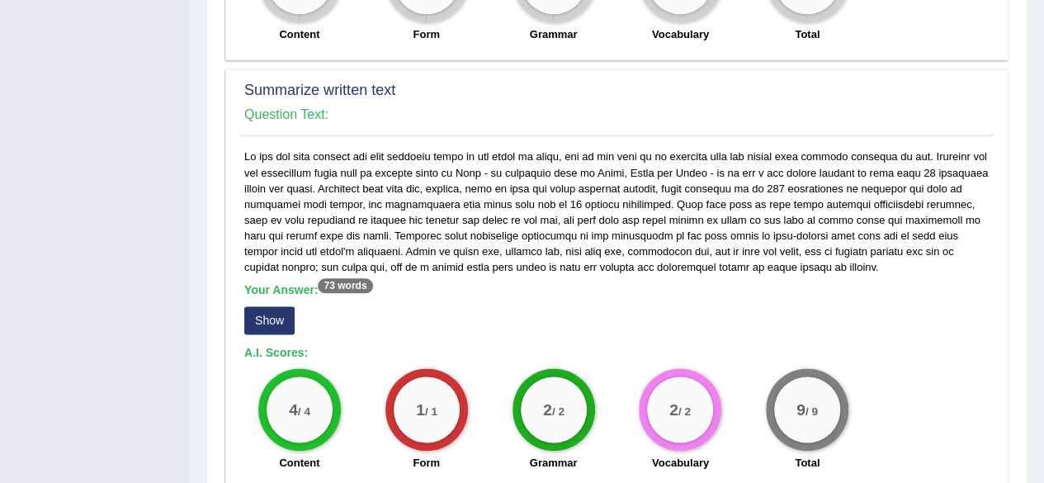
click at [261, 306] on button "Show" at bounding box center [269, 320] width 50 height 28
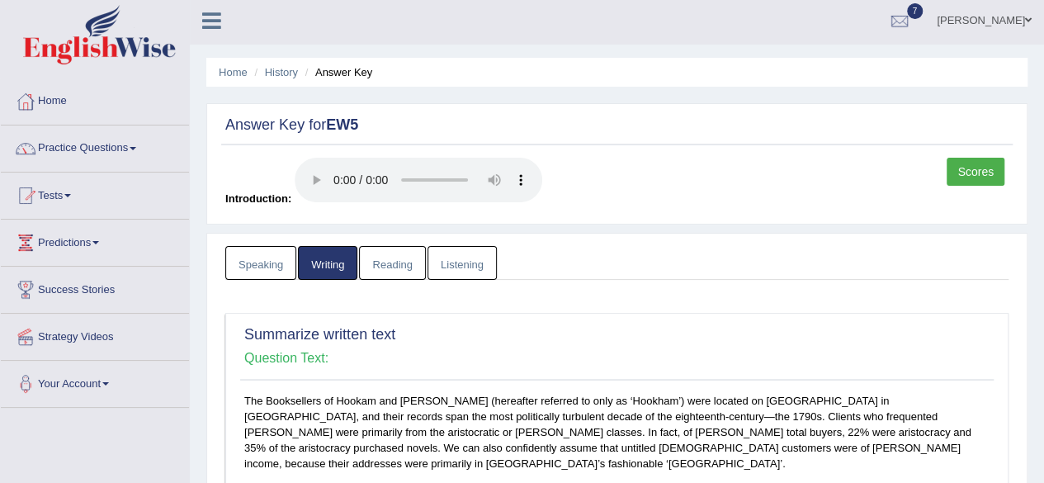
scroll to position [0, 0]
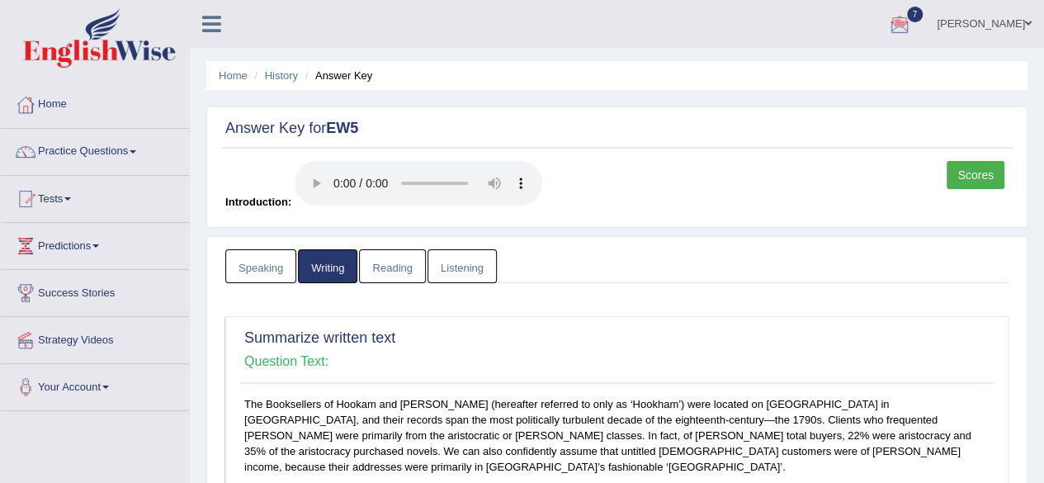
click at [378, 259] on link "Reading" at bounding box center [392, 266] width 66 height 34
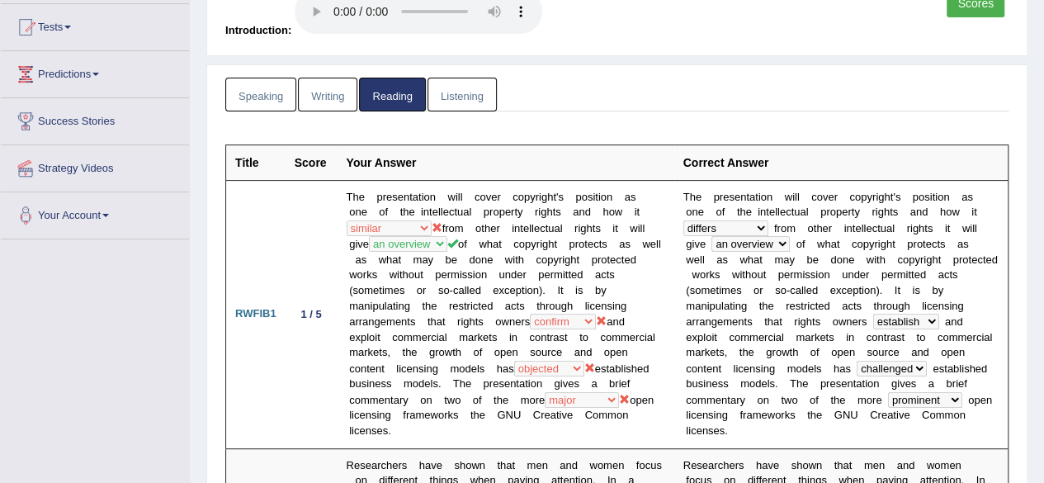
scroll to position [94, 0]
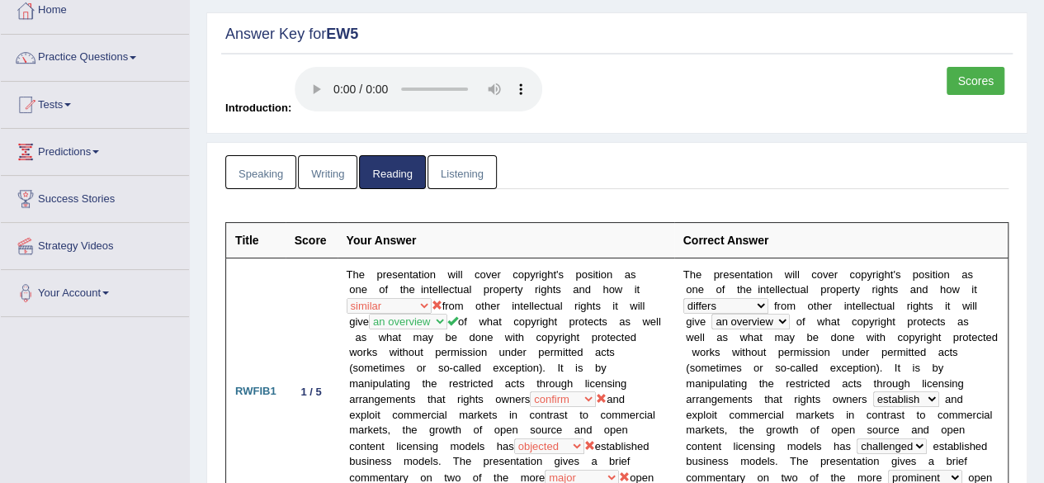
click at [446, 174] on link "Listening" at bounding box center [462, 172] width 69 height 34
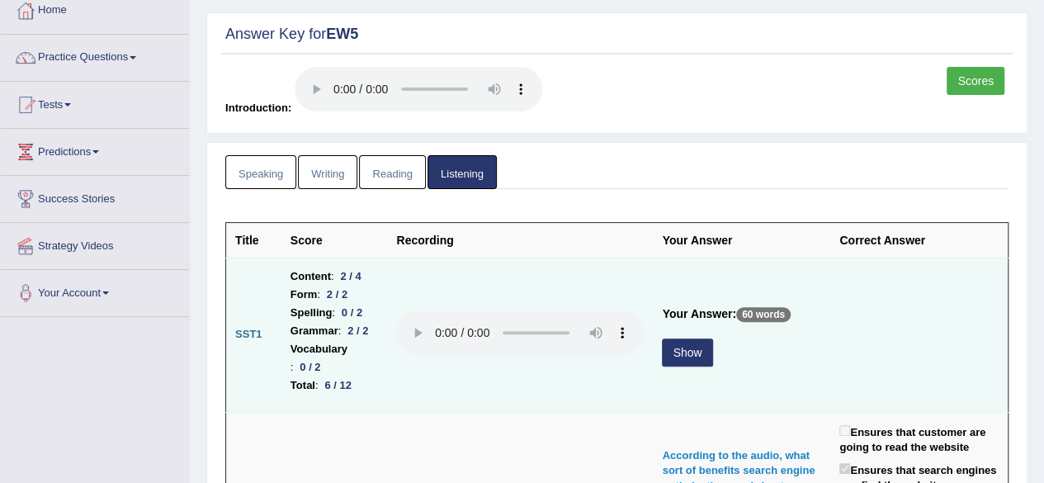
click at [698, 341] on button "Show" at bounding box center [687, 352] width 50 height 28
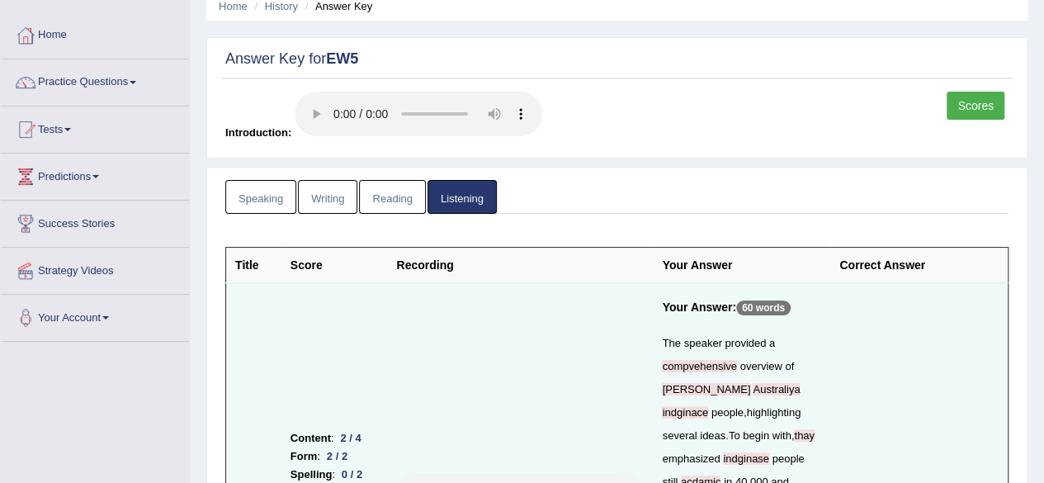
scroll to position [0, 0]
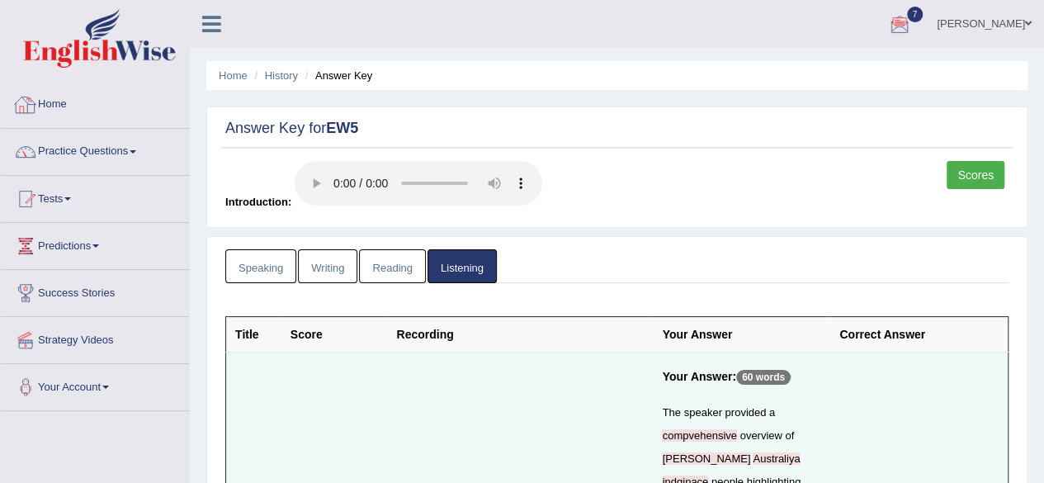
click at [108, 90] on link "Home" at bounding box center [95, 102] width 188 height 41
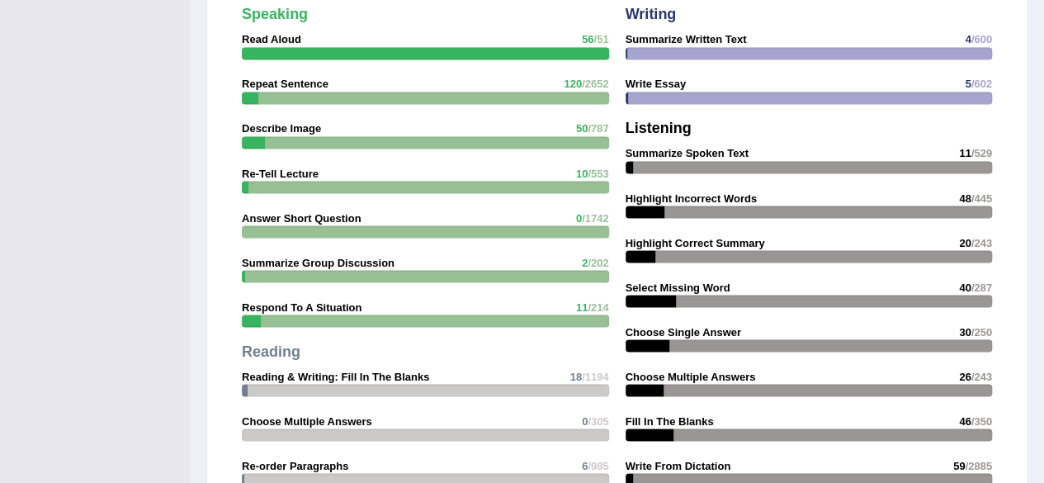
scroll to position [2353, 0]
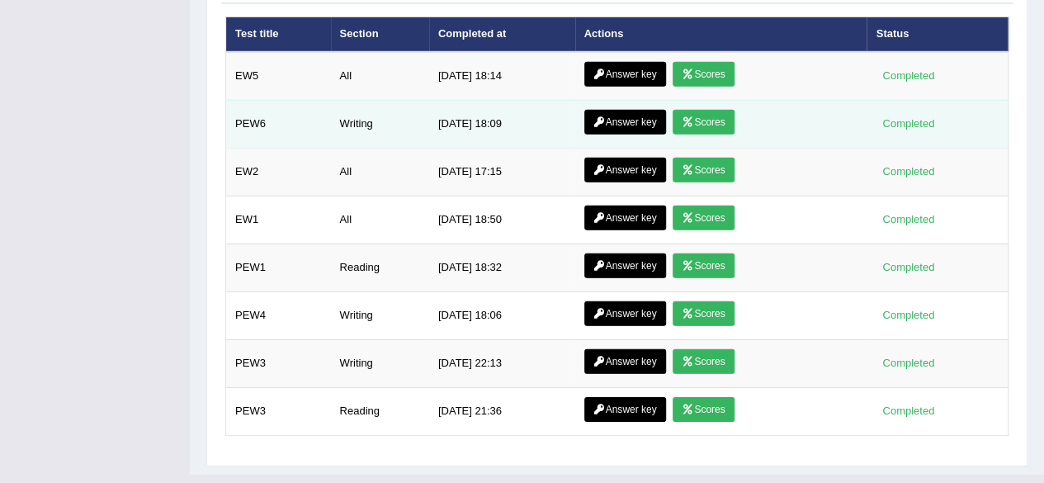
click at [630, 110] on link "Answer key" at bounding box center [625, 122] width 82 height 25
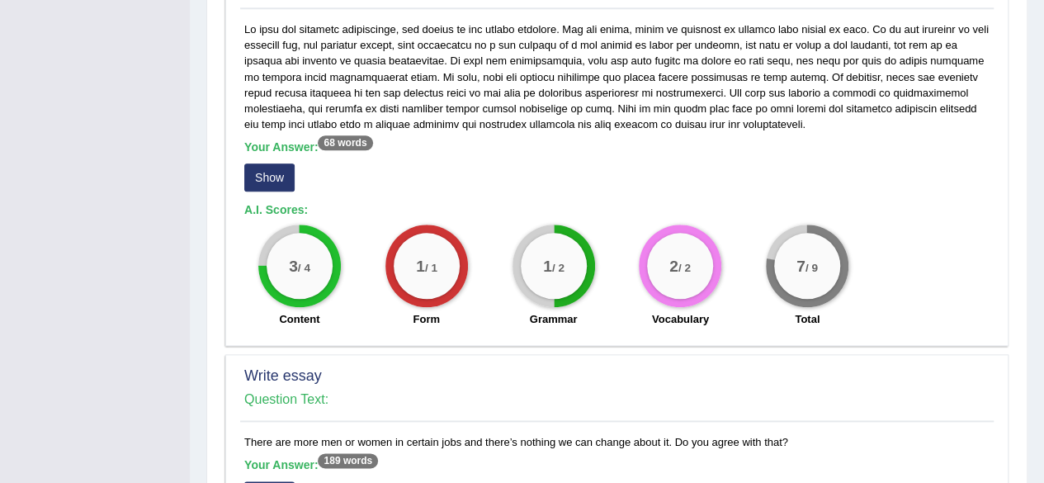
scroll to position [423, 0]
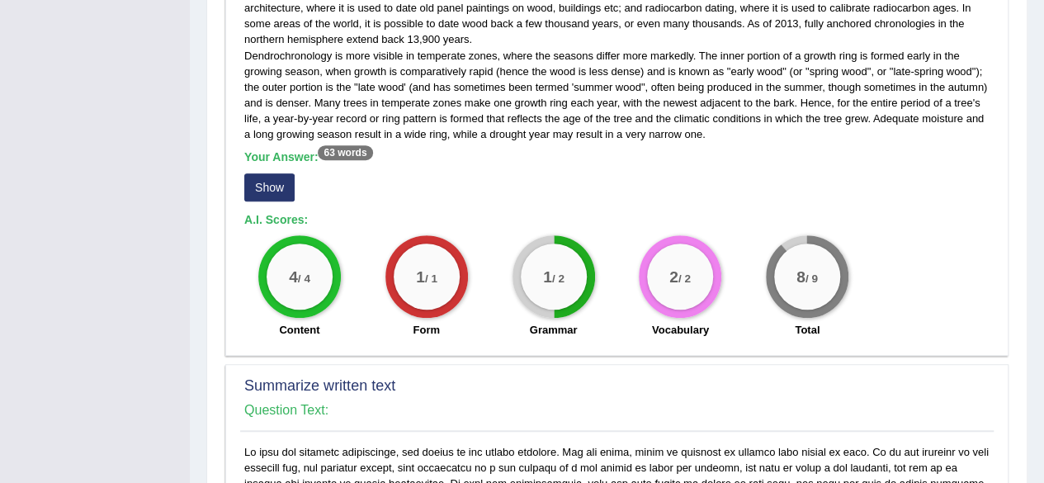
click at [265, 189] on button "Show" at bounding box center [269, 187] width 50 height 28
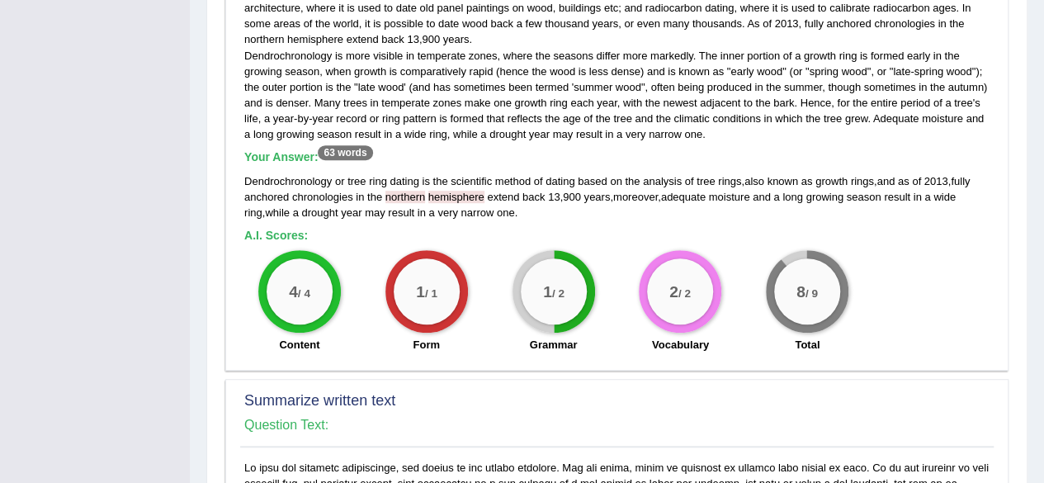
click at [1043, 315] on div "Home History Answer Key Answer Key for PEW6 » Writing Scores Speaking Writing […" at bounding box center [617, 409] width 854 height 1665
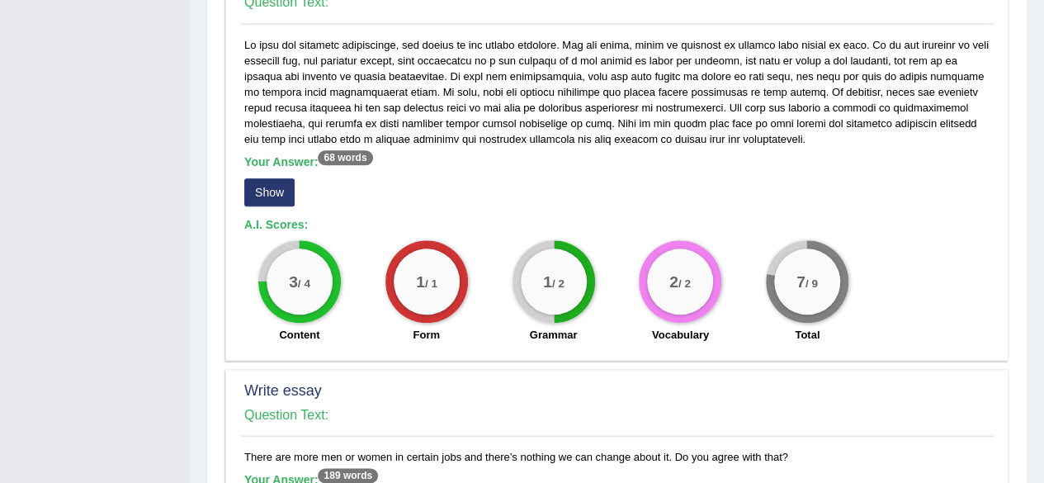
click at [267, 192] on button "Show" at bounding box center [269, 192] width 50 height 28
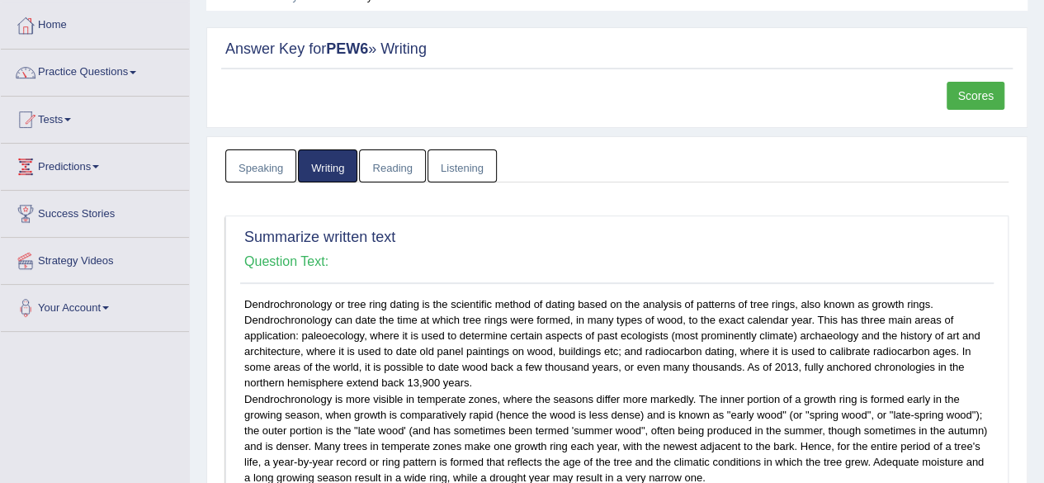
scroll to position [77, 0]
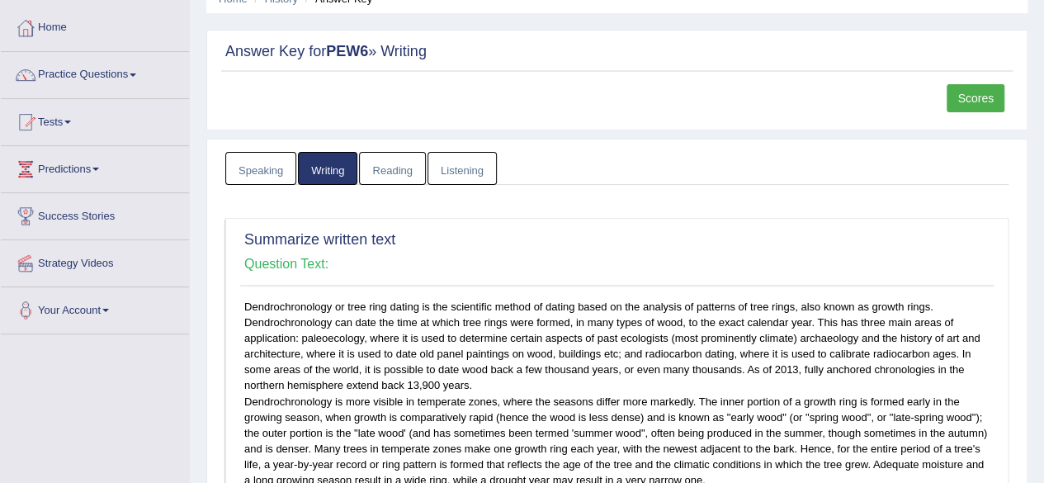
click at [979, 102] on link "Scores" at bounding box center [976, 98] width 58 height 28
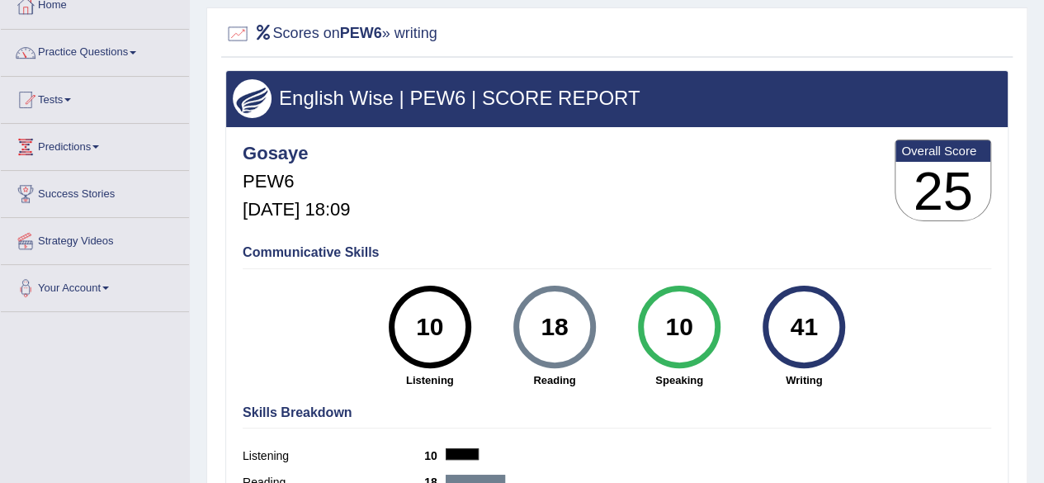
scroll to position [132, 0]
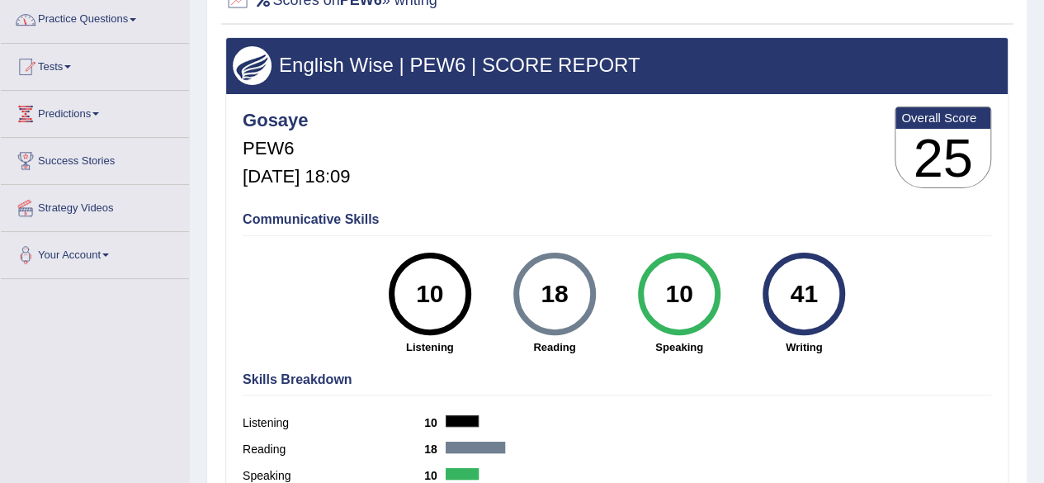
click at [92, 16] on link "Practice Questions" at bounding box center [95, 17] width 188 height 41
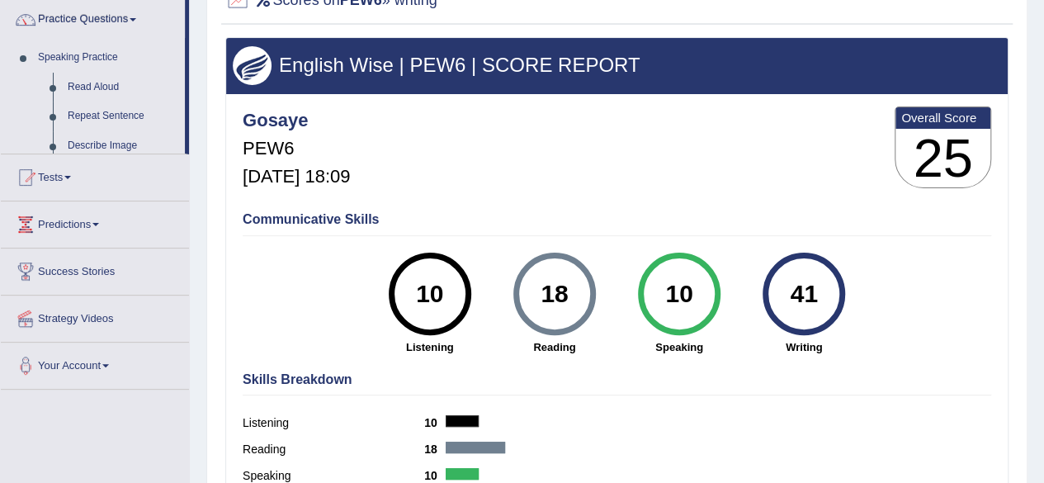
click at [92, 16] on link "Practice Questions" at bounding box center [93, 17] width 184 height 41
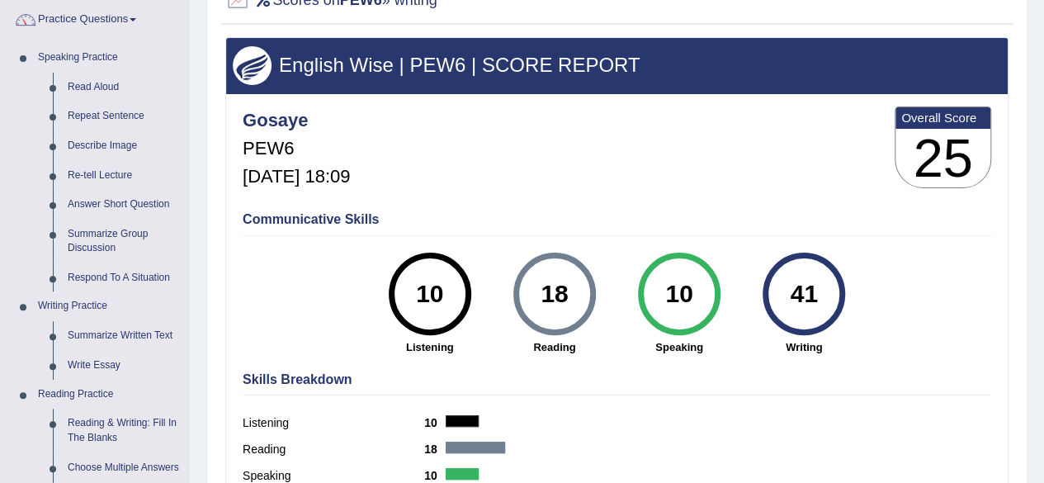
click at [92, 16] on link "Practice Questions" at bounding box center [95, 17] width 188 height 41
